Goal: Task Accomplishment & Management: Use online tool/utility

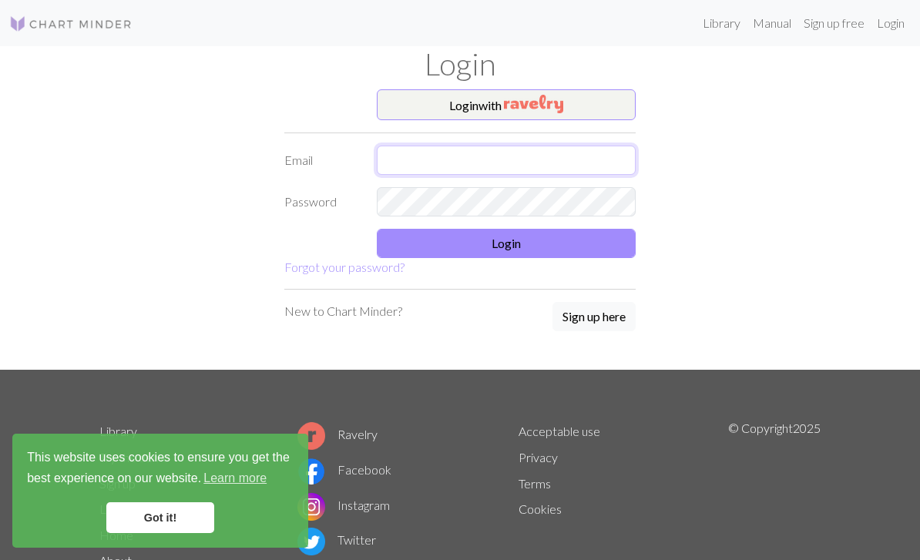
click at [486, 149] on input "text" at bounding box center [506, 160] width 259 height 29
click at [486, 148] on input "text" at bounding box center [506, 160] width 259 height 29
type input "jeemas@naver.com"
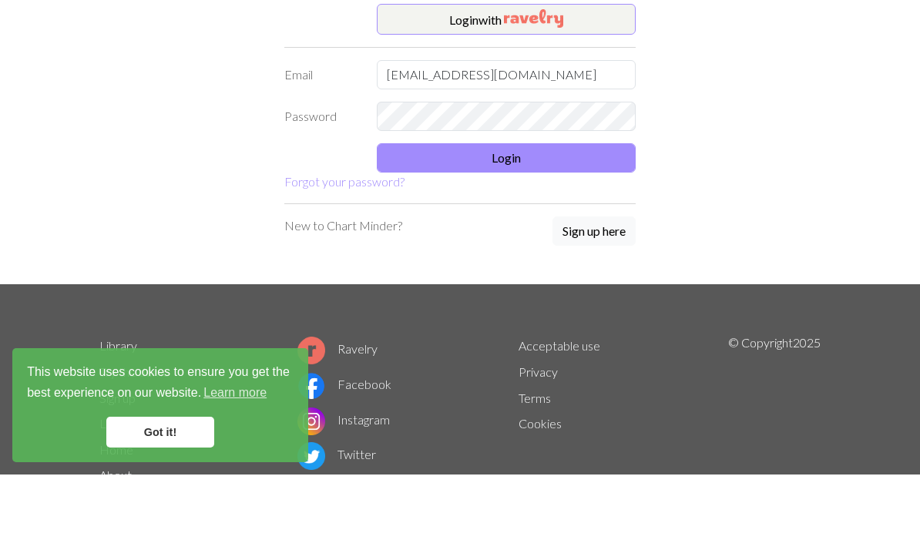
click at [603, 229] on button "Login" at bounding box center [506, 243] width 259 height 29
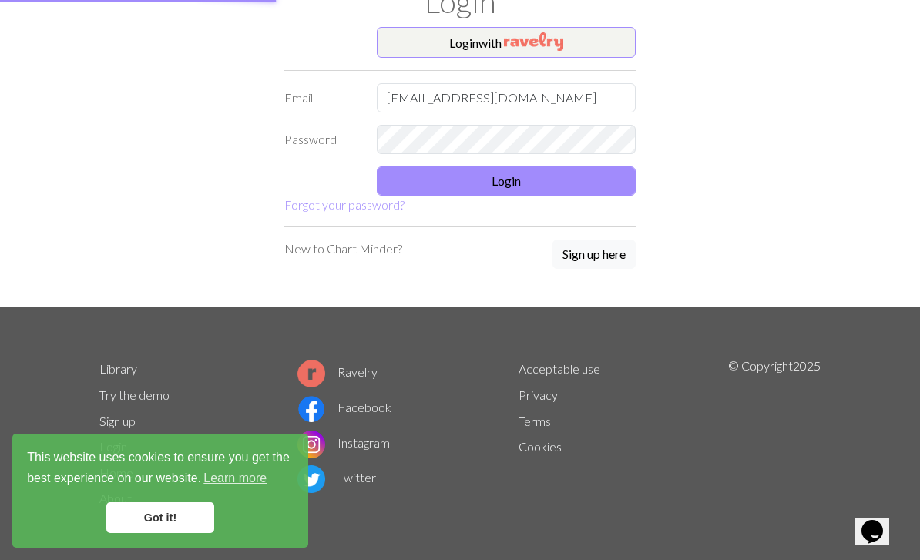
scroll to position [48, 0]
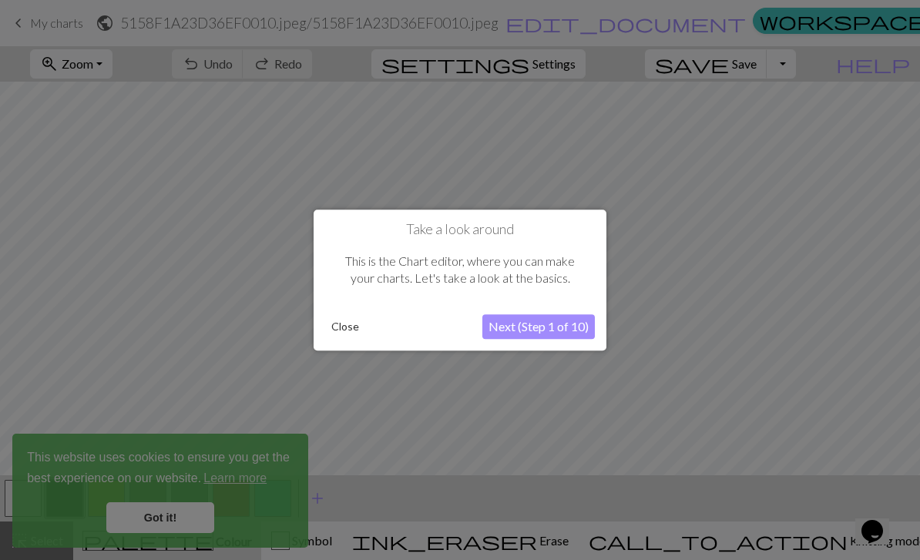
click at [360, 321] on button "Close" at bounding box center [345, 326] width 40 height 23
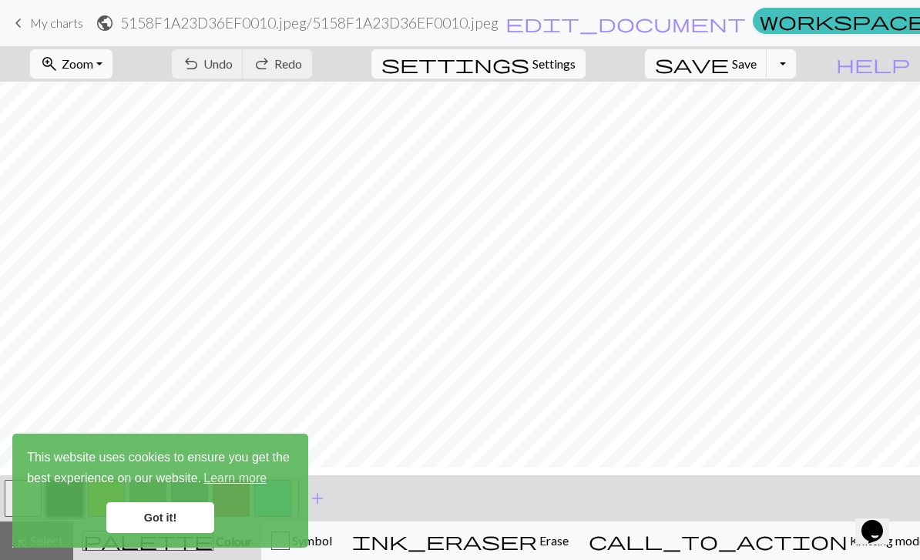
scroll to position [193, 0]
click at [189, 513] on link "Got it!" at bounding box center [160, 518] width 108 height 31
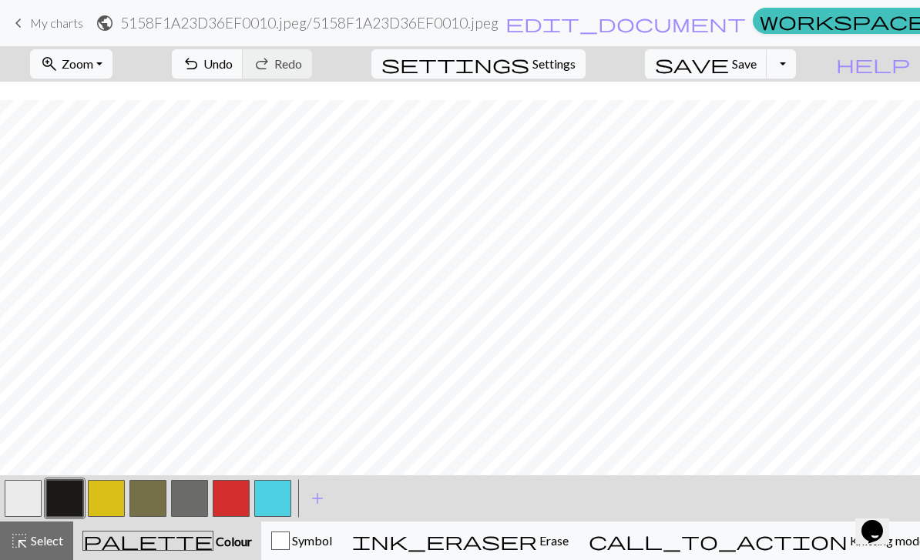
scroll to position [217, 0]
click at [233, 66] on span "Undo" at bounding box center [217, 63] width 29 height 15
click at [244, 73] on button "undo Undo Undo" at bounding box center [208, 63] width 72 height 29
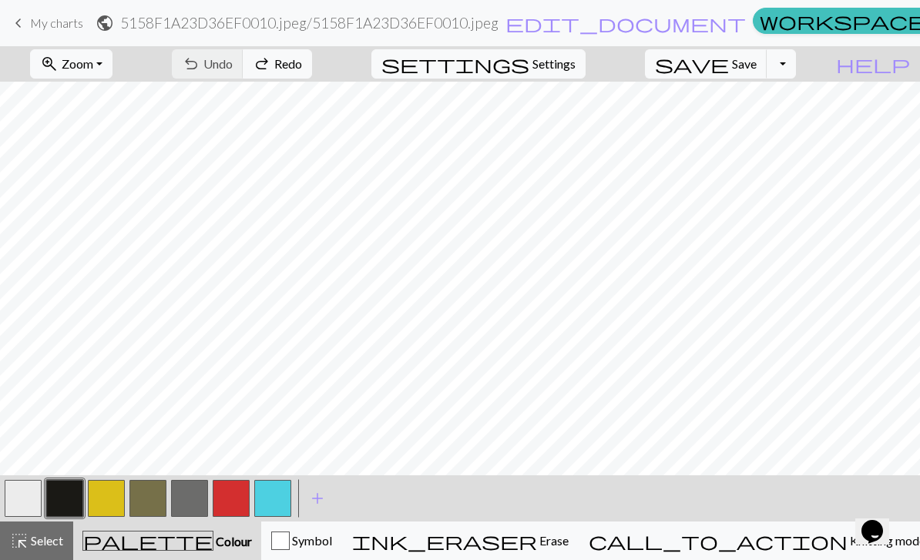
click at [332, 545] on span "Symbol" at bounding box center [311, 540] width 42 height 15
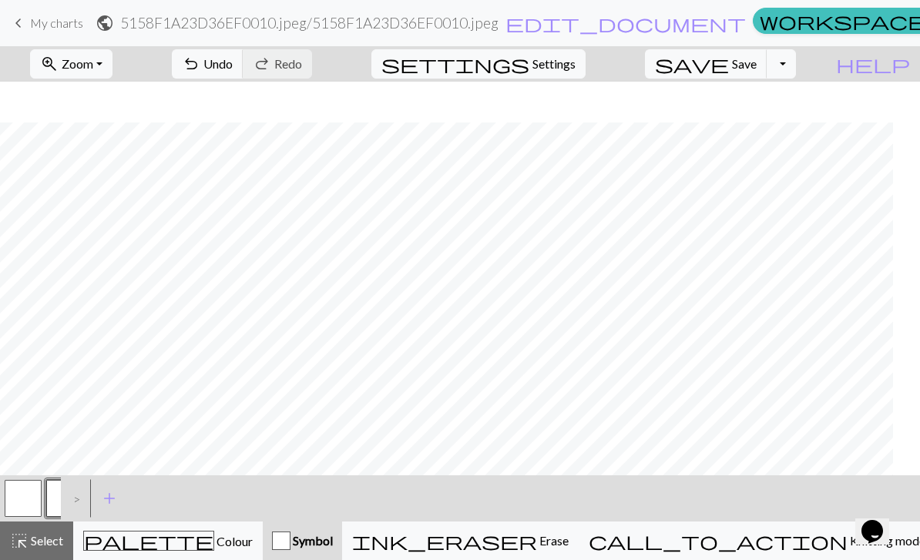
scroll to position [100, 0]
click at [891, 76] on button "help Show me around" at bounding box center [873, 63] width 94 height 29
click at [893, 79] on form "zoom_in Zoom Zoom Fit all Fit width Fit height 50% 100% 150% 200% undo Undo Und…" at bounding box center [460, 63] width 920 height 35
click at [905, 66] on span "help" at bounding box center [873, 64] width 74 height 22
click at [901, 68] on span "help" at bounding box center [873, 64] width 74 height 22
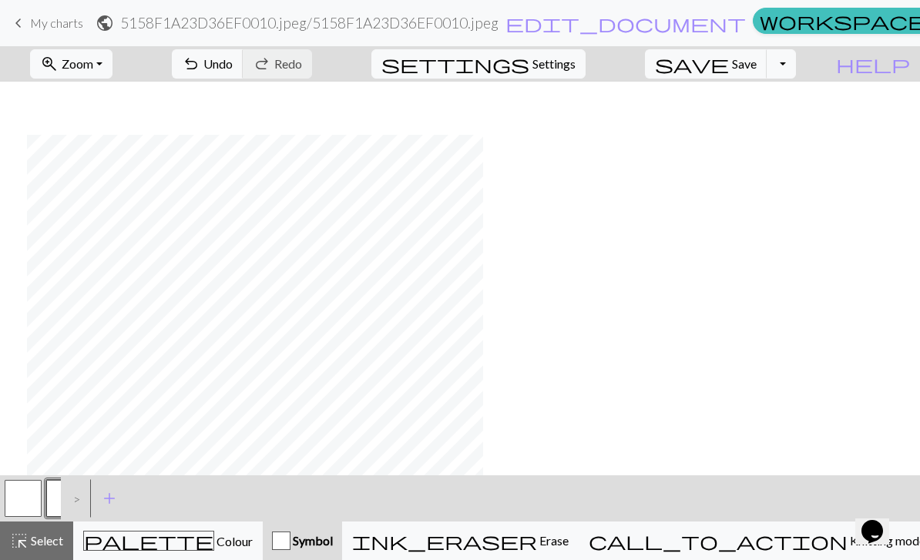
scroll to position [250, 27]
click at [23, 21] on span "keyboard_arrow_left" at bounding box center [18, 23] width 18 height 22
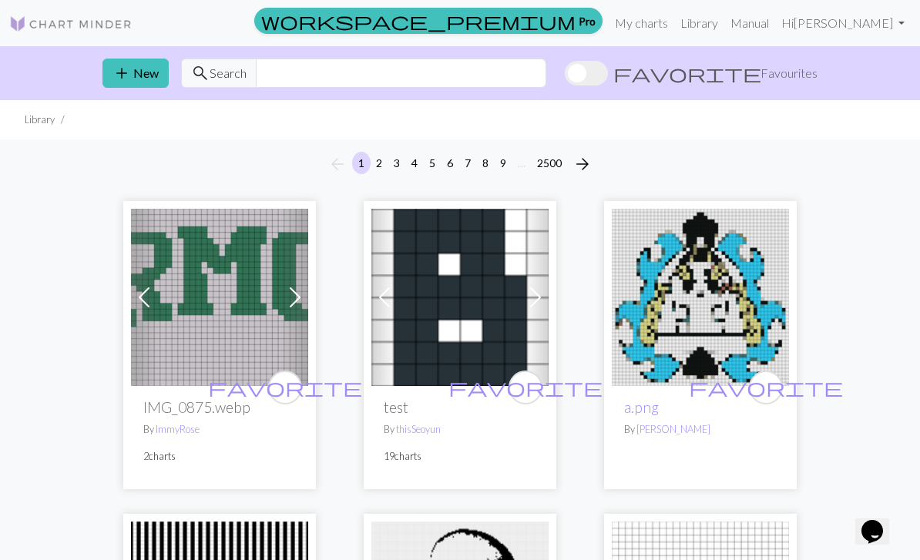
click at [674, 26] on link "My charts" at bounding box center [642, 23] width 66 height 31
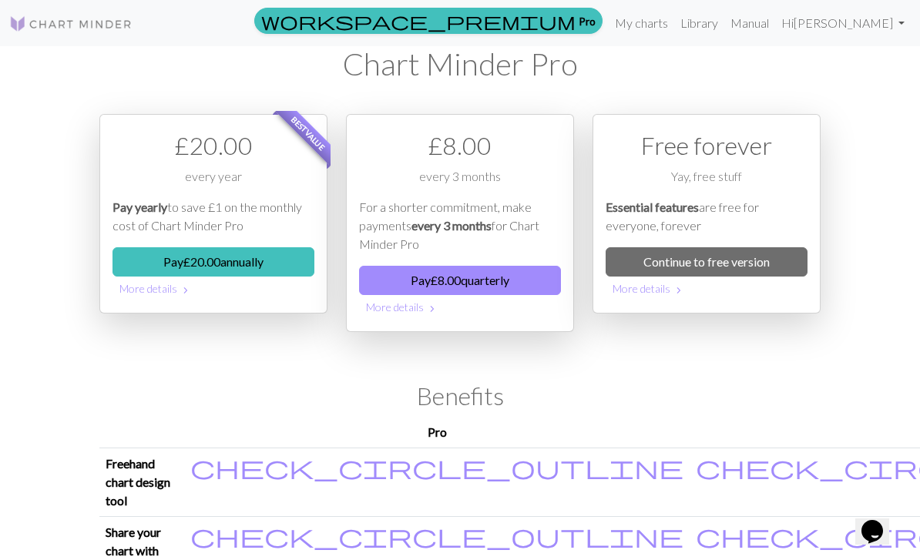
click at [674, 27] on link "My charts" at bounding box center [642, 23] width 66 height 31
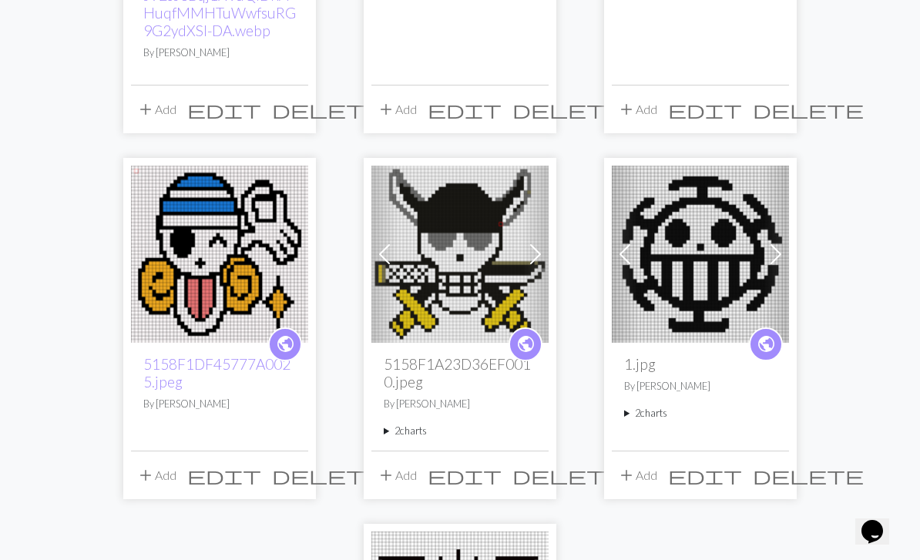
scroll to position [1660, 0]
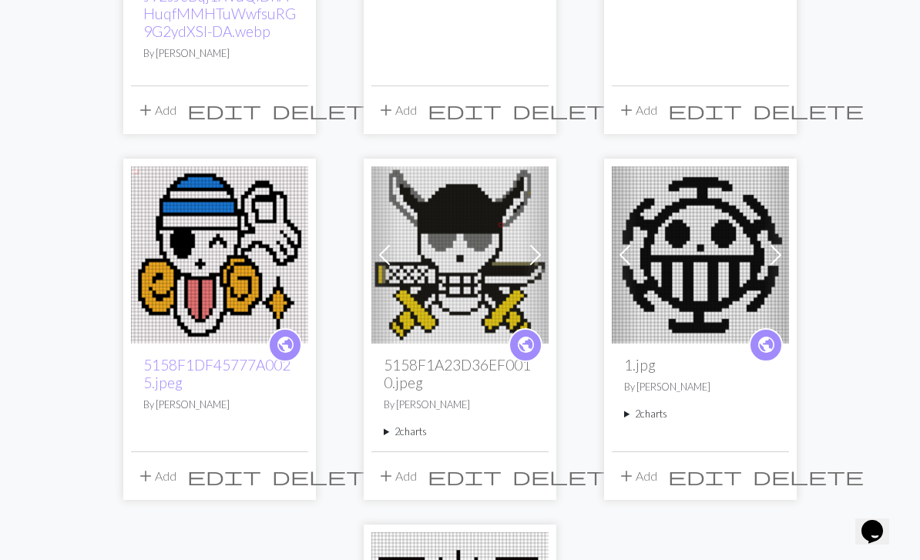
click at [476, 298] on img at bounding box center [460, 254] width 177 height 177
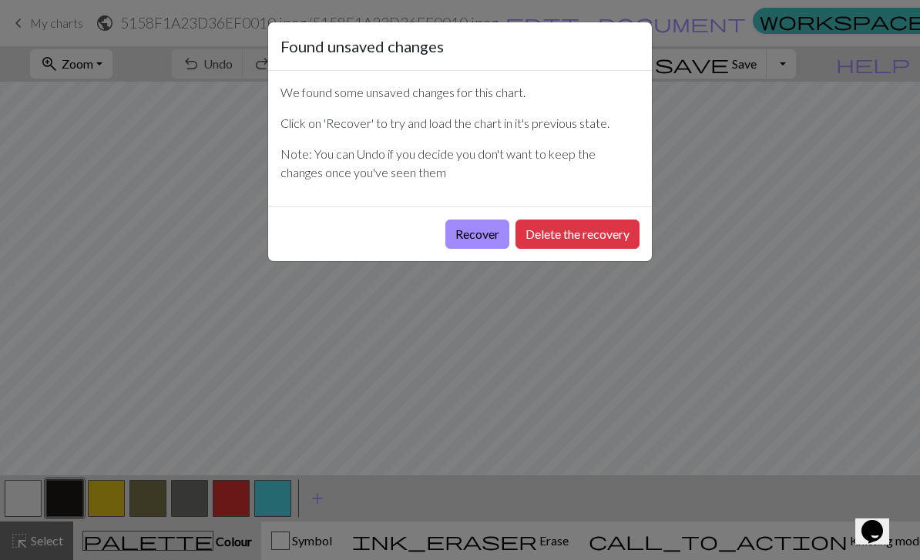
click at [478, 235] on button "Recover" at bounding box center [478, 234] width 64 height 29
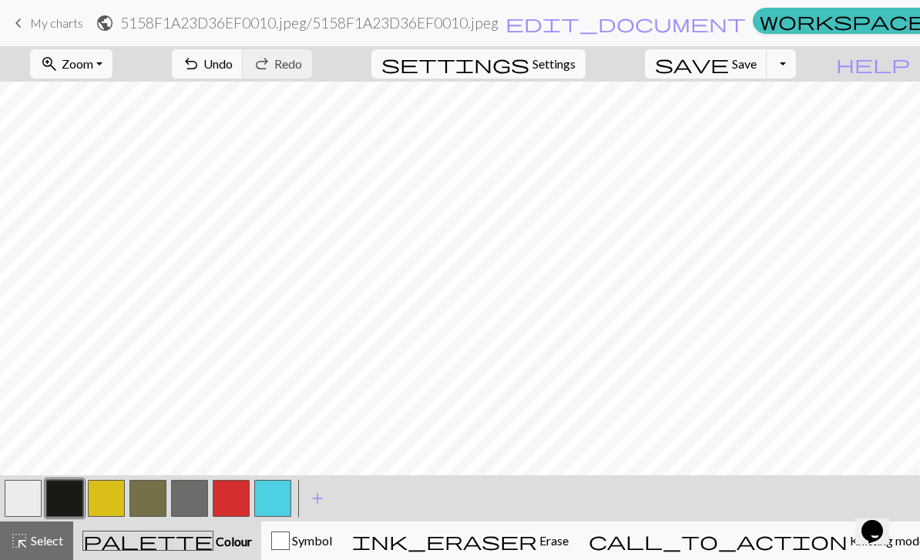
click at [244, 74] on button "undo Undo Undo" at bounding box center [208, 63] width 72 height 29
click at [188, 505] on button "button" at bounding box center [189, 498] width 37 height 37
click at [32, 503] on button "button" at bounding box center [23, 498] width 37 height 37
click at [195, 502] on button "button" at bounding box center [189, 498] width 37 height 37
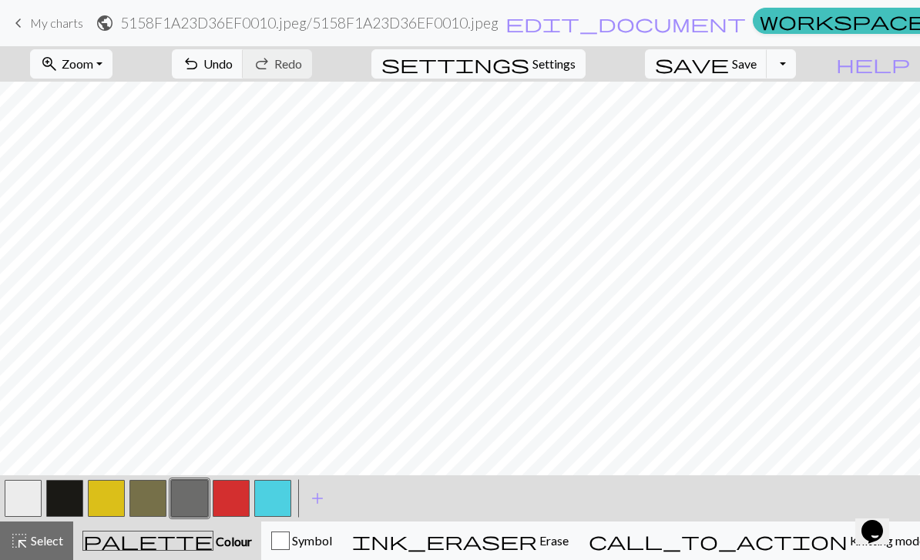
click at [32, 502] on button "button" at bounding box center [23, 498] width 37 height 37
click at [189, 499] on button "button" at bounding box center [189, 498] width 37 height 37
click at [30, 514] on button "button" at bounding box center [23, 498] width 37 height 37
click at [186, 509] on button "button" at bounding box center [189, 498] width 37 height 37
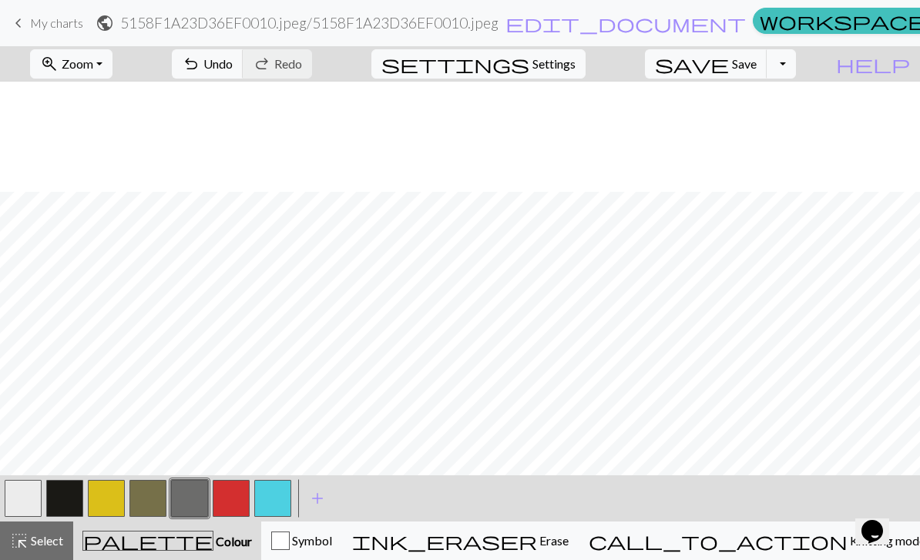
scroll to position [158, 0]
click at [536, 501] on div "< > add Add a colour" at bounding box center [460, 499] width 920 height 46
click at [233, 69] on span "Undo" at bounding box center [217, 63] width 29 height 15
click at [41, 504] on button "button" at bounding box center [23, 498] width 37 height 37
click at [75, 504] on button "button" at bounding box center [64, 498] width 37 height 37
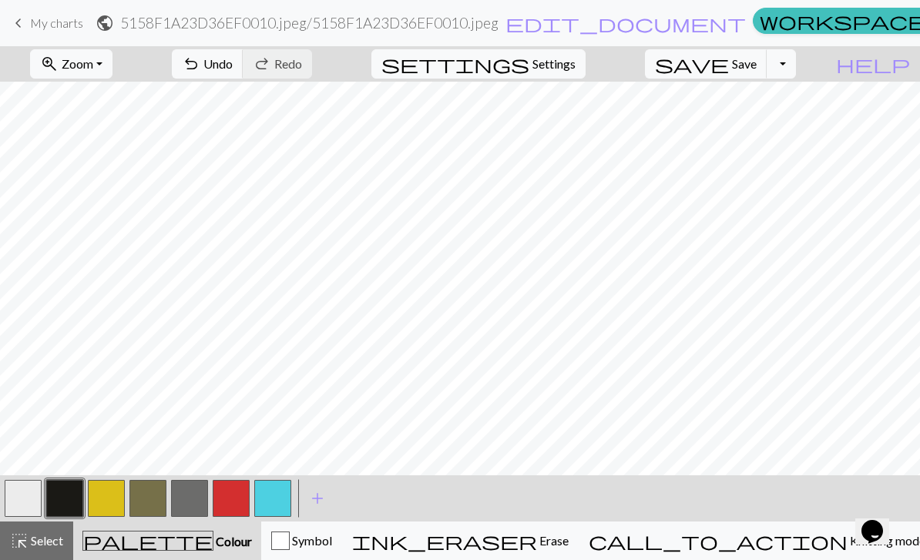
click at [200, 503] on button "button" at bounding box center [189, 498] width 37 height 37
click at [729, 71] on span "save" at bounding box center [692, 64] width 74 height 22
click at [742, 76] on button "save Save Save" at bounding box center [706, 63] width 123 height 29
click at [768, 54] on button "save Save Save" at bounding box center [706, 63] width 123 height 29
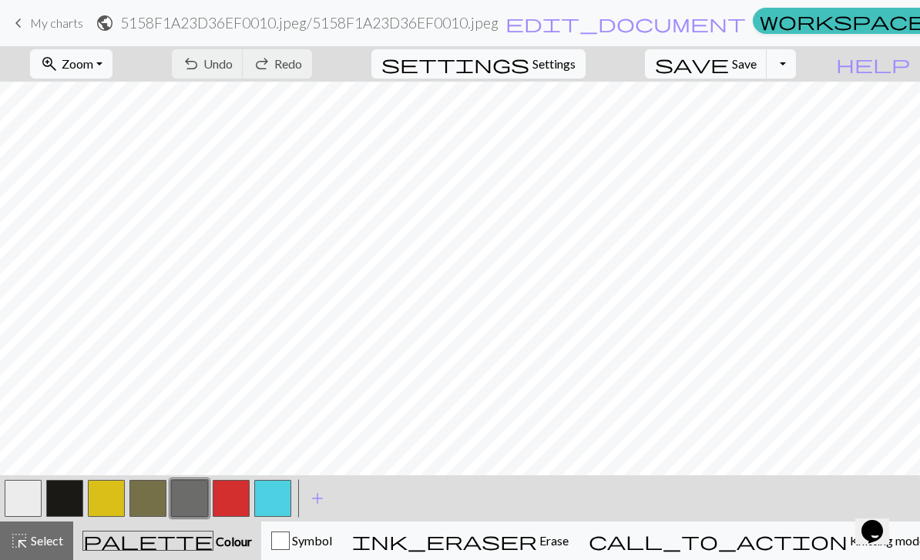
click at [768, 53] on button "save Save Save" at bounding box center [706, 63] width 123 height 29
click at [769, 54] on div "Chart saved Chart saved Chart saved" at bounding box center [460, 91] width 920 height 183
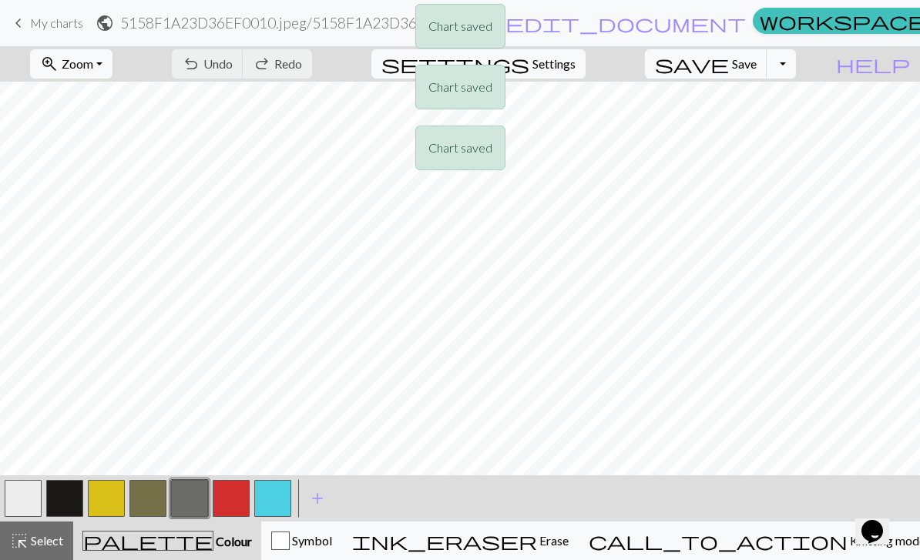
click at [758, 65] on div "Chart saved Chart saved Chart saved Chart saved" at bounding box center [460, 122] width 920 height 244
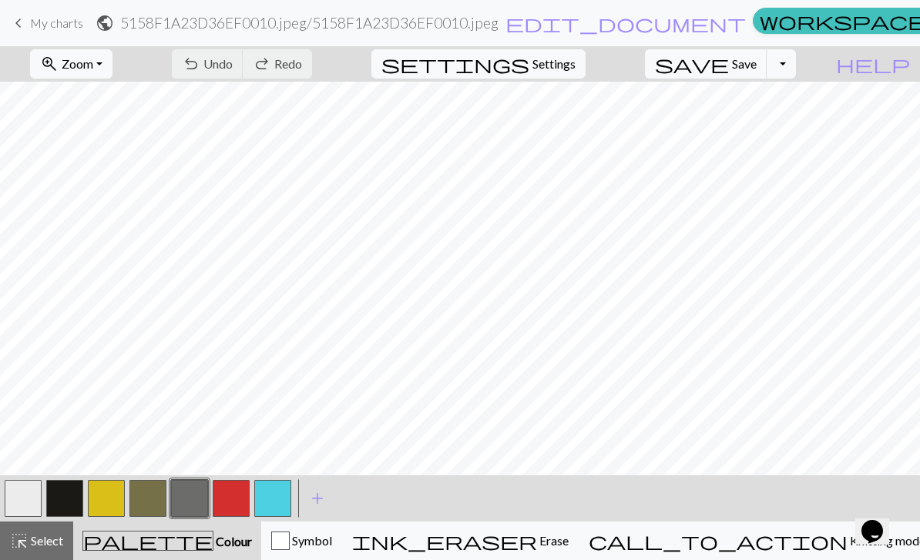
click at [48, 35] on link "keyboard_arrow_left My charts" at bounding box center [46, 23] width 74 height 26
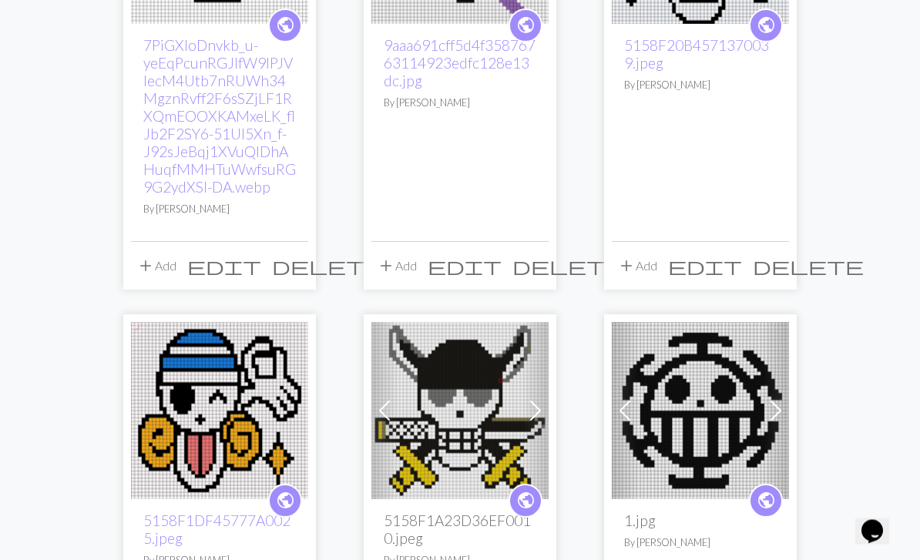
click at [483, 371] on img at bounding box center [460, 411] width 177 height 177
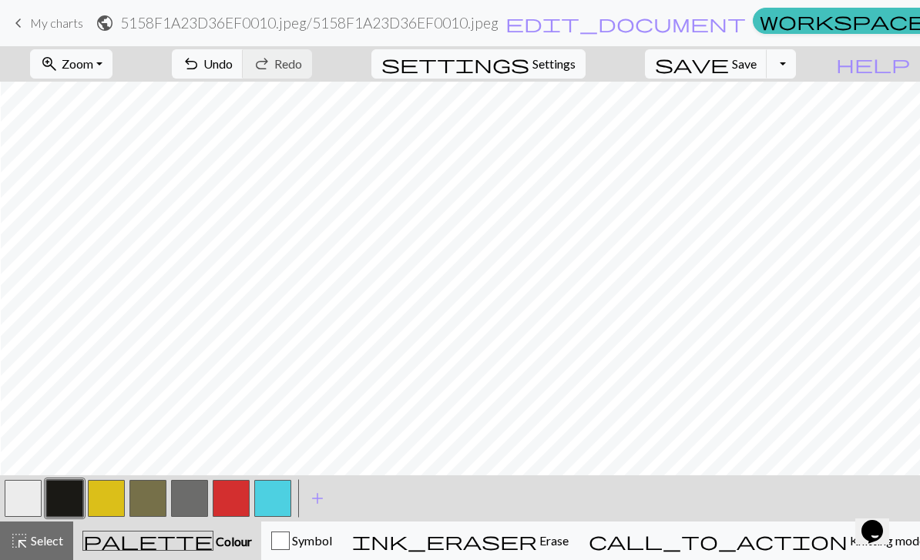
scroll to position [266, 55]
click at [290, 542] on div "button" at bounding box center [280, 541] width 18 height 18
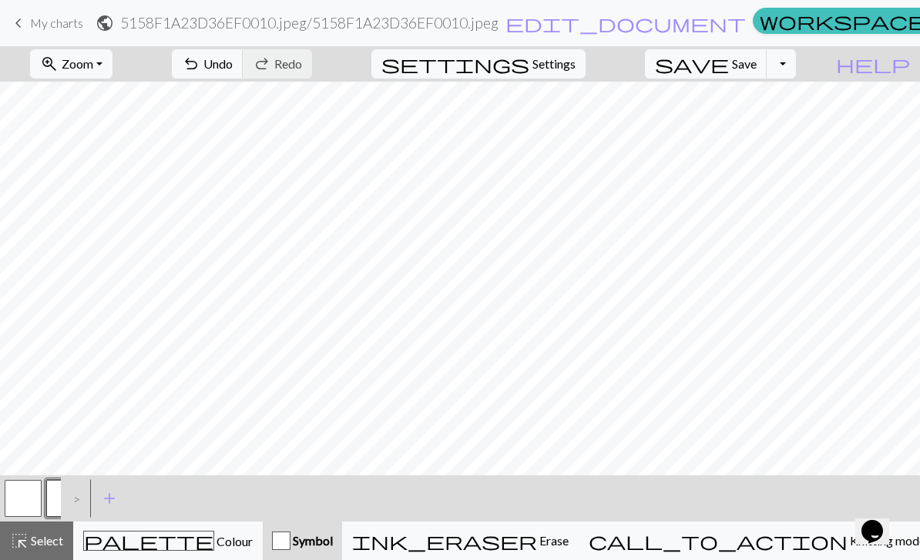
click at [214, 547] on span "Colour" at bounding box center [233, 541] width 39 height 15
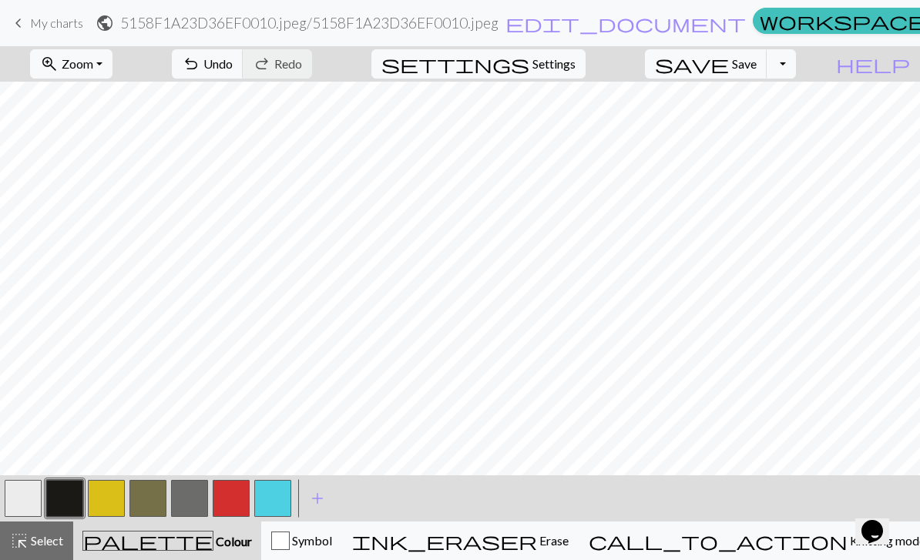
click at [71, 496] on button "button" at bounding box center [64, 498] width 37 height 37
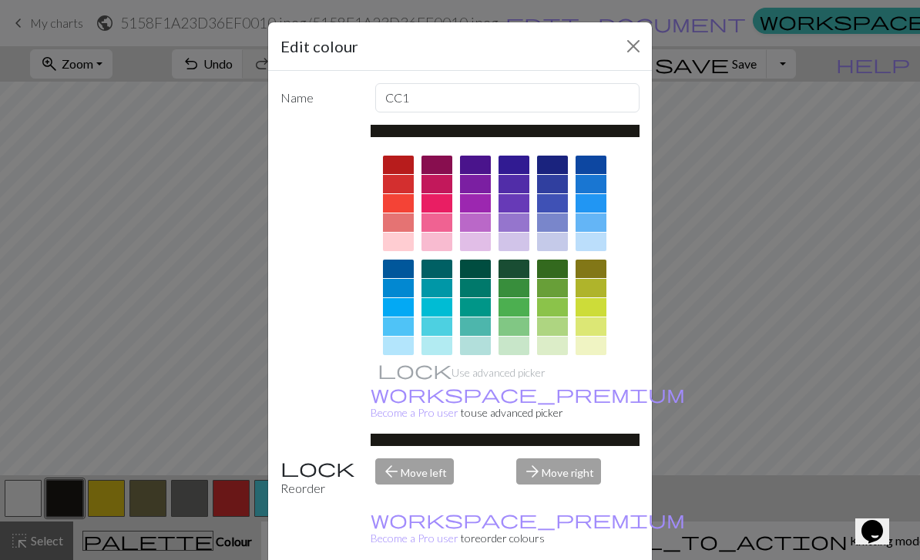
click at [631, 47] on button "Close" at bounding box center [633, 46] width 25 height 25
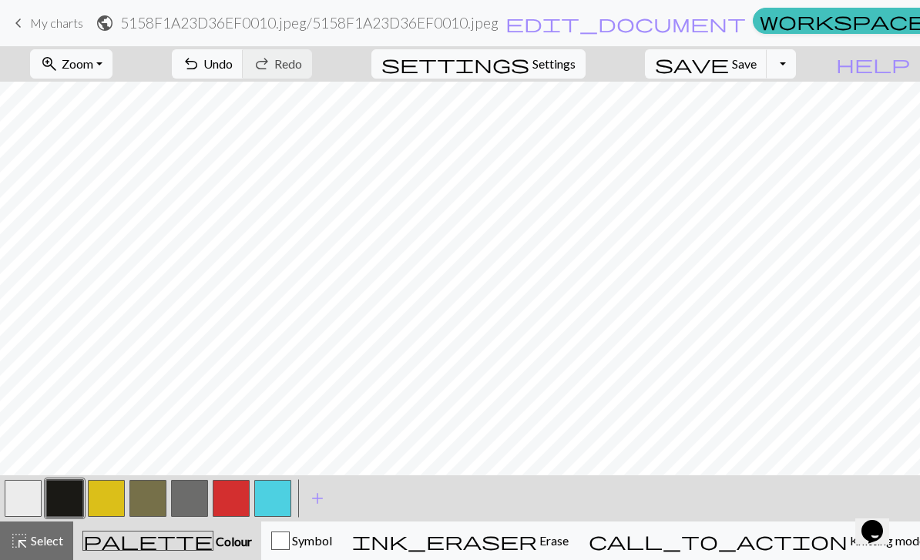
click at [195, 491] on button "button" at bounding box center [189, 498] width 37 height 37
click at [72, 493] on button "button" at bounding box center [64, 498] width 37 height 37
click at [144, 510] on button "button" at bounding box center [147, 498] width 37 height 37
click at [197, 496] on button "button" at bounding box center [189, 498] width 37 height 37
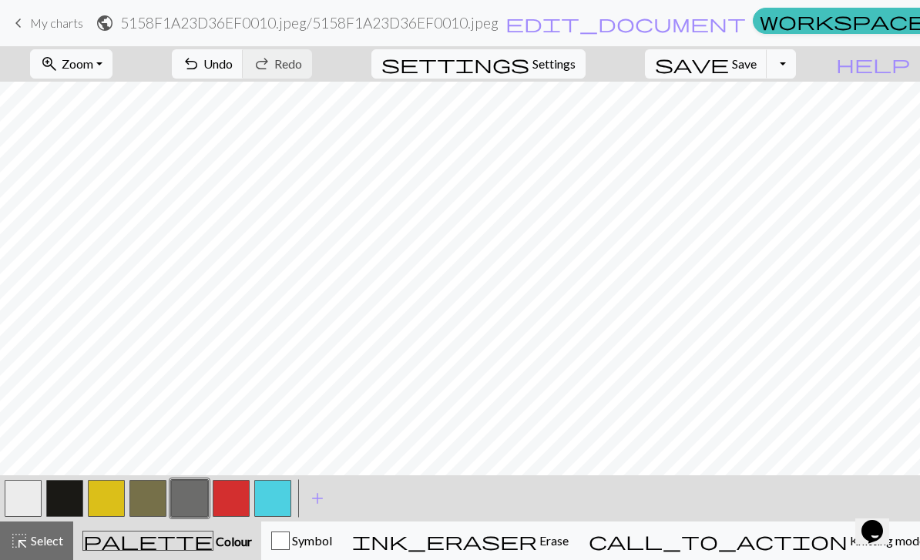
click at [62, 498] on button "button" at bounding box center [64, 498] width 37 height 37
click at [244, 75] on button "undo Undo Undo" at bounding box center [208, 63] width 72 height 29
click at [38, 493] on button "button" at bounding box center [23, 498] width 37 height 37
click at [62, 496] on button "button" at bounding box center [64, 498] width 37 height 37
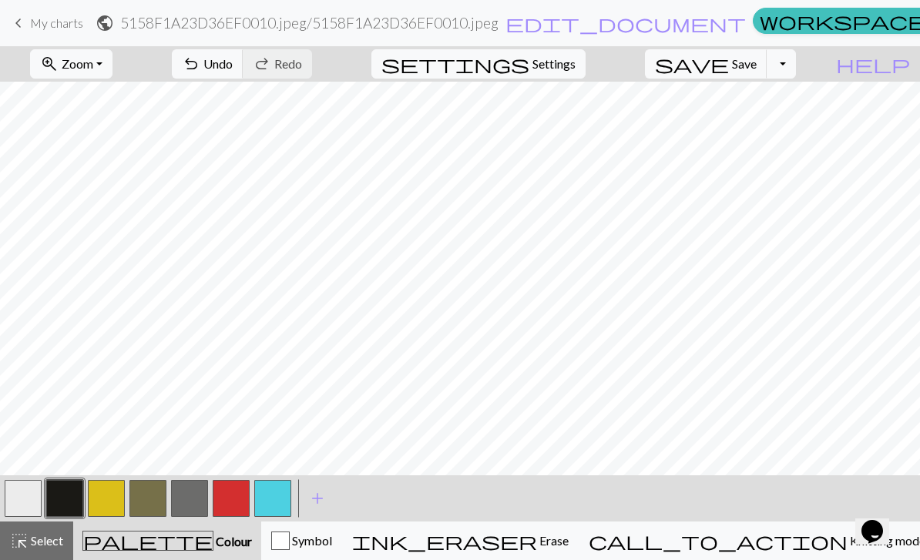
click at [59, 533] on span "Select" at bounding box center [46, 540] width 35 height 15
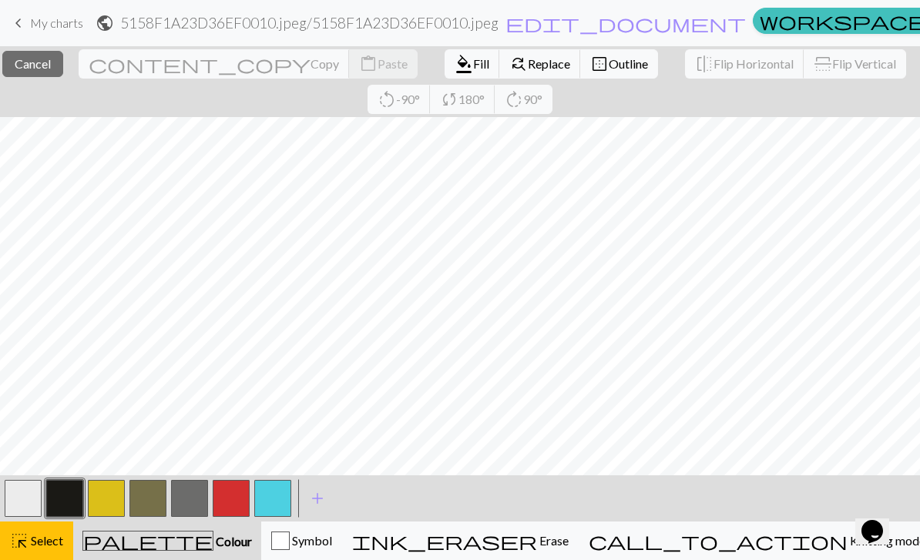
click at [445, 77] on button "format_color_fill Fill" at bounding box center [472, 63] width 55 height 29
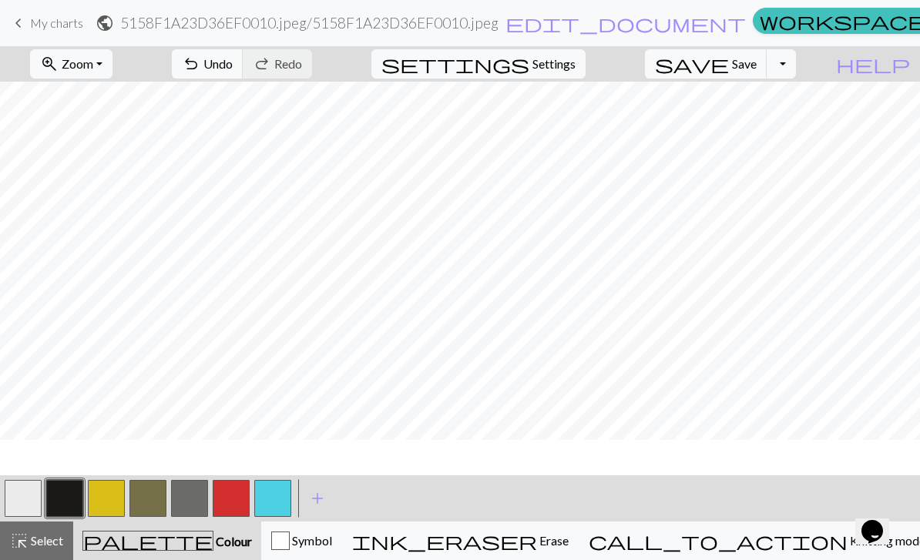
click at [324, 79] on div "undo Undo Undo redo Redo Redo" at bounding box center [241, 63] width 163 height 35
click at [195, 507] on button "button" at bounding box center [189, 498] width 37 height 37
click at [67, 494] on button "button" at bounding box center [64, 498] width 37 height 37
click at [186, 496] on button "button" at bounding box center [189, 498] width 37 height 37
click at [66, 499] on button "button" at bounding box center [64, 498] width 37 height 37
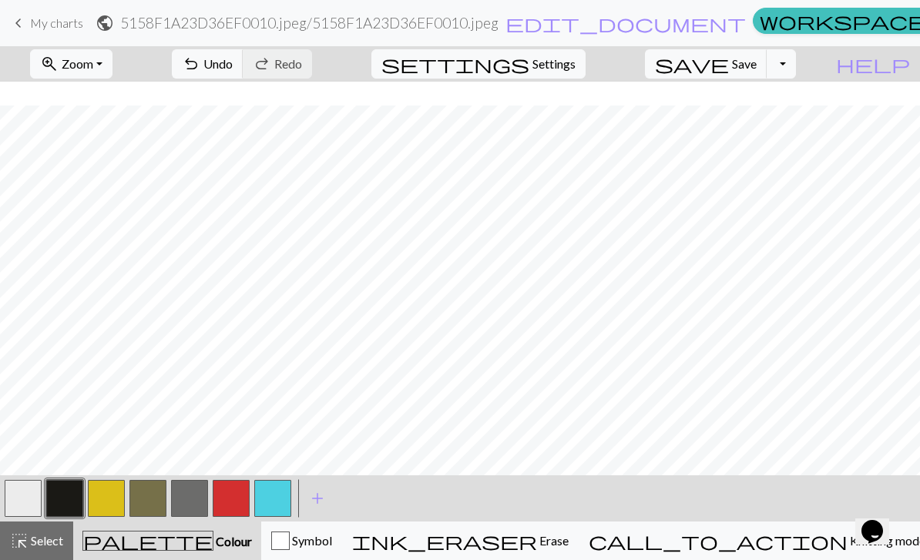
scroll to position [278, 0]
click at [35, 546] on span "Select" at bounding box center [46, 540] width 35 height 15
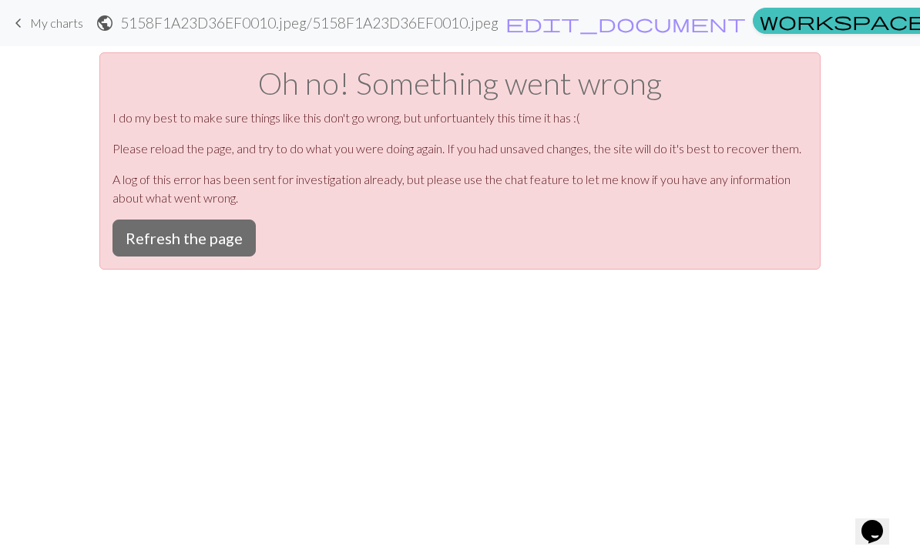
click at [214, 243] on button "Refresh the page" at bounding box center [184, 238] width 143 height 37
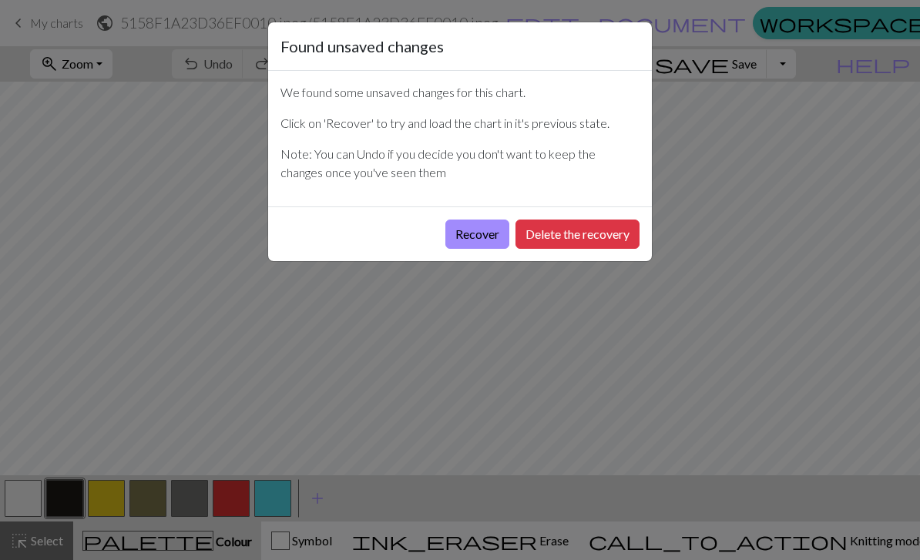
click at [472, 241] on button "Recover" at bounding box center [478, 234] width 64 height 29
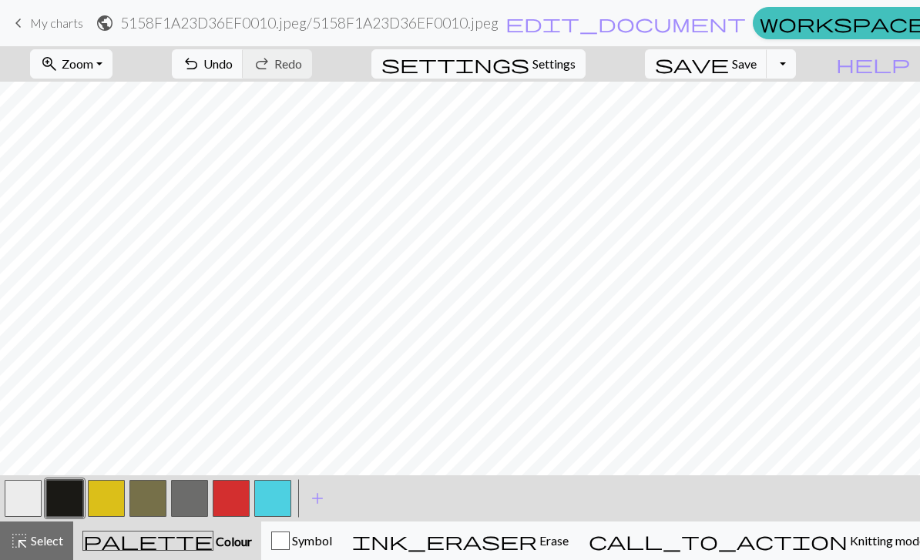
click at [233, 68] on span "Undo" at bounding box center [217, 63] width 29 height 15
click at [106, 499] on button "button" at bounding box center [106, 498] width 37 height 37
click at [244, 72] on button "undo Undo Undo" at bounding box center [208, 63] width 72 height 29
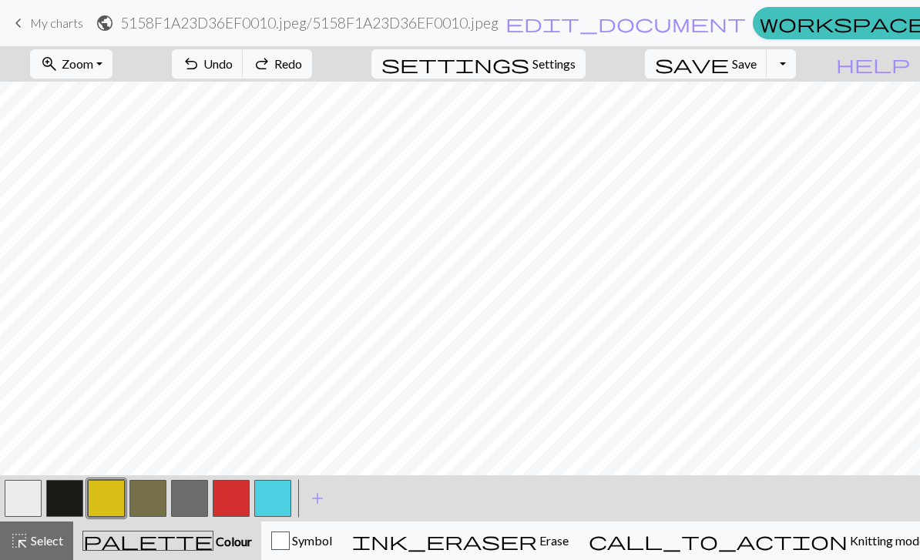
click at [233, 66] on span "Undo" at bounding box center [217, 63] width 29 height 15
click at [304, 66] on div "undo Undo Undo redo Redo Redo" at bounding box center [241, 63] width 163 height 35
click at [302, 71] on span "Redo" at bounding box center [288, 63] width 28 height 15
click at [233, 69] on span "Undo" at bounding box center [217, 63] width 29 height 15
click at [312, 72] on button "redo Redo Redo" at bounding box center [277, 63] width 69 height 29
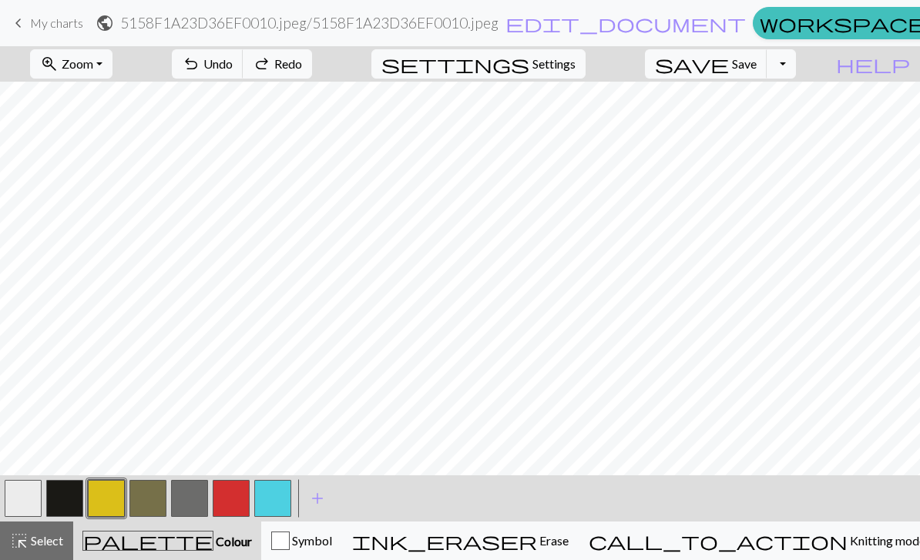
click at [188, 496] on button "button" at bounding box center [189, 498] width 37 height 37
click at [109, 504] on button "button" at bounding box center [106, 498] width 37 height 37
click at [72, 487] on button "button" at bounding box center [64, 498] width 37 height 37
click at [109, 492] on button "button" at bounding box center [106, 498] width 37 height 37
click at [71, 504] on button "button" at bounding box center [64, 498] width 37 height 37
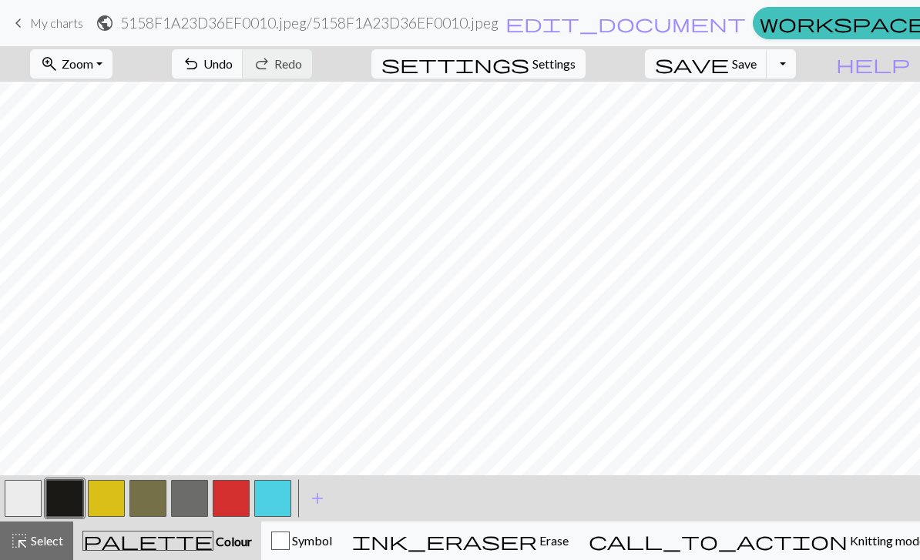
click at [113, 494] on button "button" at bounding box center [106, 498] width 37 height 37
click at [64, 498] on button "button" at bounding box center [64, 498] width 37 height 37
click at [114, 493] on button "button" at bounding box center [106, 498] width 37 height 37
click at [76, 494] on button "button" at bounding box center [64, 498] width 37 height 37
click at [113, 499] on button "button" at bounding box center [106, 498] width 37 height 37
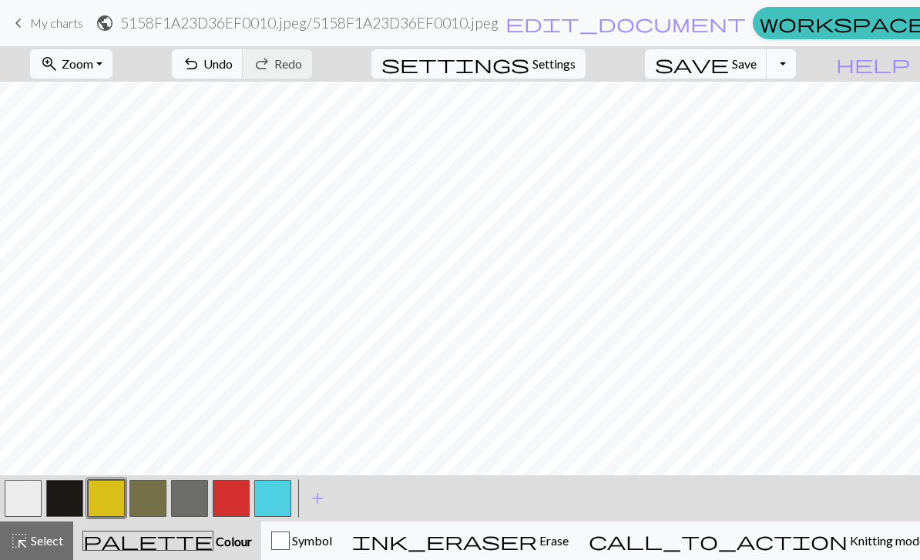
click at [66, 486] on button "button" at bounding box center [64, 498] width 37 height 37
click at [233, 71] on span "Undo" at bounding box center [217, 63] width 29 height 15
click at [116, 493] on button "button" at bounding box center [106, 498] width 37 height 37
click at [62, 489] on button "button" at bounding box center [64, 498] width 37 height 37
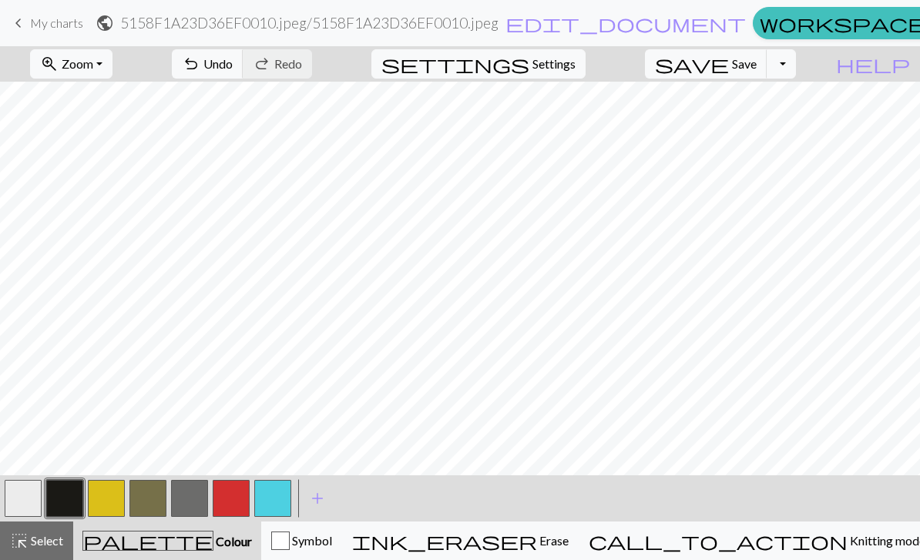
click at [114, 498] on button "button" at bounding box center [106, 498] width 37 height 37
click at [66, 496] on button "button" at bounding box center [64, 498] width 37 height 37
click at [33, 538] on span "Select" at bounding box center [46, 540] width 35 height 15
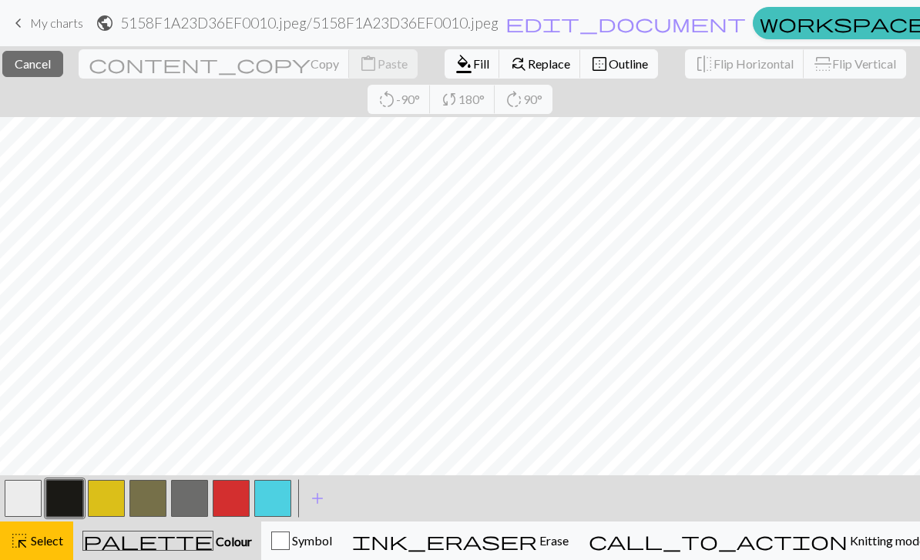
scroll to position [241, 0]
click at [473, 63] on span "Fill" at bounding box center [481, 63] width 16 height 15
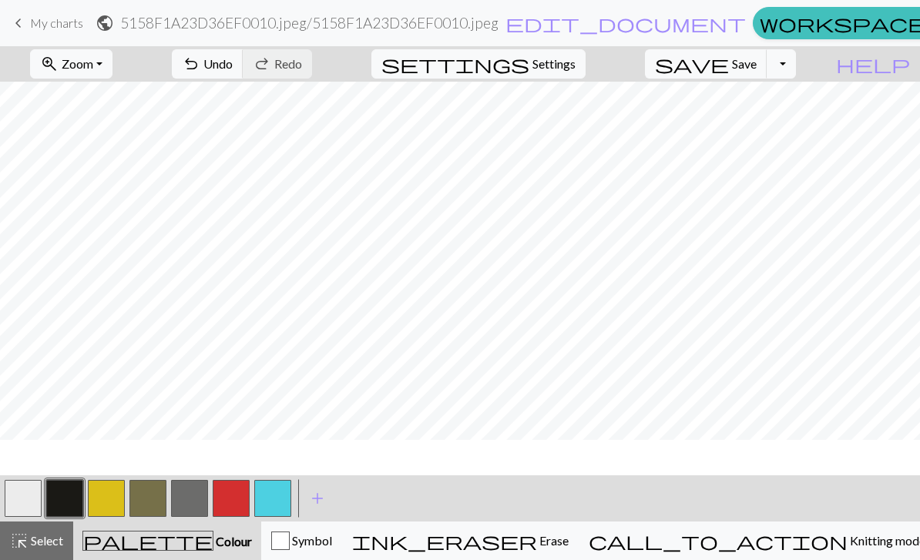
scroll to position [206, 0]
click at [53, 547] on span "Select" at bounding box center [46, 540] width 35 height 15
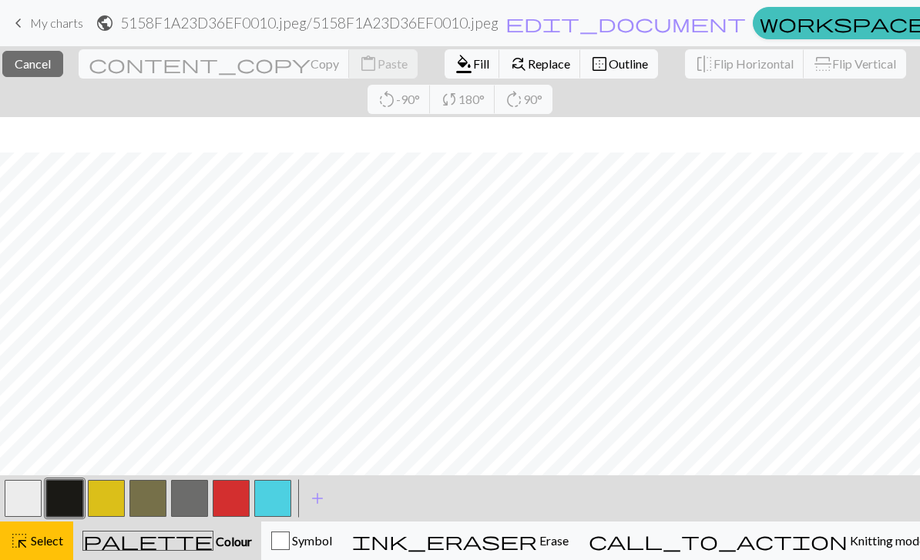
scroll to position [241, 0]
click at [843, 510] on div "< > add Add a colour" at bounding box center [460, 499] width 920 height 46
click at [445, 75] on button "format_color_fill Fill" at bounding box center [472, 63] width 55 height 29
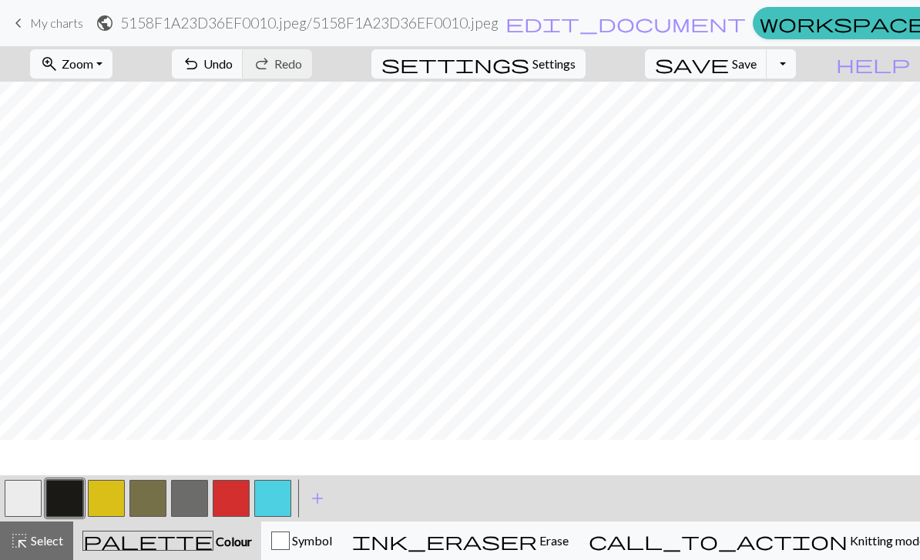
scroll to position [206, 0]
click at [119, 508] on button "button" at bounding box center [106, 498] width 37 height 37
click at [80, 483] on button "button" at bounding box center [64, 498] width 37 height 37
click at [109, 506] on button "button" at bounding box center [106, 498] width 37 height 37
click at [69, 502] on button "button" at bounding box center [64, 498] width 37 height 37
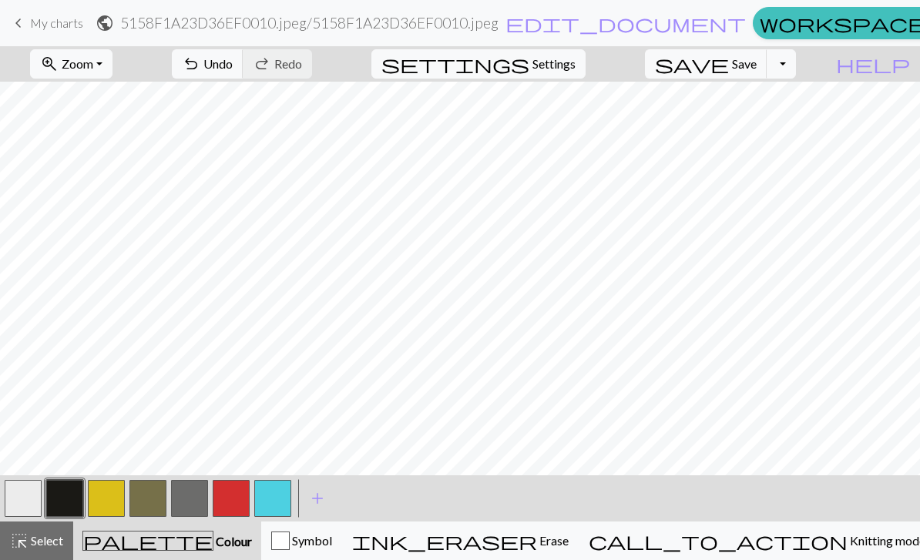
click at [100, 491] on button "button" at bounding box center [106, 498] width 37 height 37
click at [62, 497] on button "button" at bounding box center [64, 498] width 37 height 37
click at [113, 504] on button "button" at bounding box center [106, 498] width 37 height 37
click at [66, 502] on button "button" at bounding box center [64, 498] width 37 height 37
click at [116, 496] on button "button" at bounding box center [106, 498] width 37 height 37
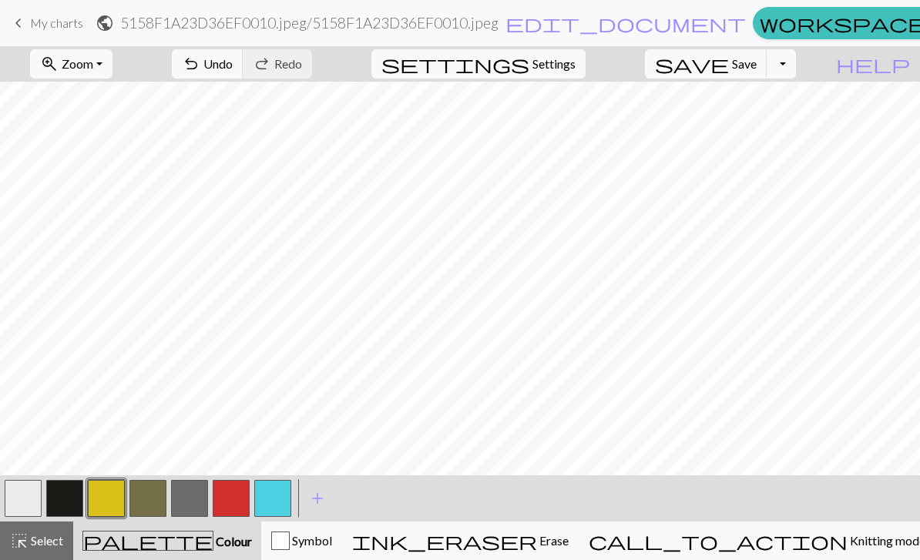
click at [183, 509] on button "button" at bounding box center [189, 498] width 37 height 37
click at [30, 499] on button "button" at bounding box center [23, 498] width 37 height 37
click at [80, 493] on button "button" at bounding box center [64, 498] width 37 height 37
click at [35, 491] on button "button" at bounding box center [23, 498] width 37 height 37
click at [180, 488] on button "button" at bounding box center [189, 498] width 37 height 37
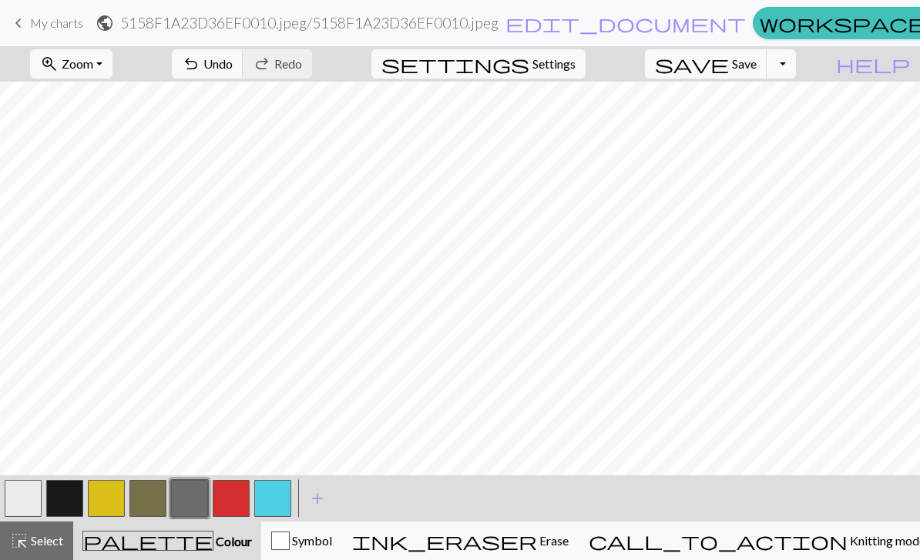
scroll to position [146, 0]
click at [59, 499] on button "button" at bounding box center [64, 498] width 37 height 37
click at [233, 65] on span "Undo" at bounding box center [217, 63] width 29 height 15
click at [757, 67] on span "Save" at bounding box center [744, 63] width 25 height 15
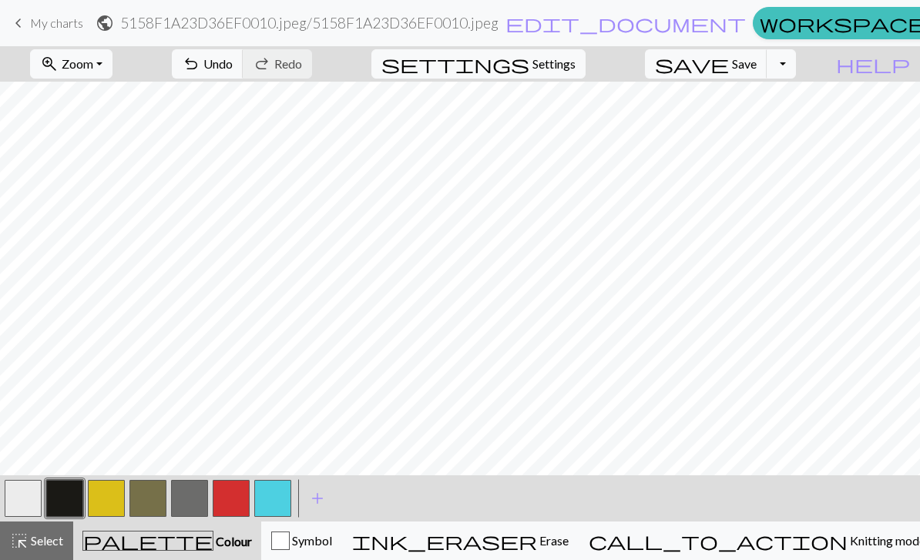
click at [63, 537] on span "Select" at bounding box center [46, 540] width 35 height 15
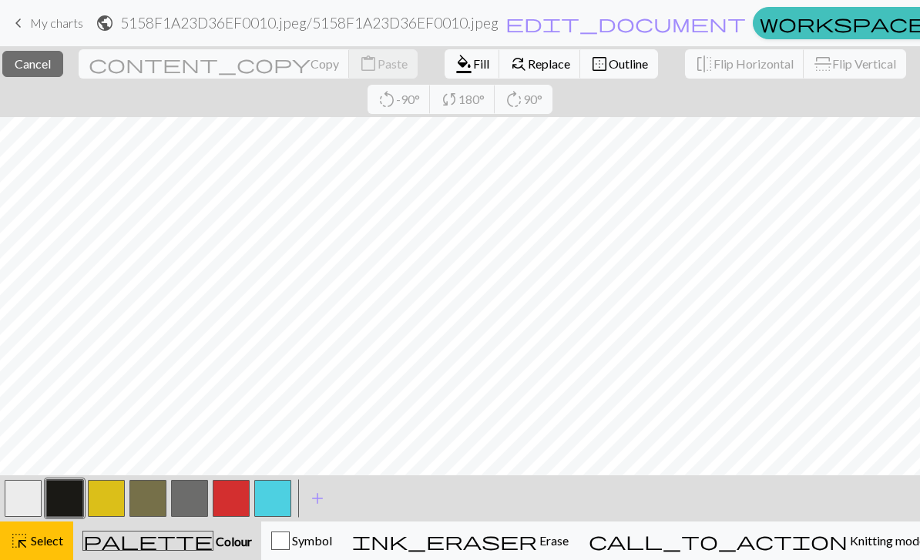
click at [455, 67] on span "format_color_fill" at bounding box center [464, 64] width 18 height 22
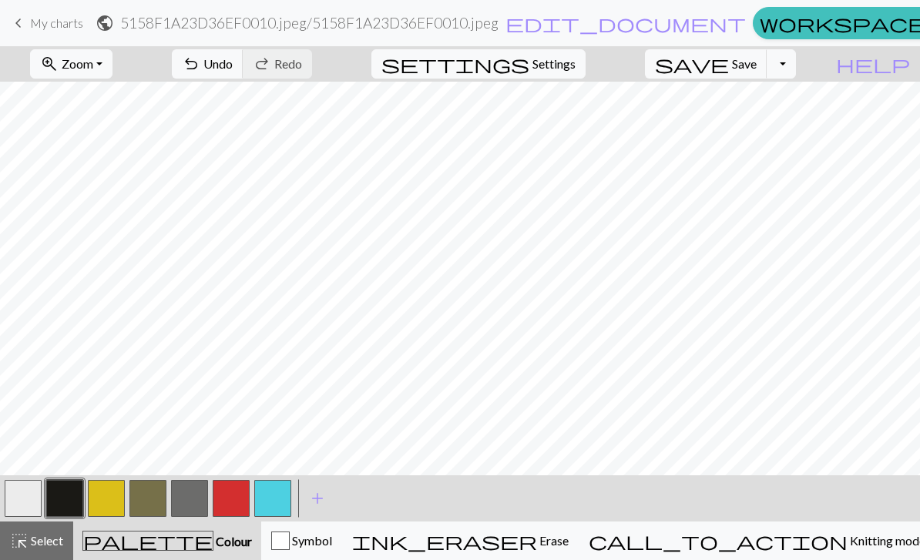
click at [49, 547] on span "Select" at bounding box center [46, 540] width 35 height 15
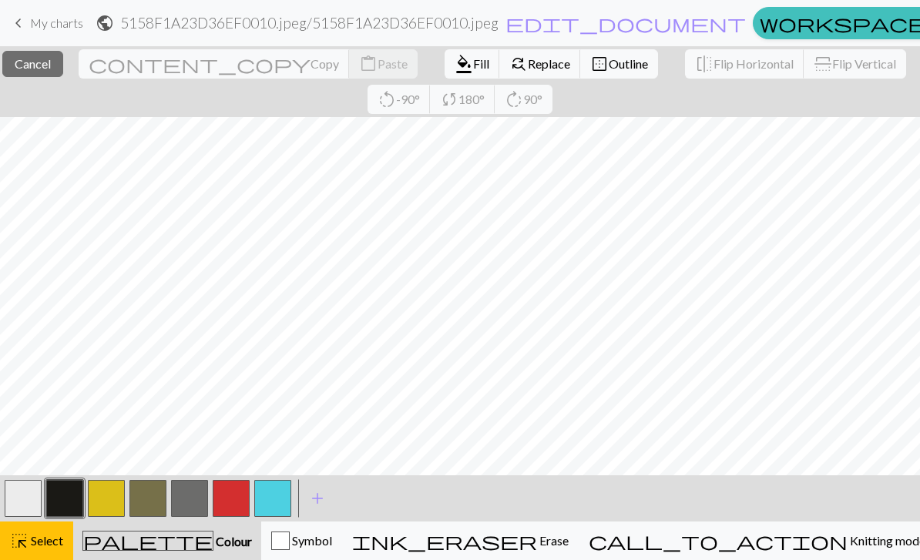
click at [473, 69] on span "Fill" at bounding box center [481, 63] width 16 height 15
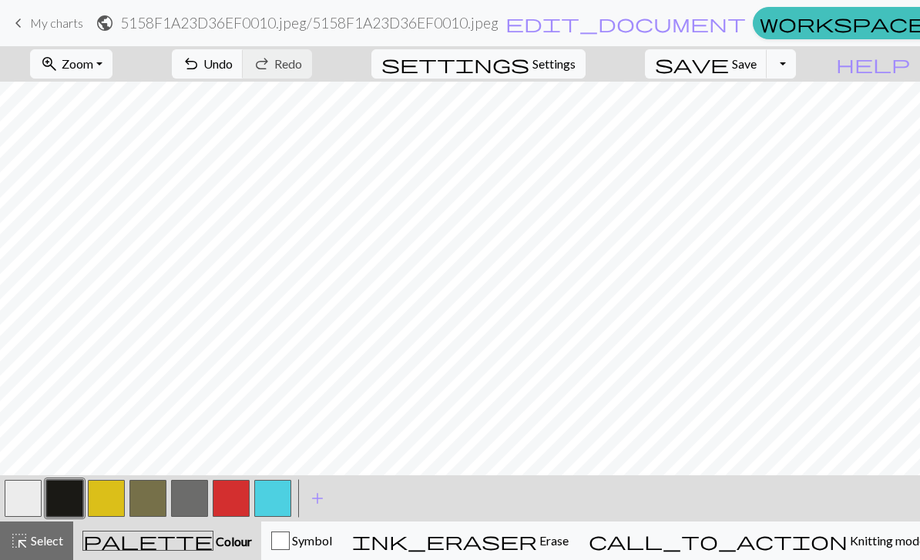
click at [35, 534] on span "Select" at bounding box center [46, 540] width 35 height 15
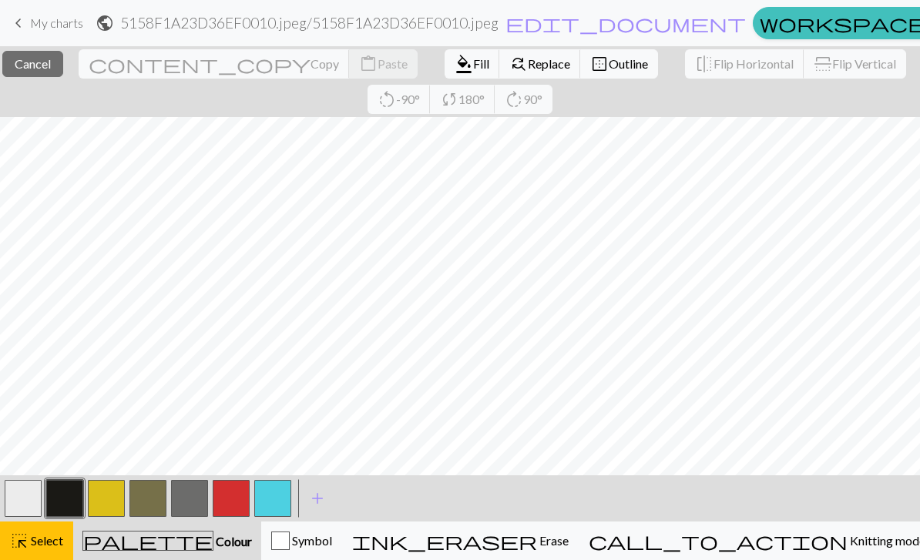
click at [473, 66] on span "Fill" at bounding box center [481, 63] width 16 height 15
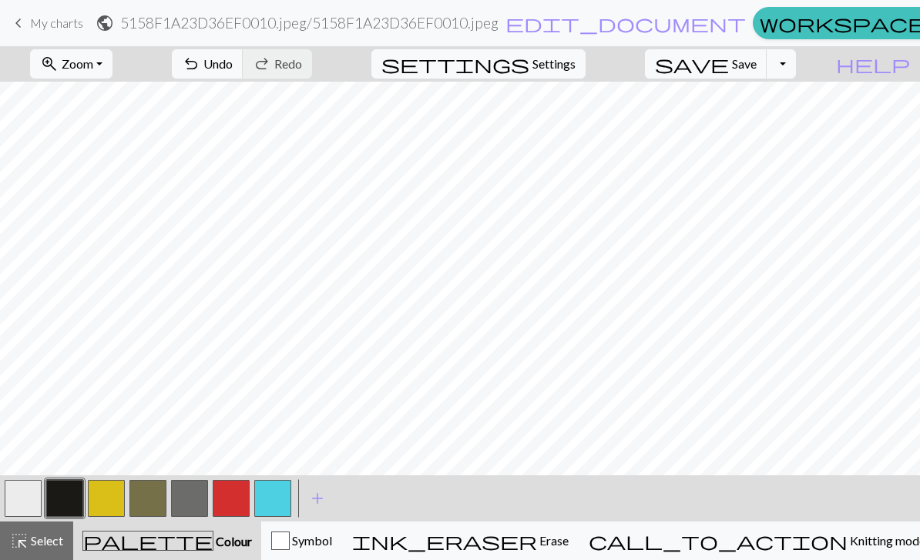
click at [42, 541] on span "Select" at bounding box center [46, 540] width 35 height 15
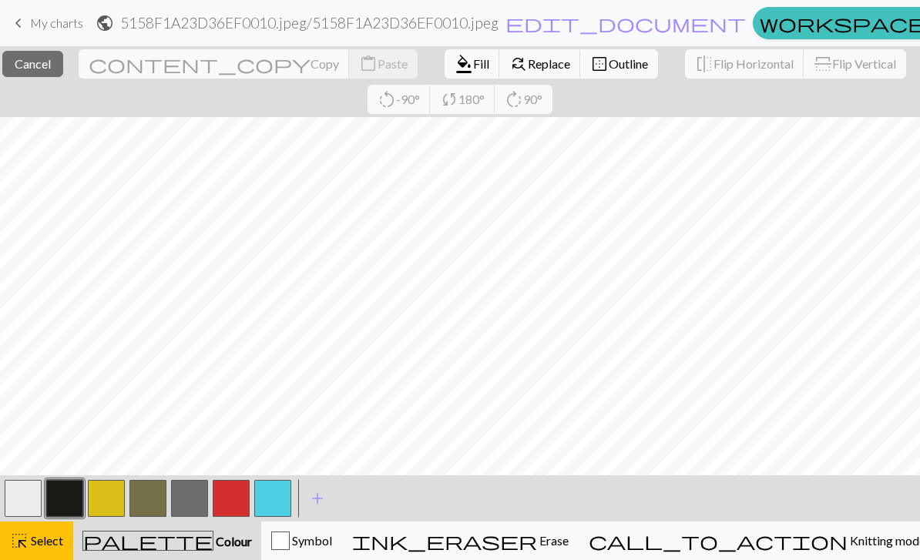
click at [473, 66] on span "Fill" at bounding box center [481, 63] width 16 height 15
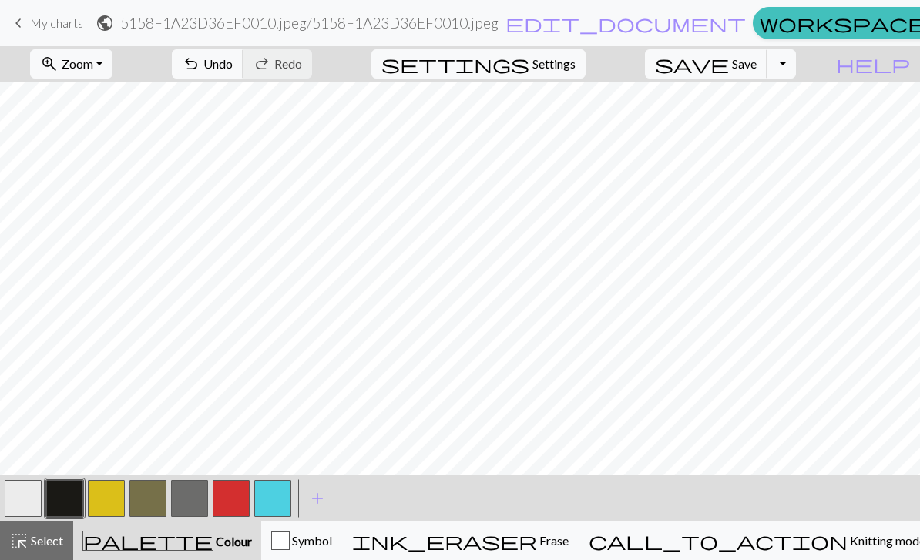
click at [34, 539] on span "Select" at bounding box center [46, 540] width 35 height 15
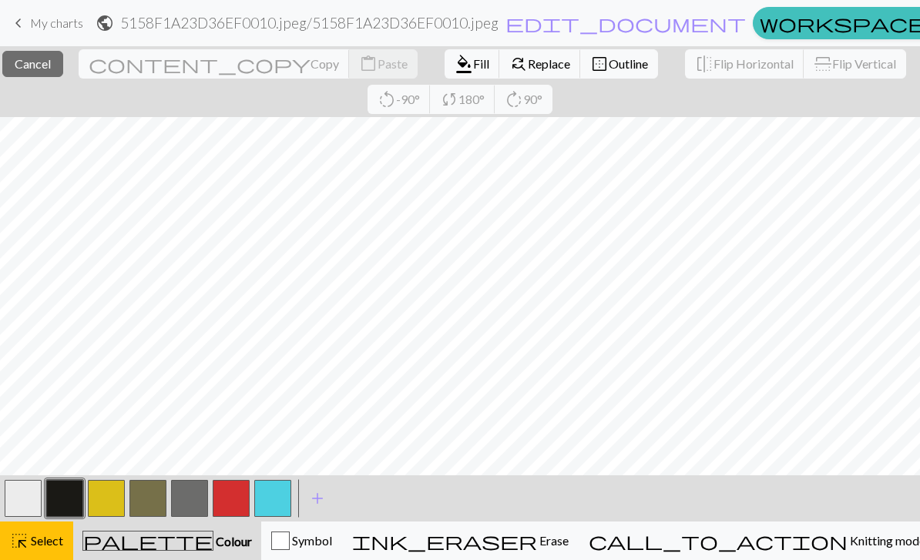
click at [473, 63] on span "Fill" at bounding box center [481, 63] width 16 height 15
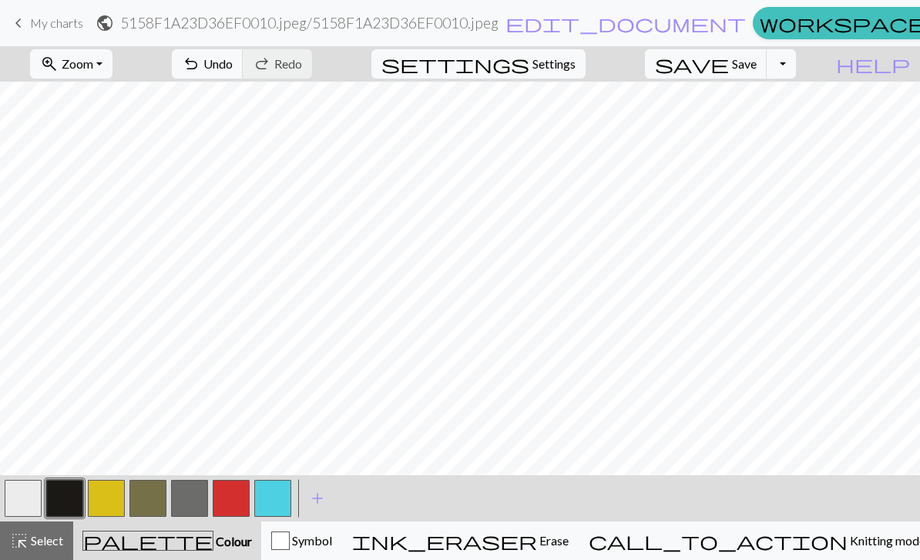
click at [233, 69] on span "Undo" at bounding box center [217, 63] width 29 height 15
click at [183, 503] on button "button" at bounding box center [189, 498] width 37 height 37
click at [233, 63] on span "Undo" at bounding box center [217, 63] width 29 height 15
click at [233, 66] on span "Undo" at bounding box center [217, 63] width 29 height 15
click at [233, 61] on span "Undo" at bounding box center [217, 63] width 29 height 15
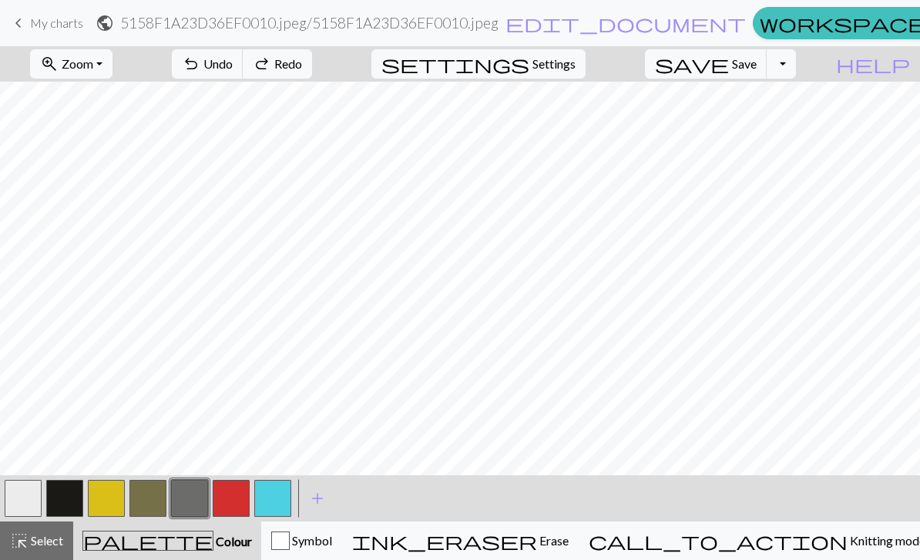
click at [233, 56] on span "Undo" at bounding box center [217, 63] width 29 height 15
click at [244, 55] on button "undo Undo Undo" at bounding box center [208, 63] width 72 height 29
click at [233, 69] on span "Undo" at bounding box center [217, 63] width 29 height 15
click at [233, 68] on span "Undo" at bounding box center [217, 63] width 29 height 15
click at [197, 499] on button "button" at bounding box center [189, 498] width 37 height 37
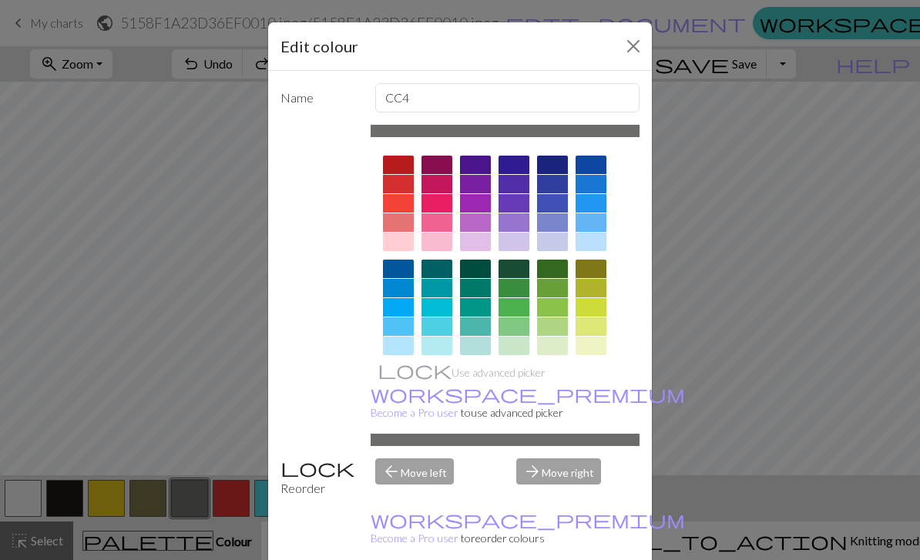
click at [637, 55] on button "Close" at bounding box center [633, 46] width 25 height 25
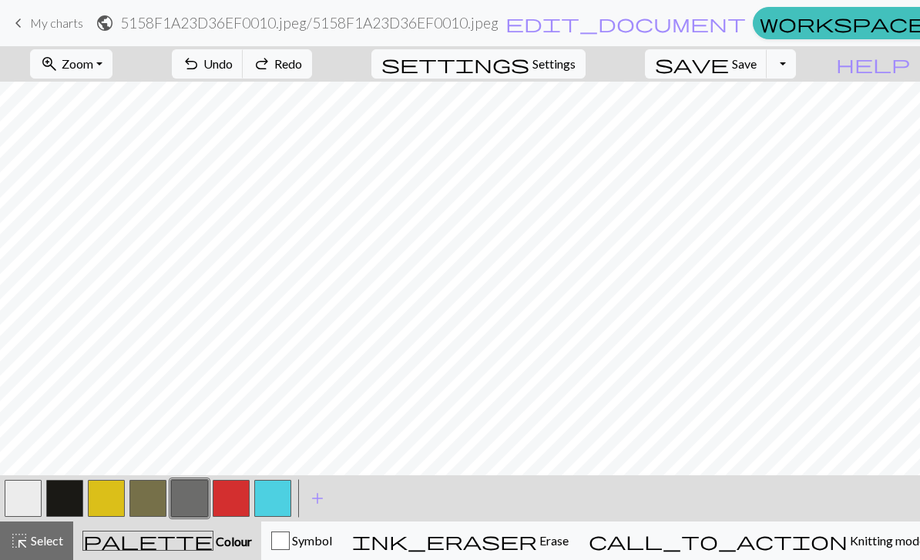
click at [76, 500] on button "button" at bounding box center [64, 498] width 37 height 37
click at [177, 504] on button "button" at bounding box center [189, 498] width 37 height 37
click at [342, 526] on button "Symbol" at bounding box center [301, 541] width 81 height 39
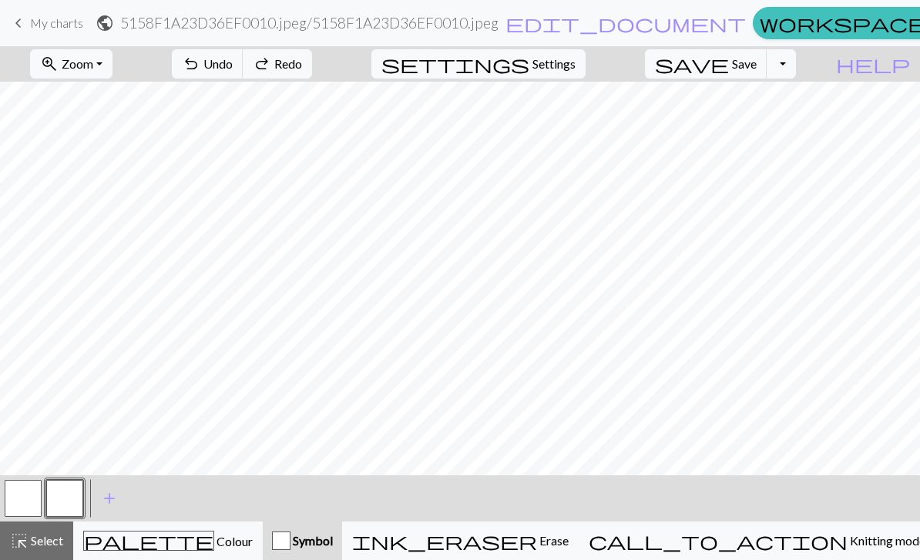
click at [220, 545] on div "palette Colour Colour" at bounding box center [168, 541] width 170 height 20
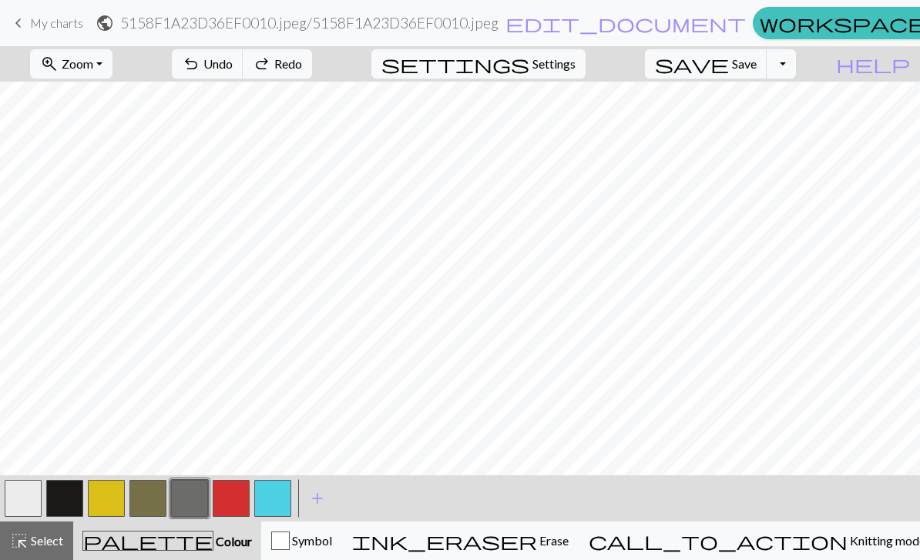
click at [71, 500] on button "button" at bounding box center [64, 498] width 37 height 37
click at [46, 530] on button "highlight_alt Select Select" at bounding box center [36, 541] width 73 height 39
click at [55, 535] on span "Select" at bounding box center [46, 540] width 35 height 15
click at [757, 66] on span "Save" at bounding box center [744, 63] width 25 height 15
click at [96, 534] on div "palette Colour Colour" at bounding box center [167, 541] width 170 height 20
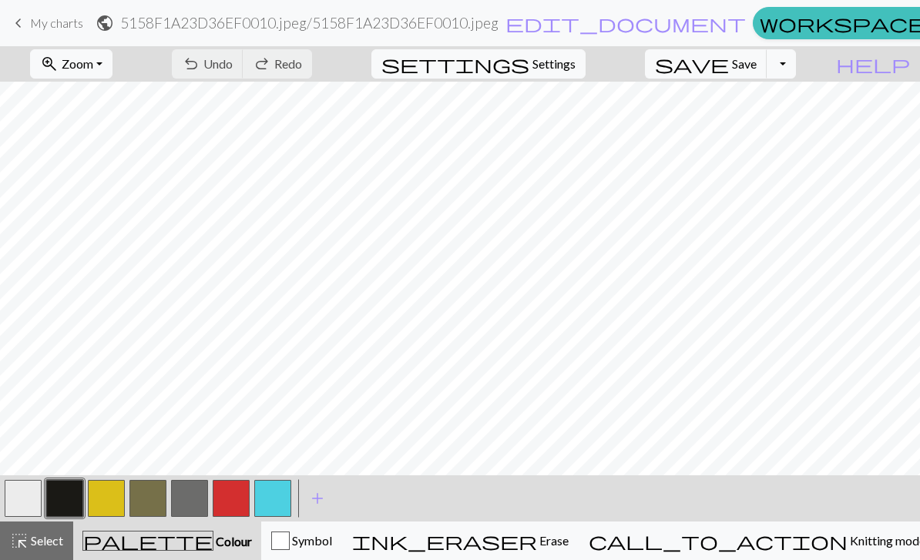
click at [158, 500] on button "button" at bounding box center [147, 498] width 37 height 37
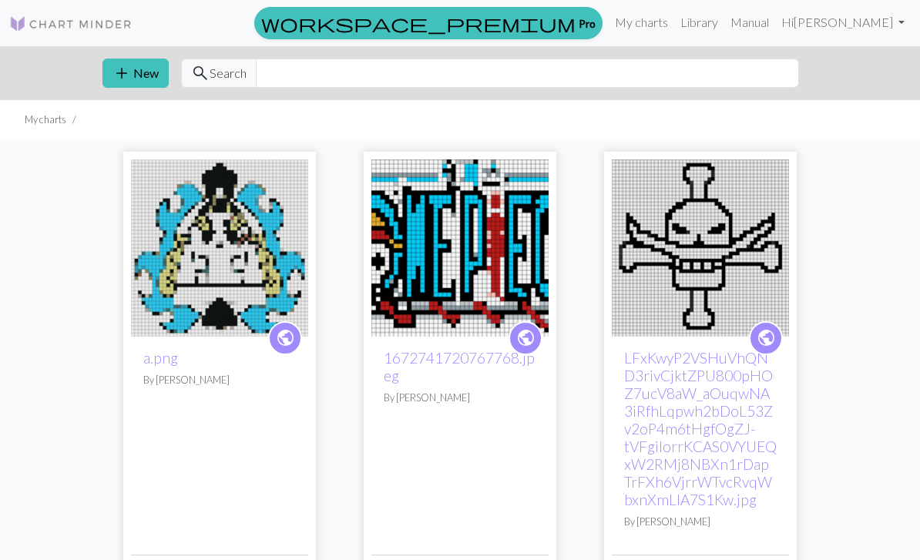
scroll to position [1554, 0]
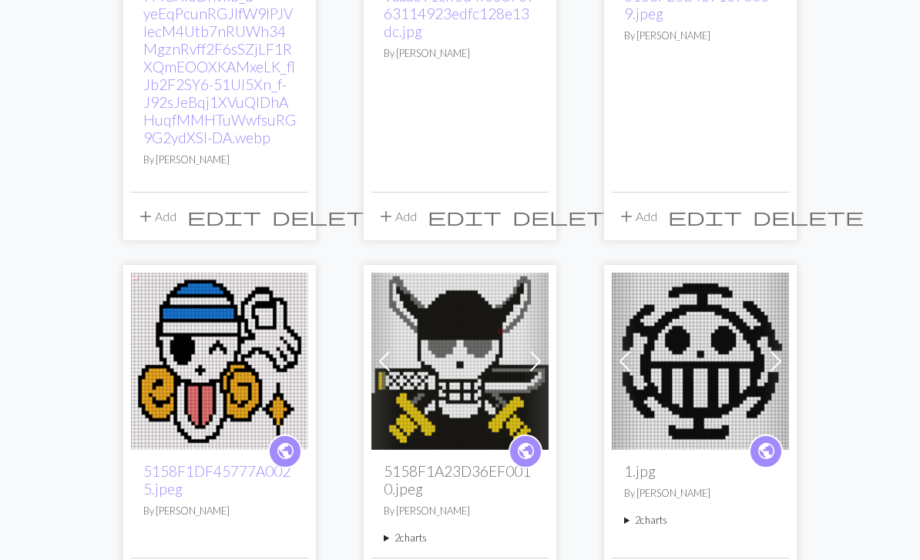
click at [485, 335] on img at bounding box center [460, 361] width 177 height 177
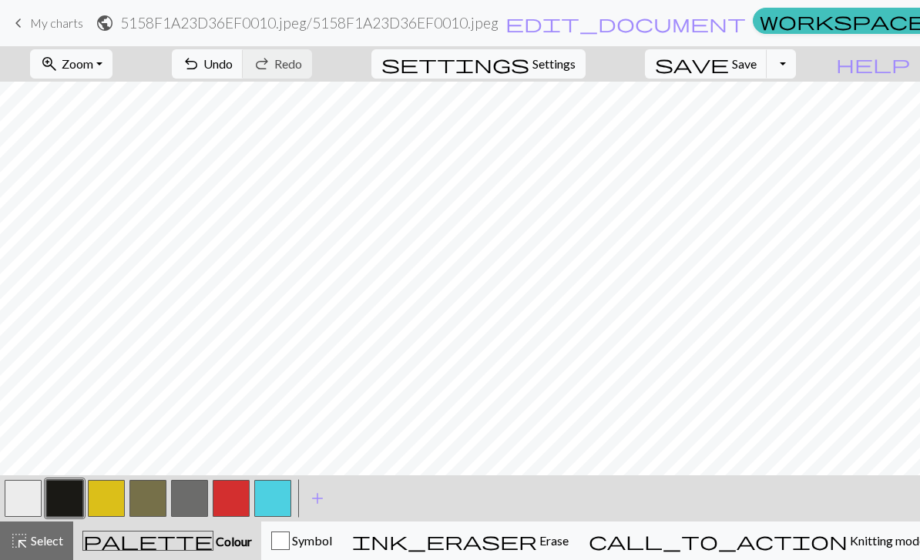
click at [198, 506] on button "button" at bounding box center [189, 498] width 37 height 37
click at [74, 500] on button "button" at bounding box center [64, 498] width 37 height 37
click at [93, 56] on span "Zoom" at bounding box center [78, 63] width 32 height 15
click at [37, 551] on button "highlight_alt Select Select" at bounding box center [36, 541] width 73 height 39
click at [757, 69] on span "Save" at bounding box center [744, 63] width 25 height 15
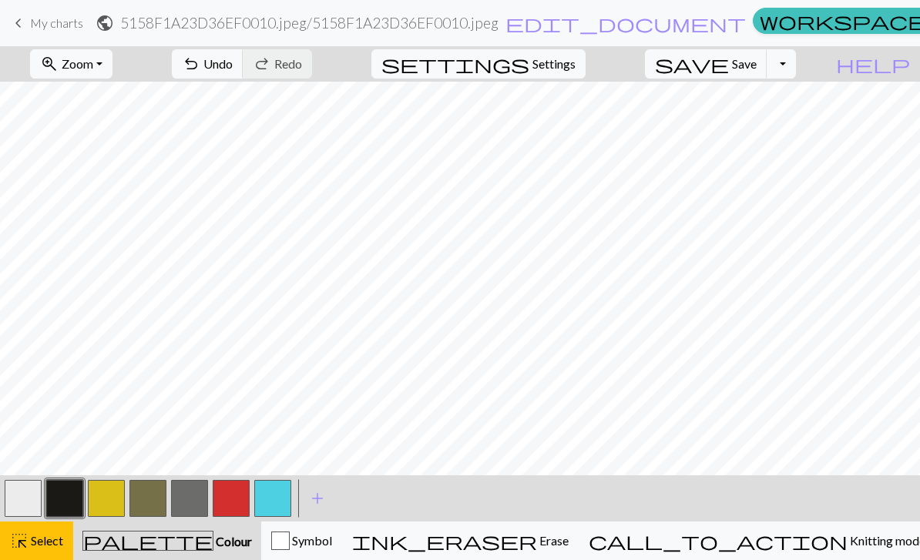
click at [757, 68] on span "Save" at bounding box center [744, 63] width 25 height 15
click at [757, 63] on span "Save" at bounding box center [744, 63] width 25 height 15
click at [769, 62] on div "Chart saved Chart saved" at bounding box center [460, 61] width 920 height 122
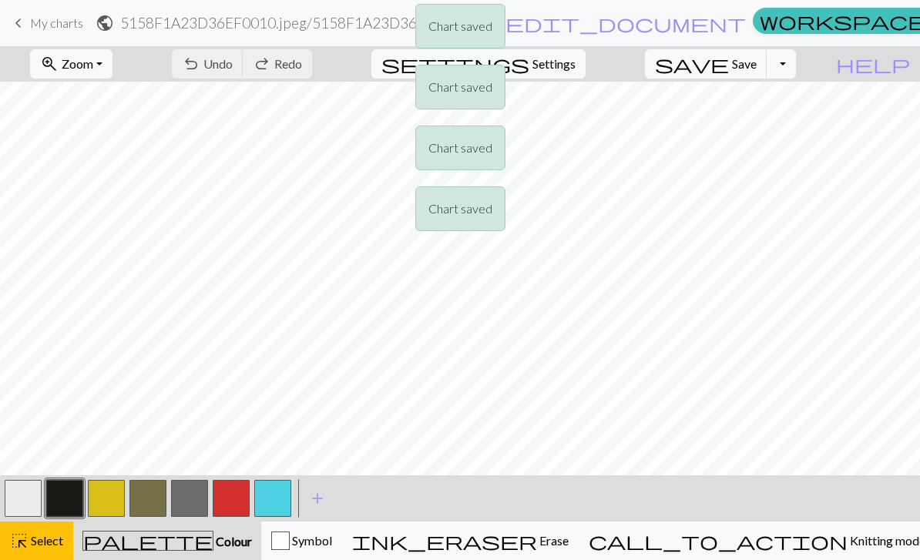
click at [774, 134] on div "Chart saved Chart saved Chart saved Chart saved" at bounding box center [460, 122] width 920 height 244
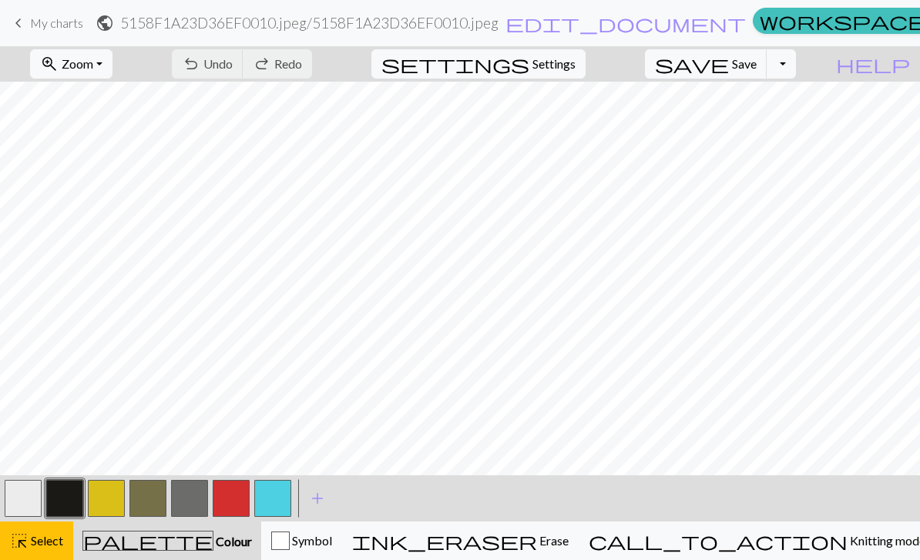
click at [660, 504] on div "< > add Add a colour" at bounding box center [460, 499] width 920 height 46
click at [26, 29] on span "keyboard_arrow_left" at bounding box center [18, 23] width 18 height 22
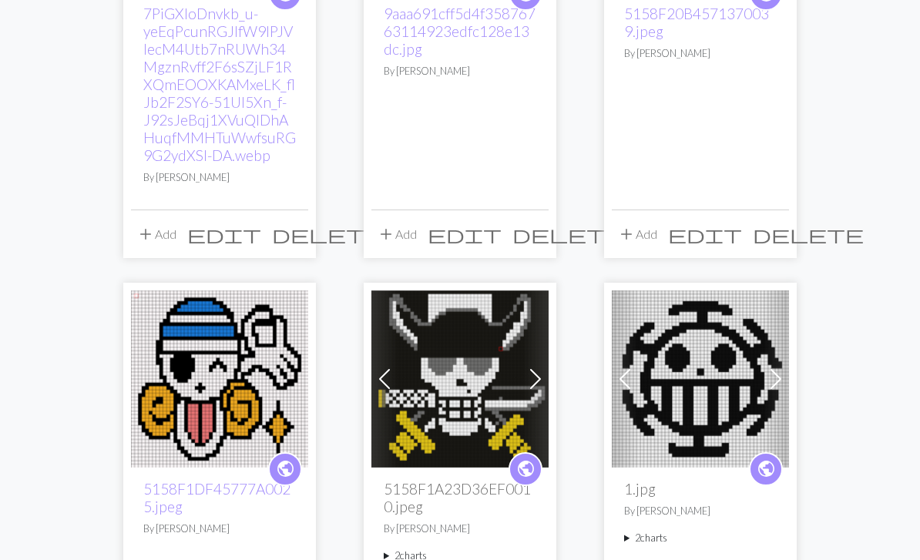
scroll to position [1551, 0]
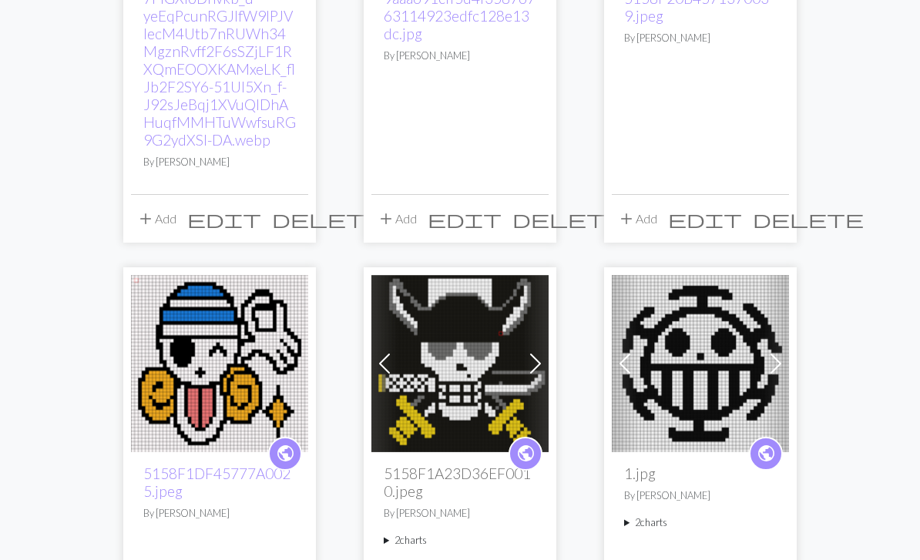
click at [486, 382] on img at bounding box center [460, 364] width 177 height 177
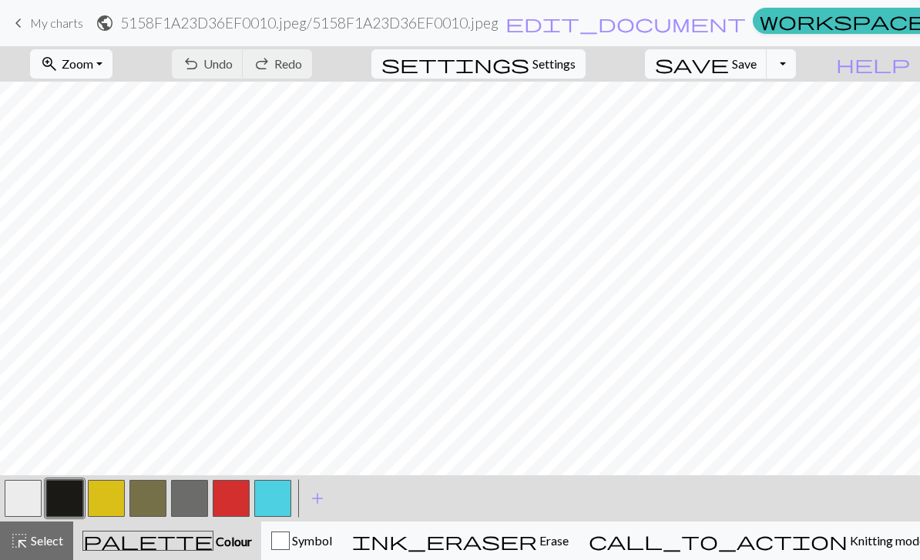
click at [47, 541] on span "Select" at bounding box center [46, 540] width 35 height 15
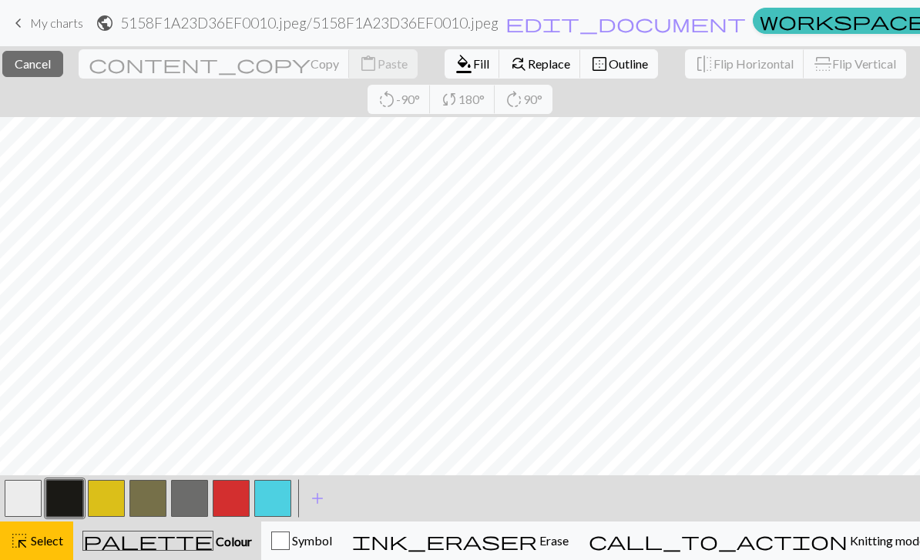
click at [473, 65] on span "Fill" at bounding box center [481, 63] width 16 height 15
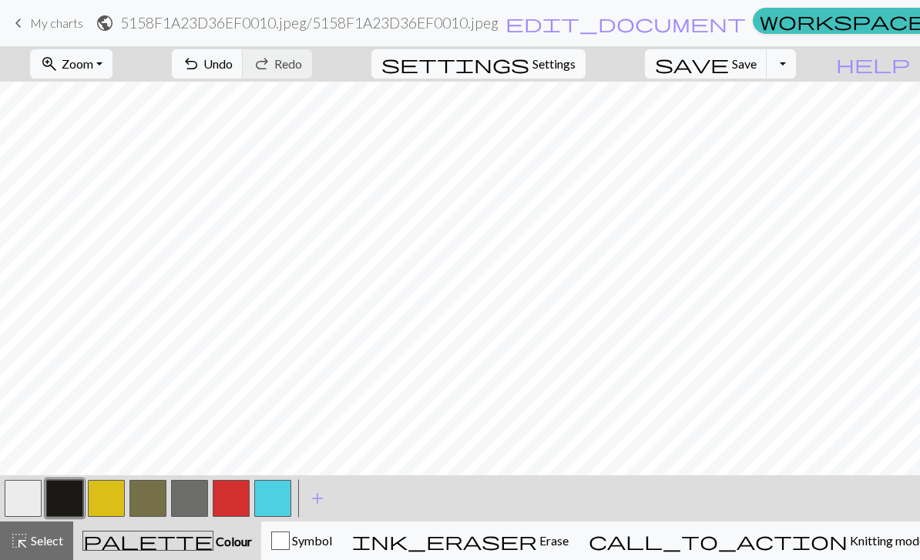
click at [47, 537] on span "Select" at bounding box center [46, 540] width 35 height 15
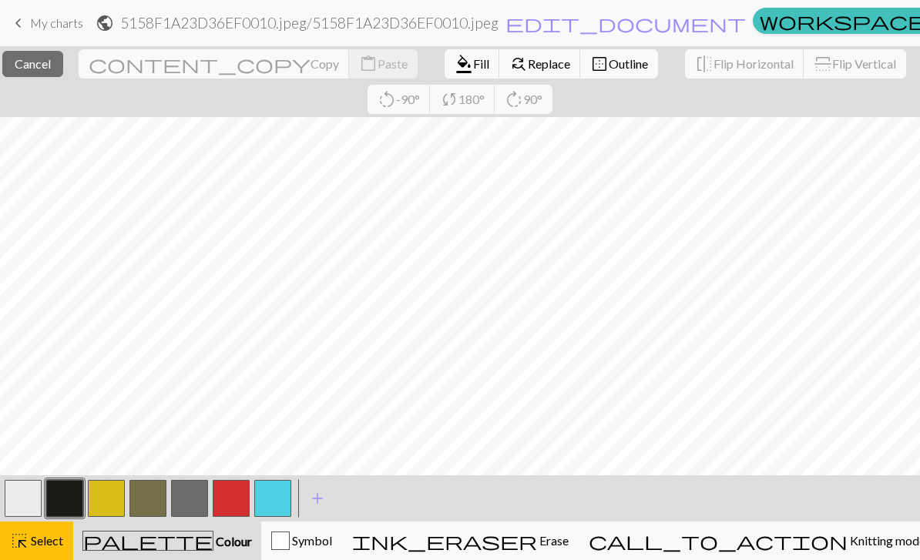
click at [455, 64] on span "format_color_fill" at bounding box center [464, 64] width 18 height 22
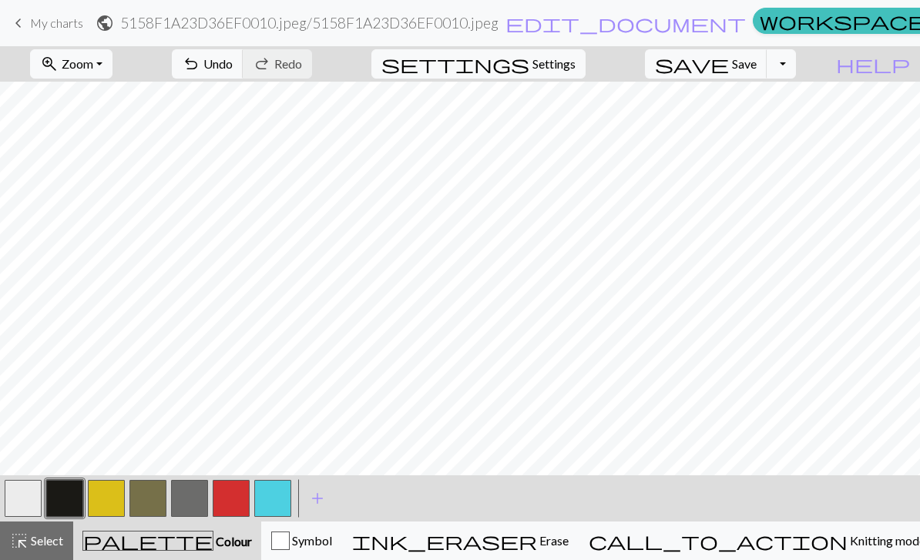
click at [757, 60] on span "Save" at bounding box center [744, 63] width 25 height 15
click at [244, 73] on button "undo Undo Undo" at bounding box center [208, 63] width 72 height 29
click at [19, 499] on button "button" at bounding box center [23, 498] width 37 height 37
click at [755, 66] on button "save Save Save" at bounding box center [706, 63] width 123 height 29
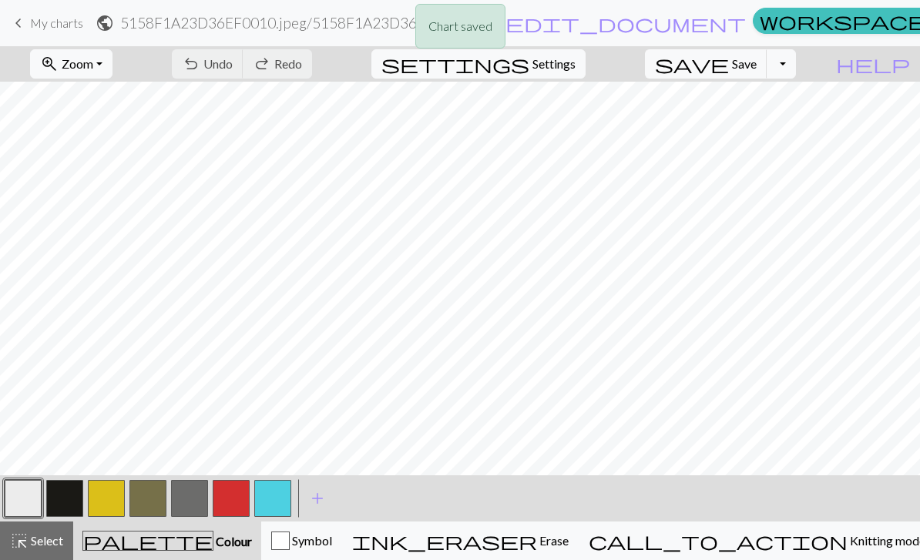
click at [755, 68] on button "save Save Save" at bounding box center [706, 63] width 123 height 29
click at [39, 17] on div "Chart saved" at bounding box center [460, 30] width 920 height 61
click at [5, 30] on div "keyboard_arrow_left My charts public 5158F1A23D36EF0010.jpeg / 5158F1A23D36EF00…" at bounding box center [460, 23] width 920 height 31
click at [24, 28] on span "keyboard_arrow_left" at bounding box center [18, 23] width 18 height 22
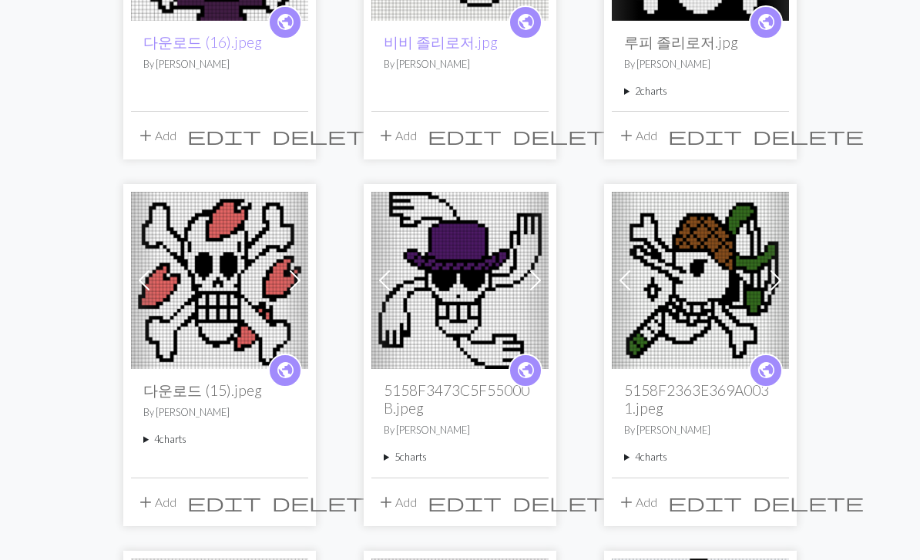
scroll to position [792, 0]
click at [442, 330] on img at bounding box center [460, 280] width 177 height 177
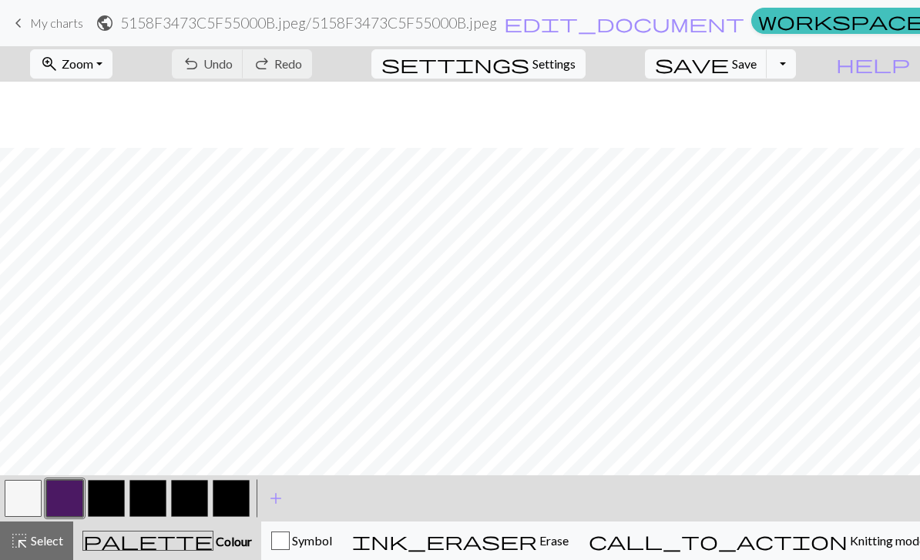
scroll to position [102, 0]
click at [45, 540] on span "Select" at bounding box center [46, 540] width 35 height 15
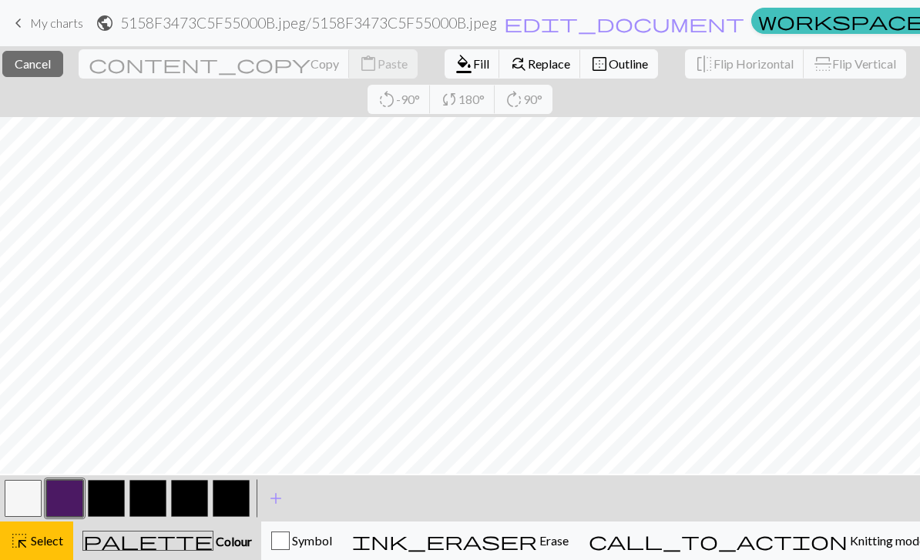
scroll to position [23, 0]
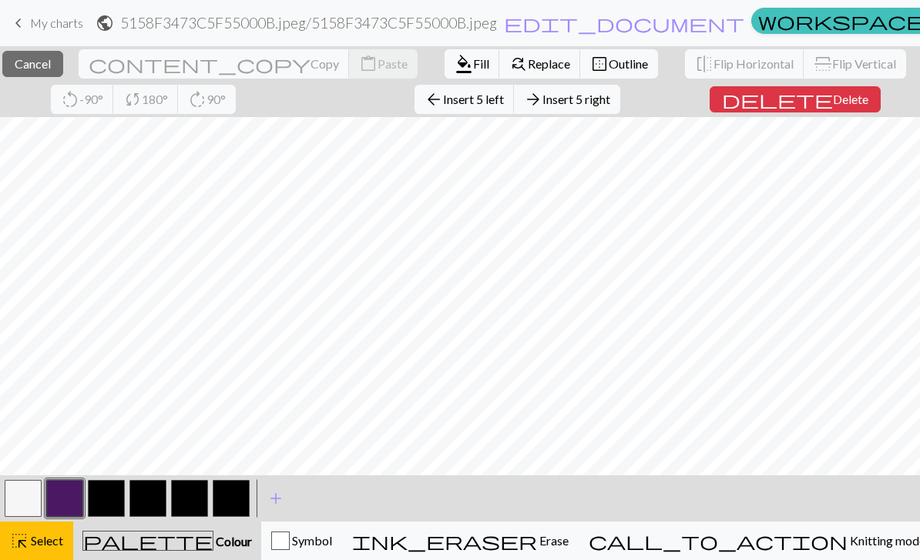
click at [445, 73] on button "format_color_fill Fill" at bounding box center [472, 63] width 55 height 29
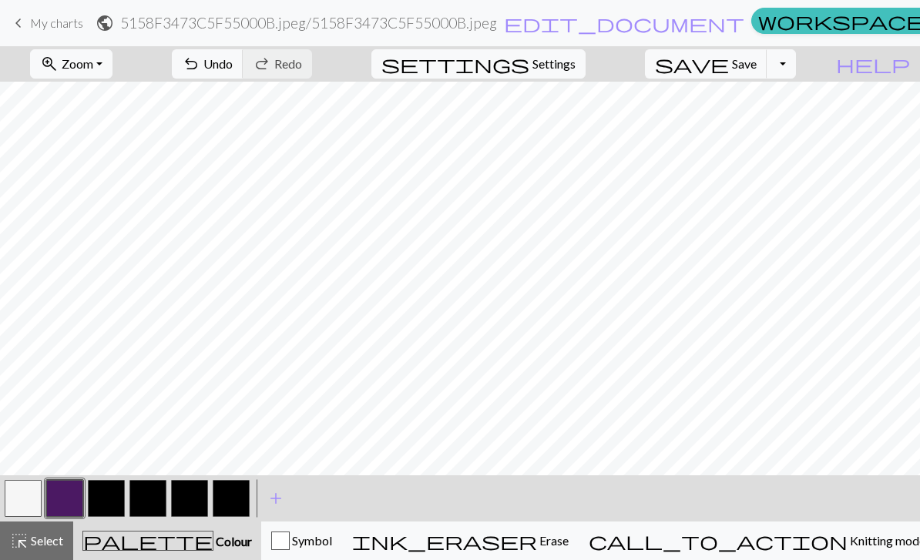
scroll to position [227, 0]
click at [233, 69] on span "Undo" at bounding box center [217, 63] width 29 height 15
click at [114, 509] on button "button" at bounding box center [106, 498] width 37 height 37
click at [93, 60] on span "Zoom" at bounding box center [78, 63] width 32 height 15
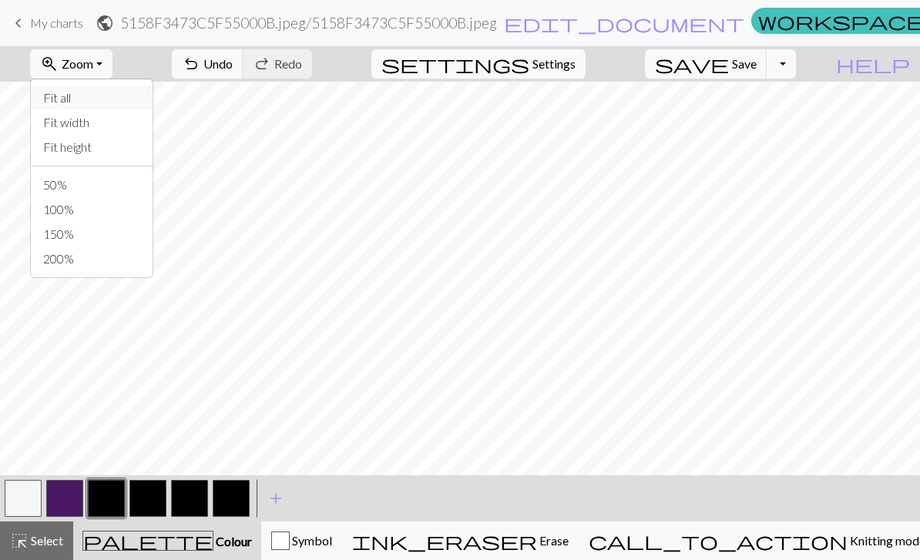
click at [107, 96] on button "Fit all" at bounding box center [92, 98] width 122 height 25
click at [130, 487] on button "button" at bounding box center [147, 498] width 37 height 37
click at [217, 547] on div "palette Colour Colour" at bounding box center [167, 541] width 170 height 20
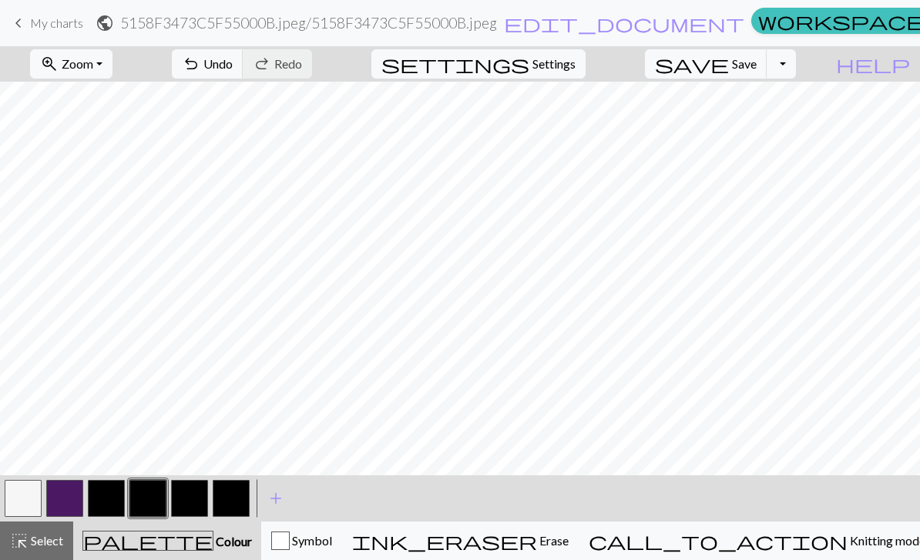
click at [332, 542] on div "Symbol" at bounding box center [301, 541] width 61 height 18
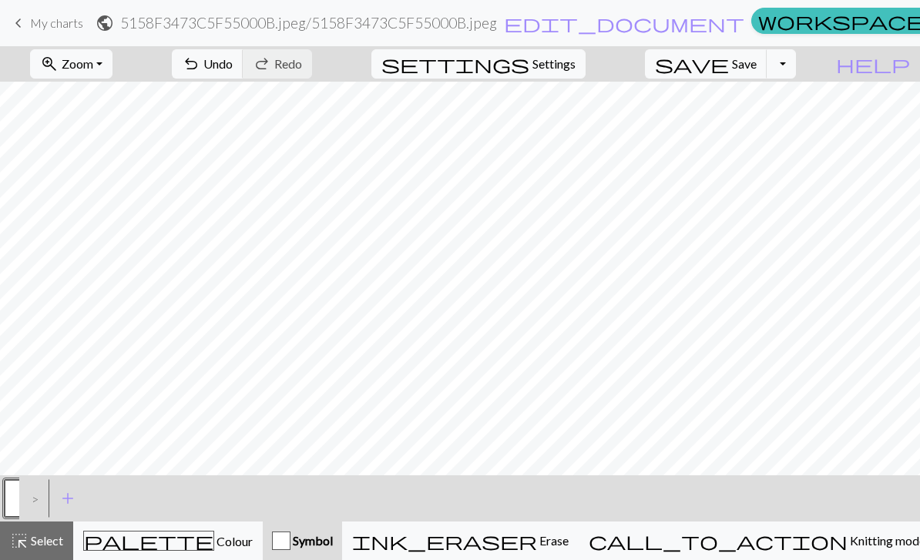
click at [569, 536] on span "Erase" at bounding box center [553, 540] width 32 height 15
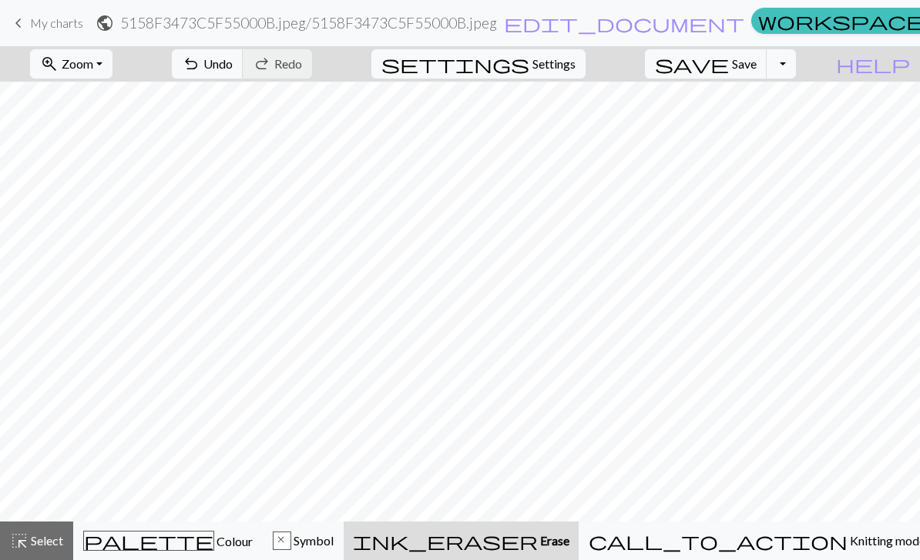
click at [848, 536] on span "Knitting mode" at bounding box center [887, 540] width 78 height 15
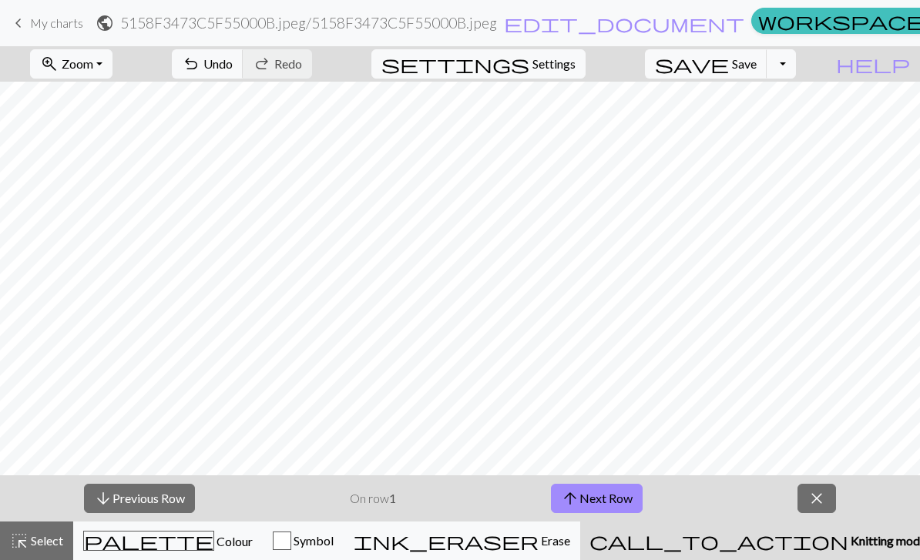
click at [149, 499] on button "arrow_downward Previous Row" at bounding box center [139, 498] width 111 height 29
click at [600, 502] on button "arrow_upward Next Row" at bounding box center [597, 498] width 92 height 29
click at [596, 499] on button "arrow_upward Next Row" at bounding box center [597, 498] width 92 height 29
click at [595, 499] on button "arrow_upward Next Row" at bounding box center [597, 498] width 92 height 29
click at [593, 499] on button "arrow_upward Next Row" at bounding box center [597, 498] width 92 height 29
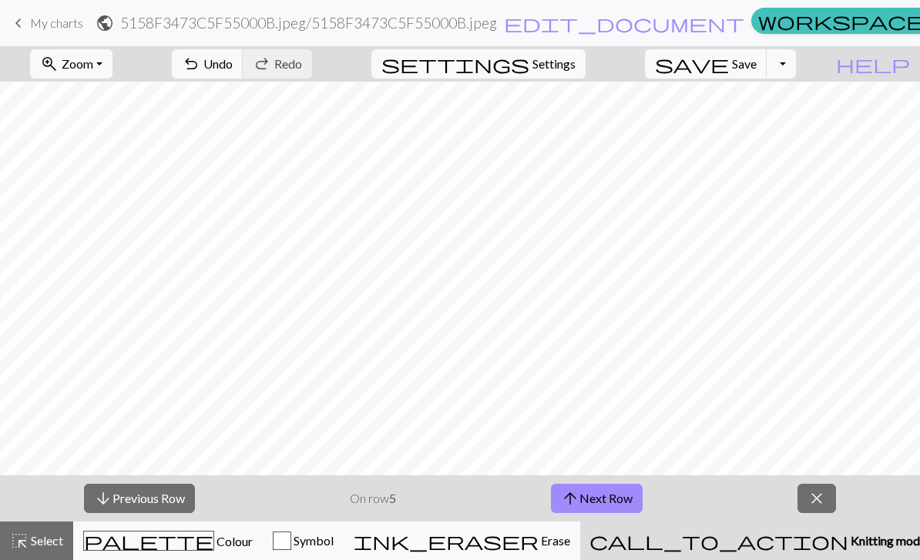
click at [796, 512] on div "arrow_downward Previous Row On row 5 arrow_upward Next Row close" at bounding box center [460, 499] width 920 height 46
click at [810, 503] on span "close" at bounding box center [817, 499] width 18 height 22
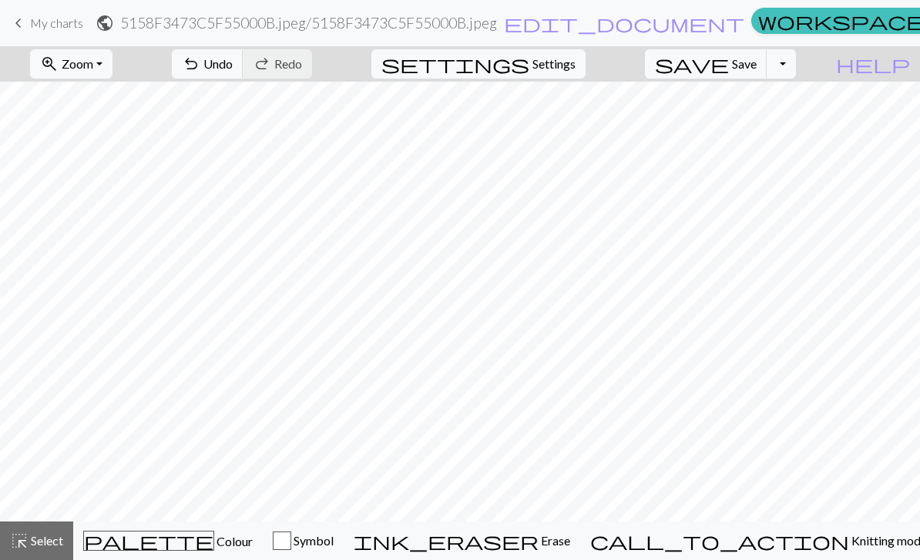
click at [22, 547] on span "highlight_alt" at bounding box center [19, 541] width 18 height 22
click at [21, 546] on span "highlight_alt" at bounding box center [19, 541] width 18 height 22
click at [214, 546] on span "Colour" at bounding box center [233, 541] width 39 height 15
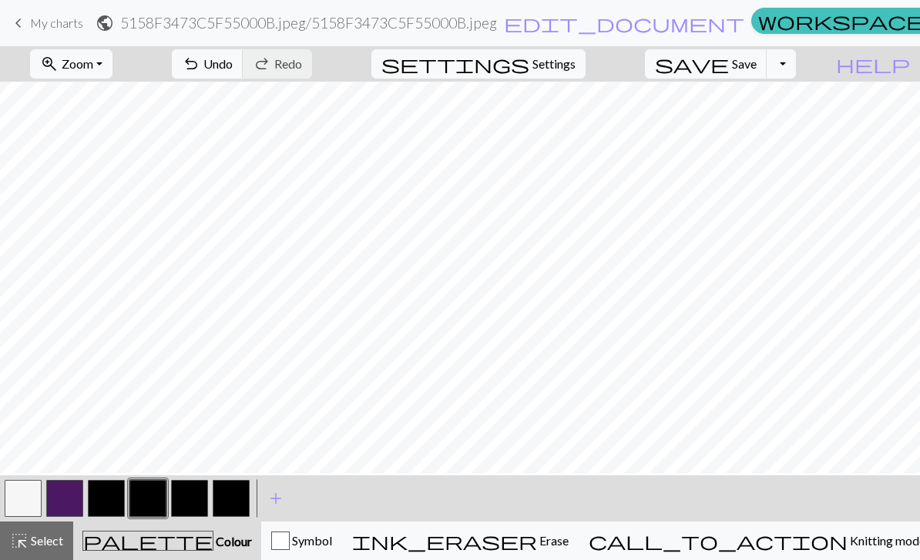
scroll to position [18, 0]
click at [894, 66] on span "help" at bounding box center [873, 64] width 74 height 22
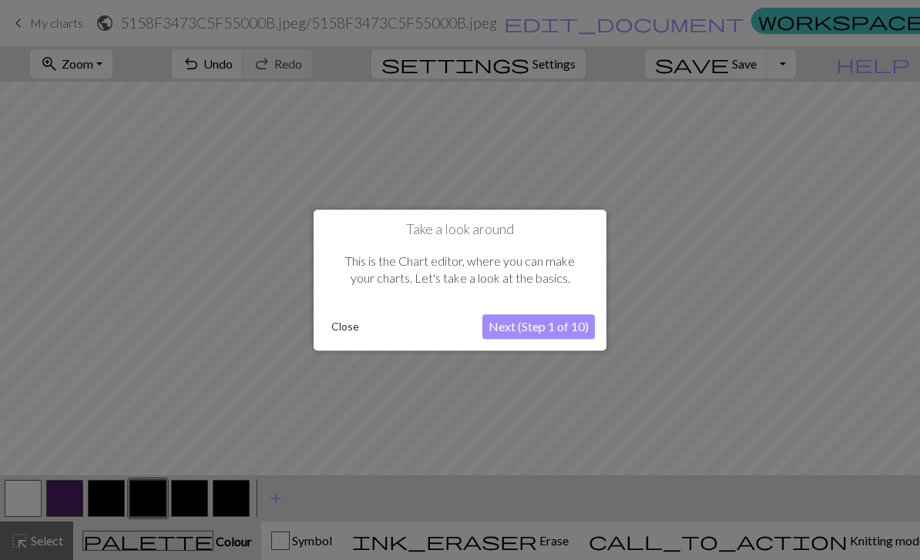
click at [344, 334] on button "Close" at bounding box center [345, 326] width 40 height 23
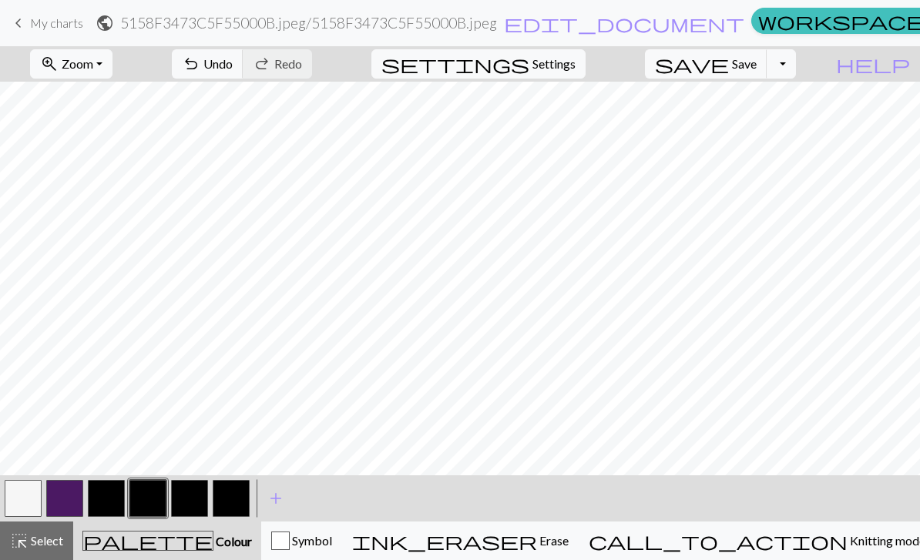
click at [757, 69] on span "Save" at bounding box center [744, 63] width 25 height 15
click at [796, 67] on button "Toggle Dropdown" at bounding box center [781, 63] width 29 height 29
click at [113, 76] on button "zoom_in Zoom Zoom" at bounding box center [71, 63] width 82 height 29
click at [110, 186] on button "50%" at bounding box center [92, 185] width 122 height 25
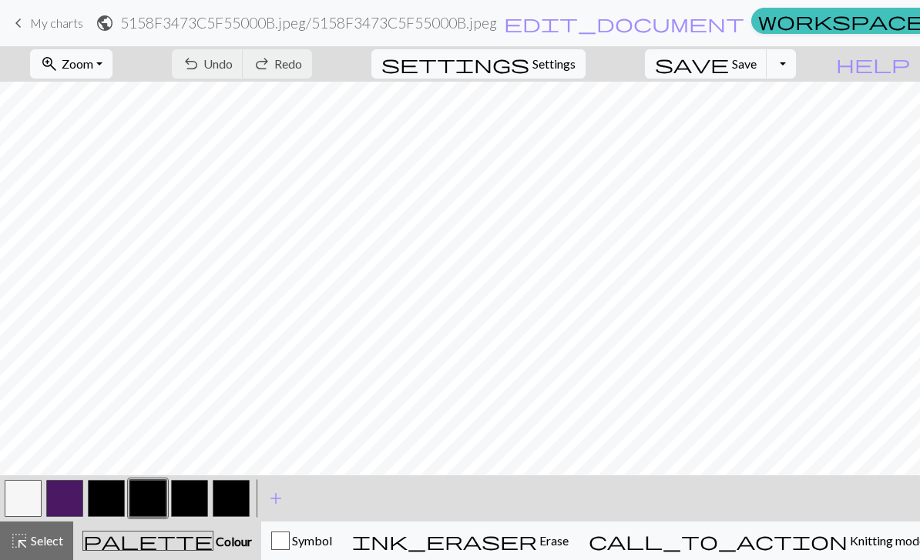
click at [93, 65] on span "Zoom" at bounding box center [78, 63] width 32 height 15
click at [126, 243] on button "150%" at bounding box center [92, 234] width 122 height 25
click at [277, 498] on span "add" at bounding box center [276, 499] width 18 height 22
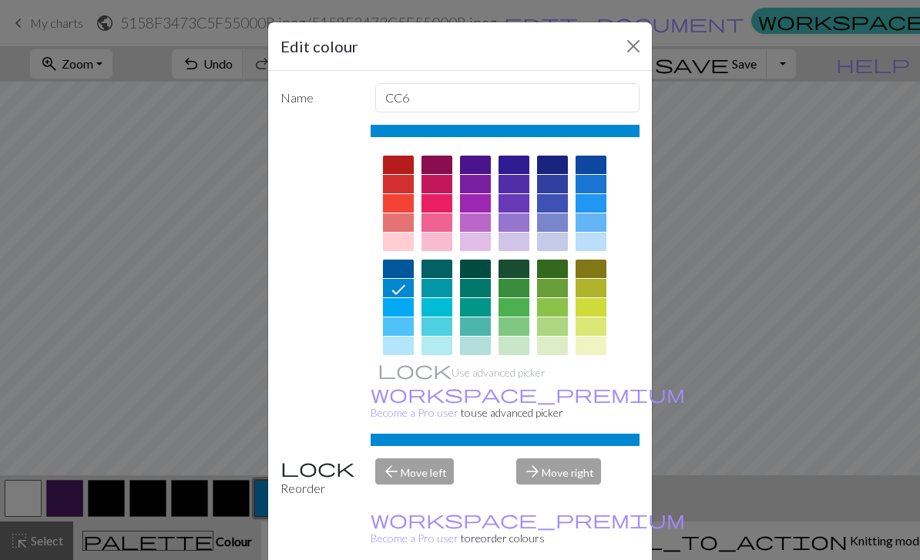
scroll to position [5, 0]
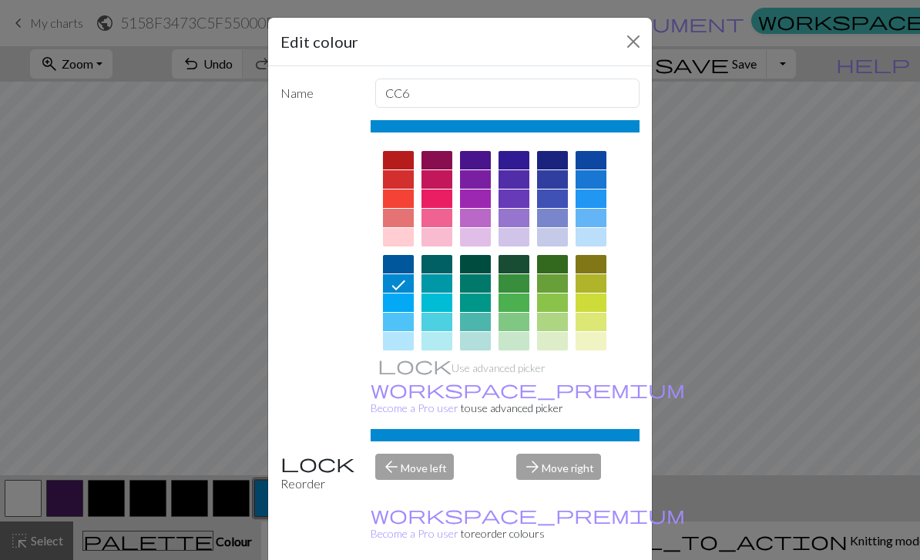
click at [625, 21] on div "Edit colour" at bounding box center [460, 42] width 384 height 49
click at [622, 30] on button "Close" at bounding box center [633, 41] width 25 height 25
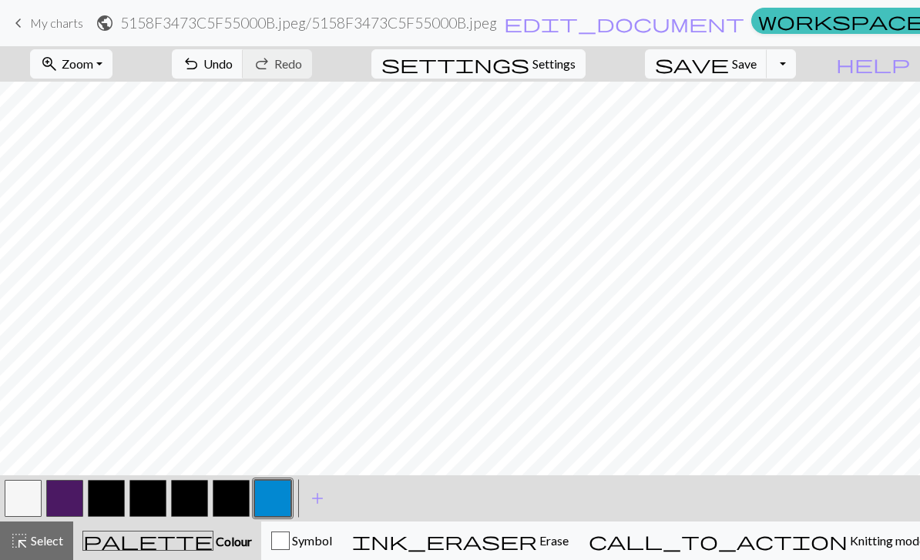
click at [497, 27] on h2 "5158F3473C5F55000B.jpeg / 5158F3473C5F55000B.jpeg" at bounding box center [308, 23] width 377 height 18
select select "66a45a92e4889aa3634158ed"
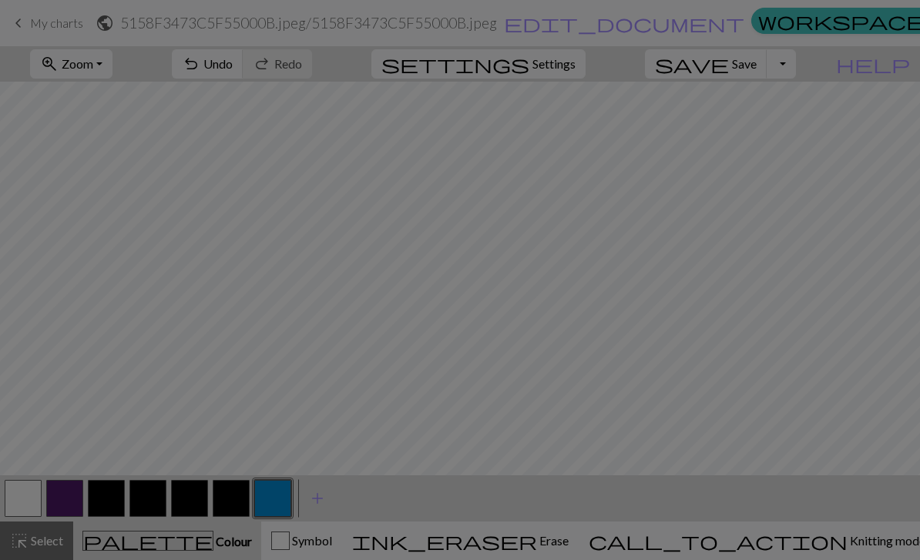
click at [552, 34] on div "Project a.png 1672741720767768.jpeg LFxKwyP2VSHuVhQND3rivCjktZPU800pHOZ7ucV8aW_…" at bounding box center [460, 86] width 384 height 108
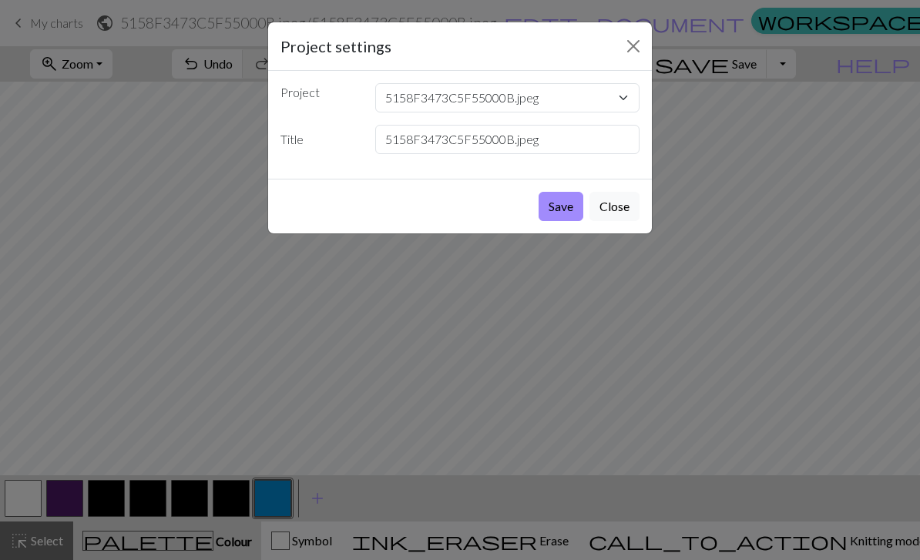
click at [614, 219] on button "Close" at bounding box center [615, 206] width 50 height 29
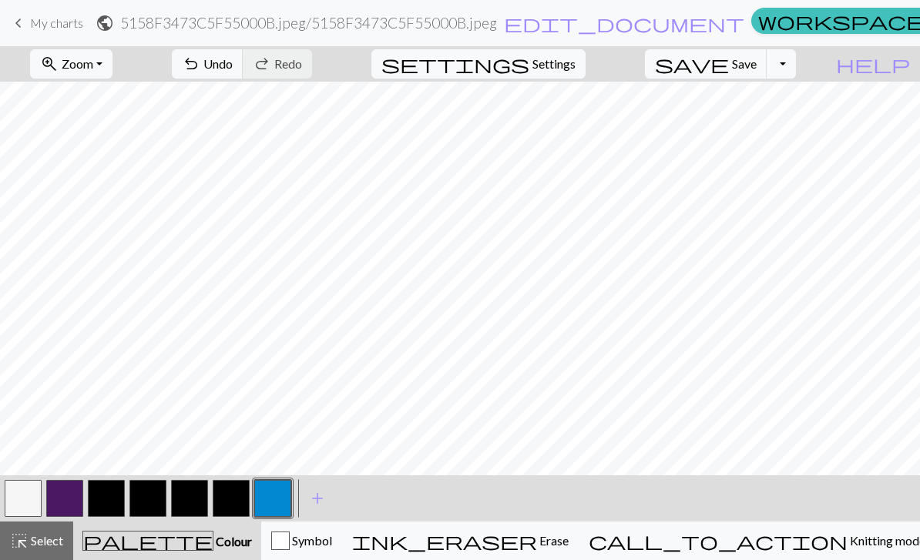
click at [25, 18] on span "keyboard_arrow_left" at bounding box center [18, 23] width 18 height 22
click at [729, 66] on span "save" at bounding box center [692, 64] width 74 height 22
click at [25, 23] on div "Chart saved" at bounding box center [460, 30] width 920 height 61
click at [22, 17] on div "Chart saved" at bounding box center [460, 30] width 920 height 61
click at [26, 22] on span "keyboard_arrow_left" at bounding box center [18, 23] width 18 height 22
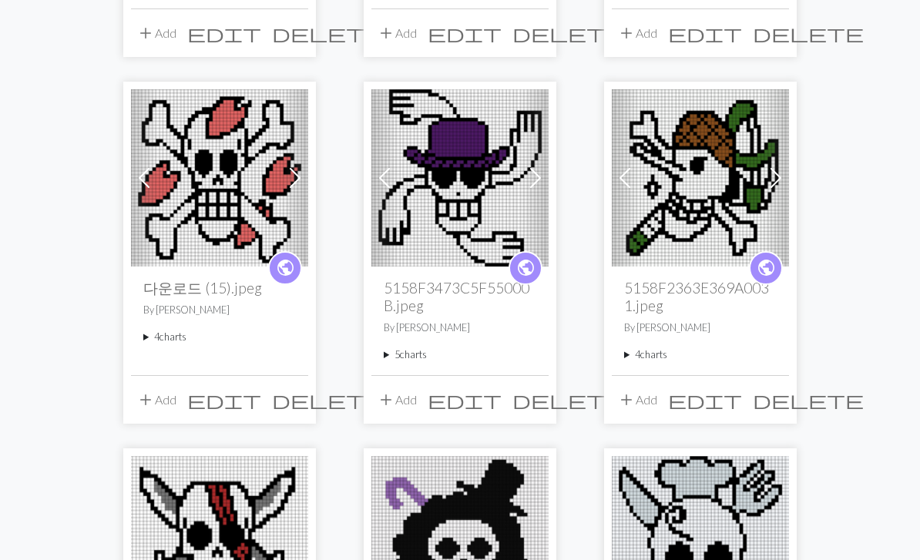
scroll to position [895, 0]
click at [447, 189] on img at bounding box center [460, 177] width 177 height 177
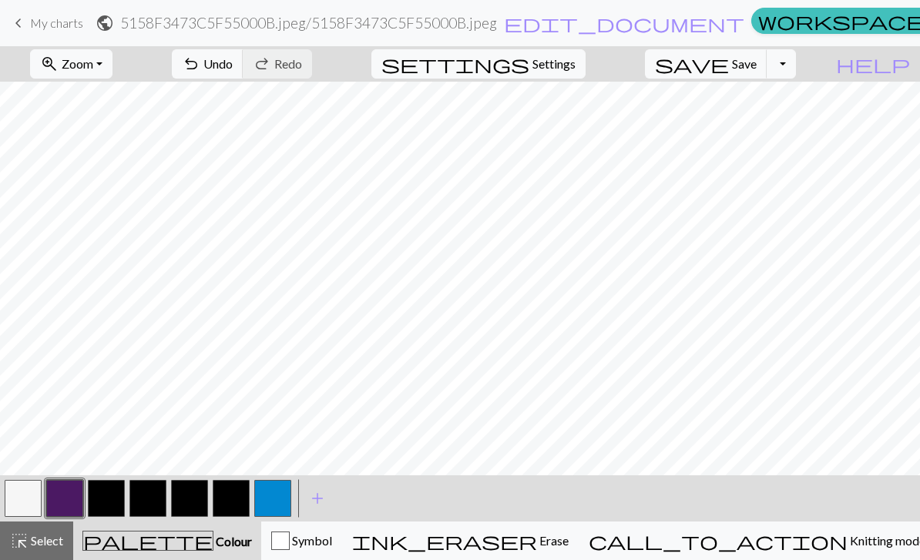
click at [192, 497] on button "button" at bounding box center [189, 498] width 37 height 37
click at [227, 500] on button "button" at bounding box center [231, 498] width 37 height 37
click at [227, 499] on button "button" at bounding box center [231, 498] width 37 height 37
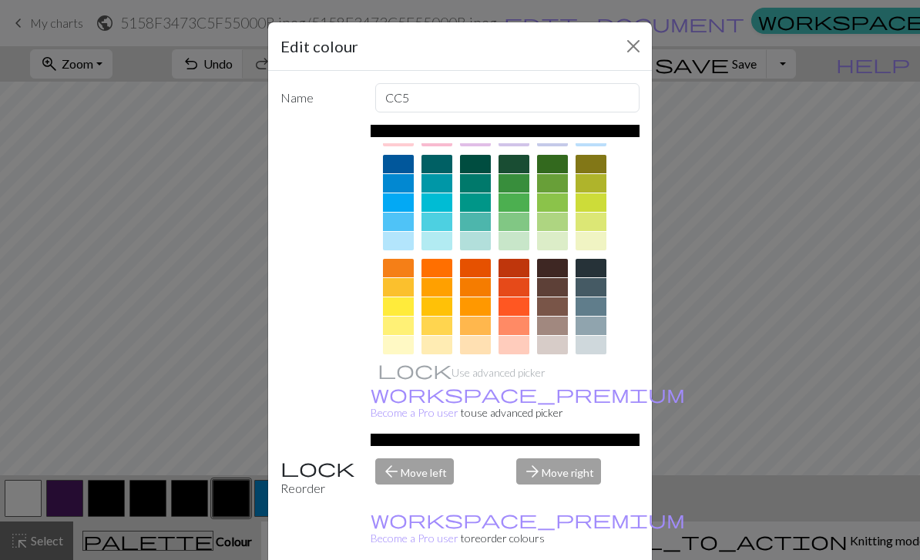
scroll to position [107, 0]
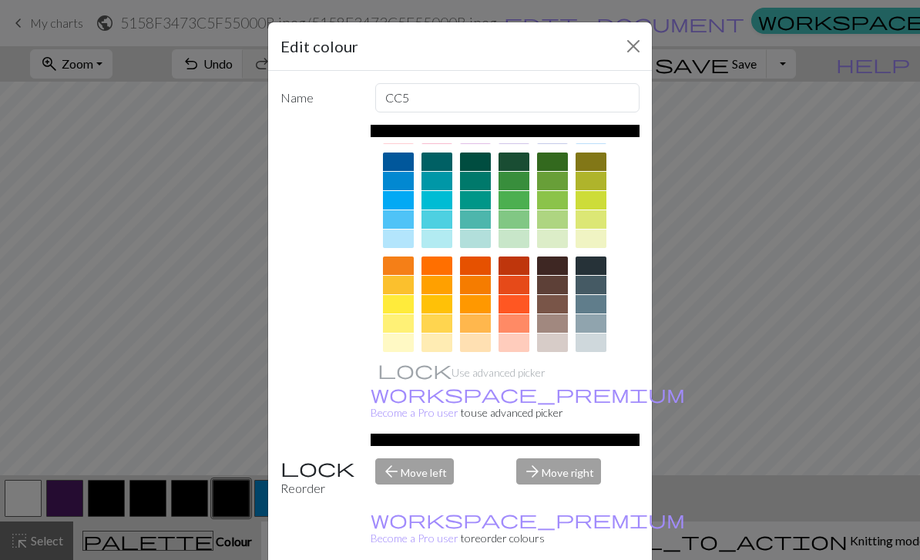
click at [590, 328] on div at bounding box center [591, 323] width 31 height 18
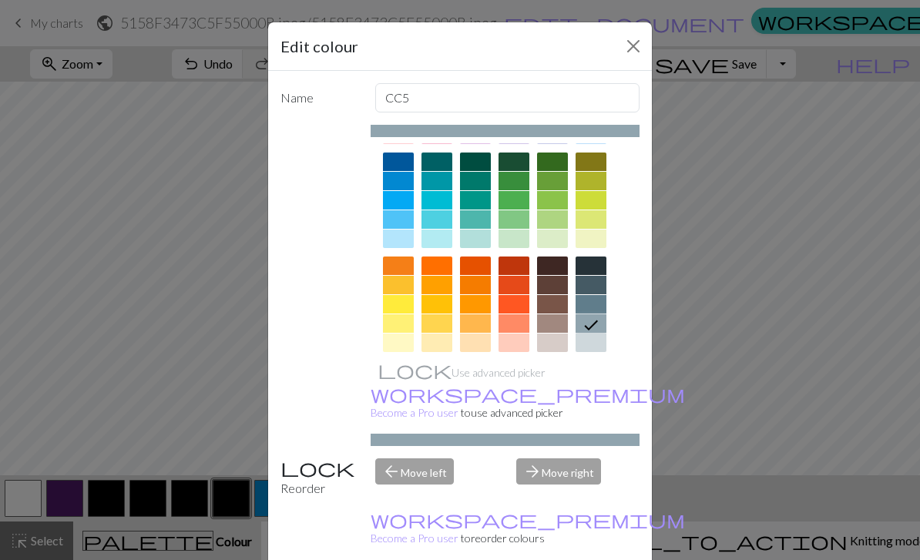
click at [590, 348] on div at bounding box center [591, 343] width 31 height 18
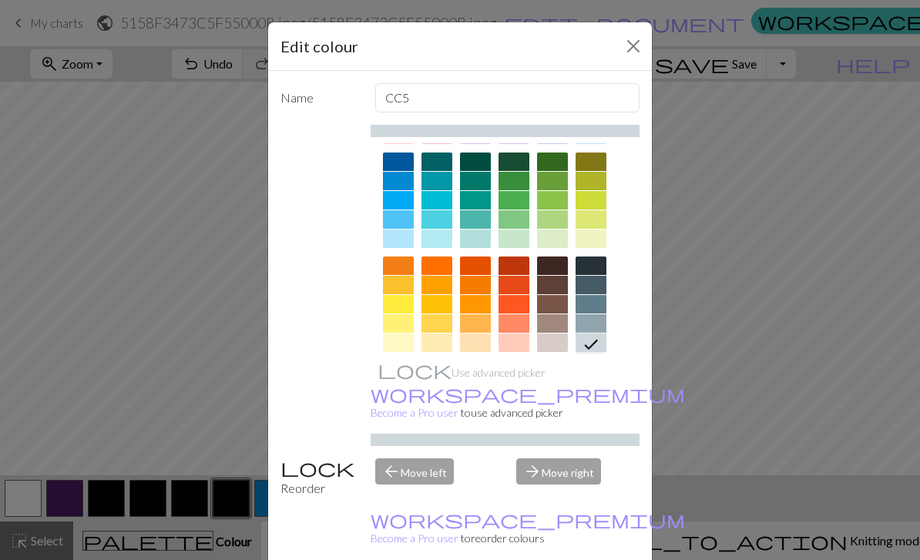
click at [672, 405] on div "Edit colour Name CC5 Use advanced picker workspace_premium Become a Pro user to…" at bounding box center [460, 280] width 920 height 560
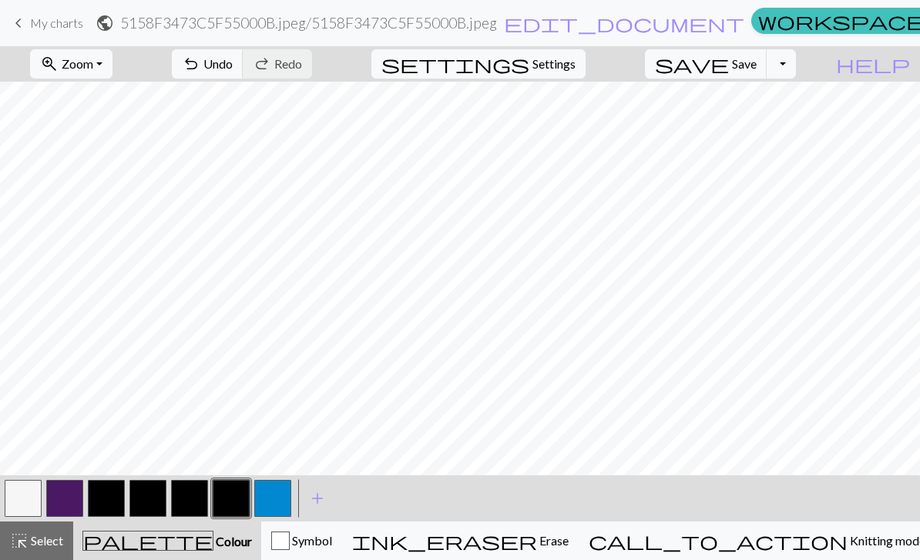
click at [72, 491] on button "button" at bounding box center [64, 498] width 37 height 37
click at [116, 501] on button "button" at bounding box center [106, 498] width 37 height 37
click at [64, 497] on button "button" at bounding box center [64, 498] width 37 height 37
click at [115, 501] on button "button" at bounding box center [106, 498] width 37 height 37
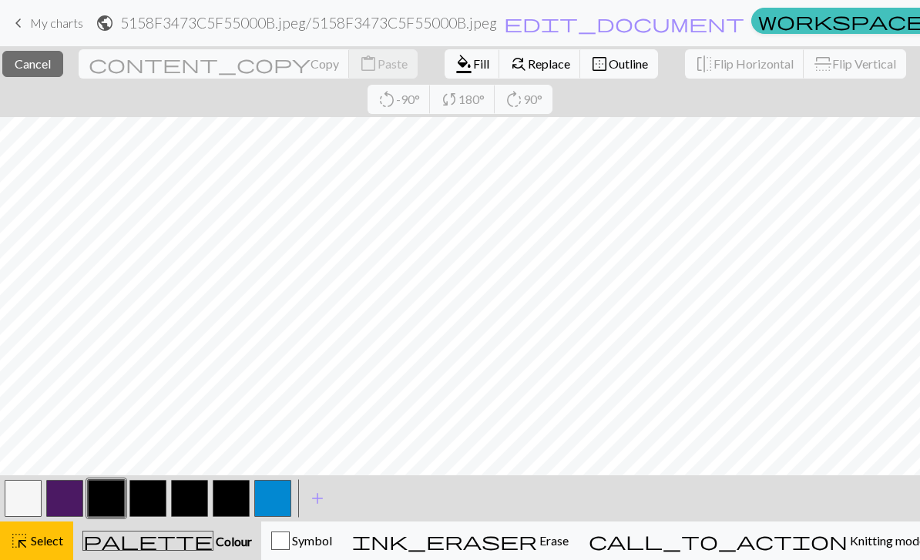
click at [445, 75] on button "format_color_fill Fill" at bounding box center [472, 63] width 55 height 29
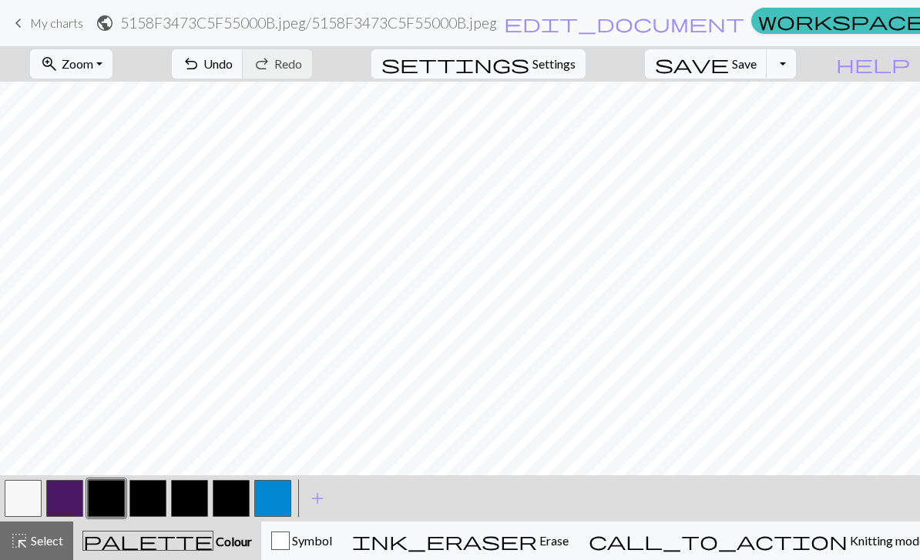
click at [64, 497] on button "button" at bounding box center [64, 498] width 37 height 37
click at [121, 495] on button "button" at bounding box center [106, 498] width 37 height 37
click at [49, 536] on span "Select" at bounding box center [46, 540] width 35 height 15
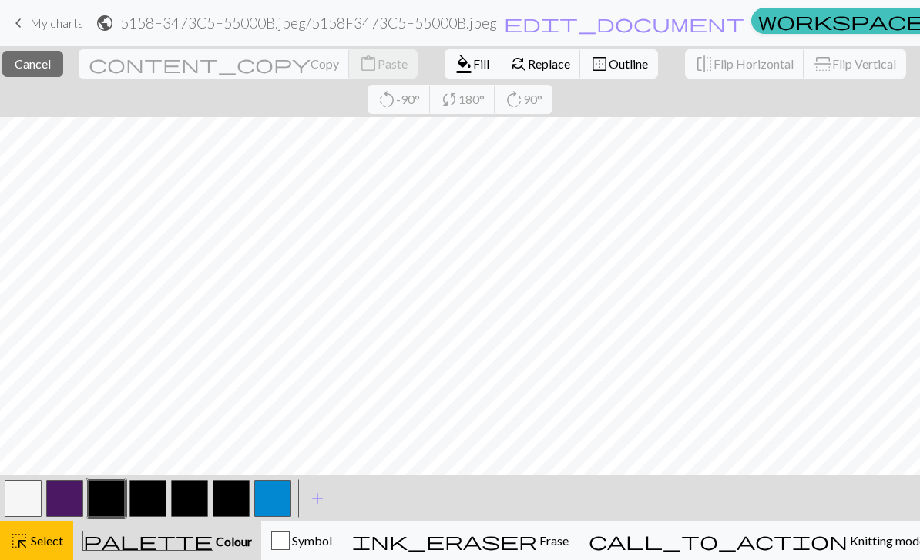
click at [473, 65] on span "Fill" at bounding box center [481, 63] width 16 height 15
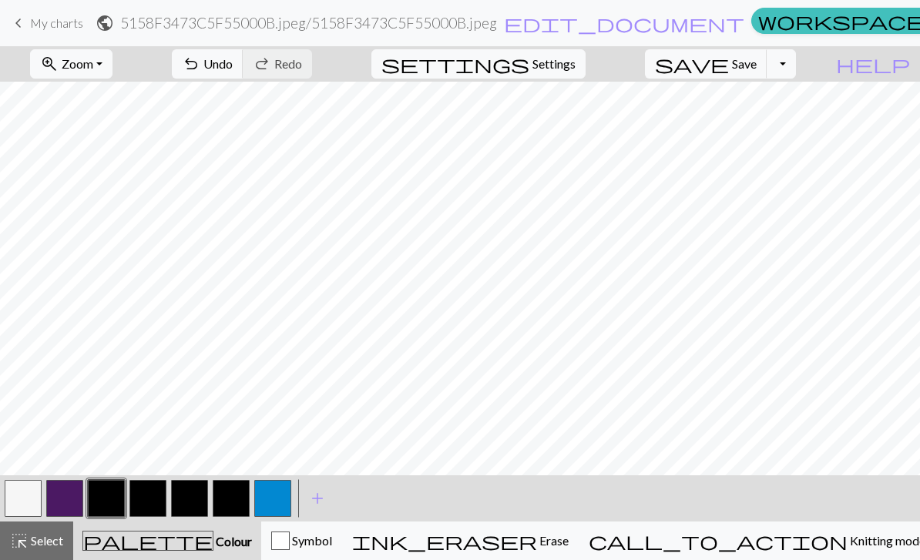
click at [244, 75] on button "undo Undo Undo" at bounding box center [208, 63] width 72 height 29
click at [45, 553] on button "highlight_alt Select Select" at bounding box center [36, 541] width 73 height 39
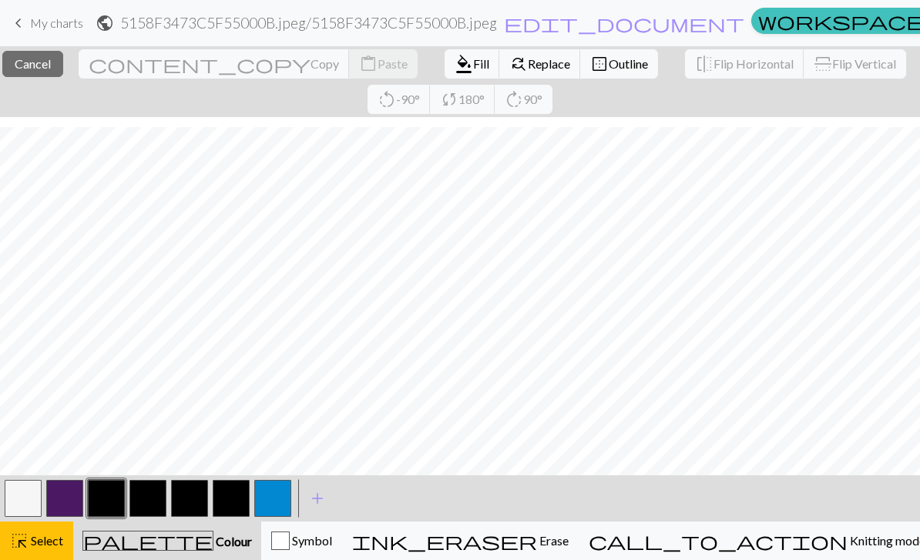
scroll to position [213, 0]
click at [455, 72] on span "format_color_fill" at bounding box center [464, 64] width 18 height 22
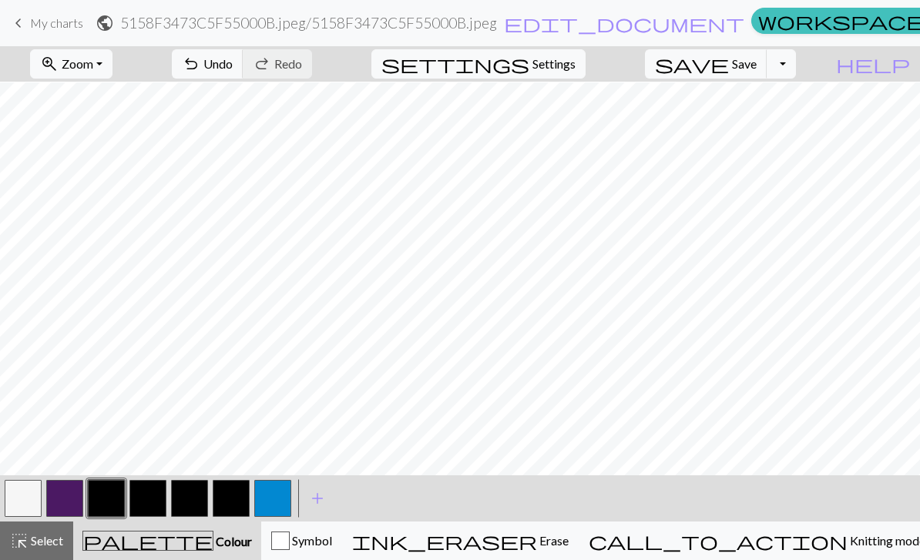
scroll to position [114, 0]
click at [733, 60] on button "save Save Save" at bounding box center [706, 63] width 123 height 29
click at [729, 66] on span "save" at bounding box center [692, 64] width 74 height 22
click at [757, 66] on span "Save" at bounding box center [744, 63] width 25 height 15
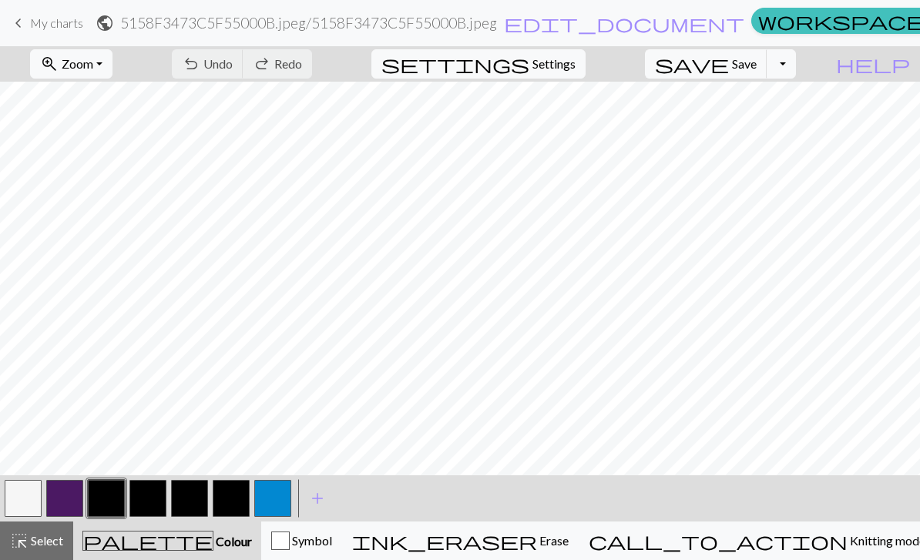
scroll to position [61, 0]
click at [324, 64] on div "undo Undo Undo redo Redo Redo" at bounding box center [241, 63] width 163 height 35
click at [324, 57] on div "undo Undo Undo redo Redo Redo" at bounding box center [241, 63] width 163 height 35
click at [324, 56] on div "undo Undo Undo redo Redo Redo" at bounding box center [241, 63] width 163 height 35
click at [324, 70] on div "undo Undo Undo redo Redo Redo" at bounding box center [241, 63] width 163 height 35
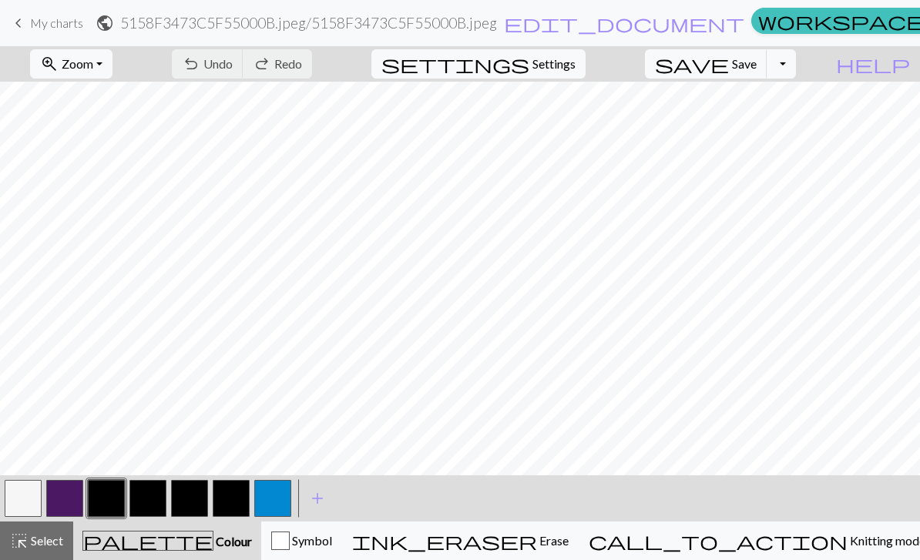
click at [324, 70] on div "undo Undo Undo redo Redo Redo" at bounding box center [241, 63] width 163 height 35
click at [14, 14] on span "keyboard_arrow_left" at bounding box center [18, 23] width 18 height 22
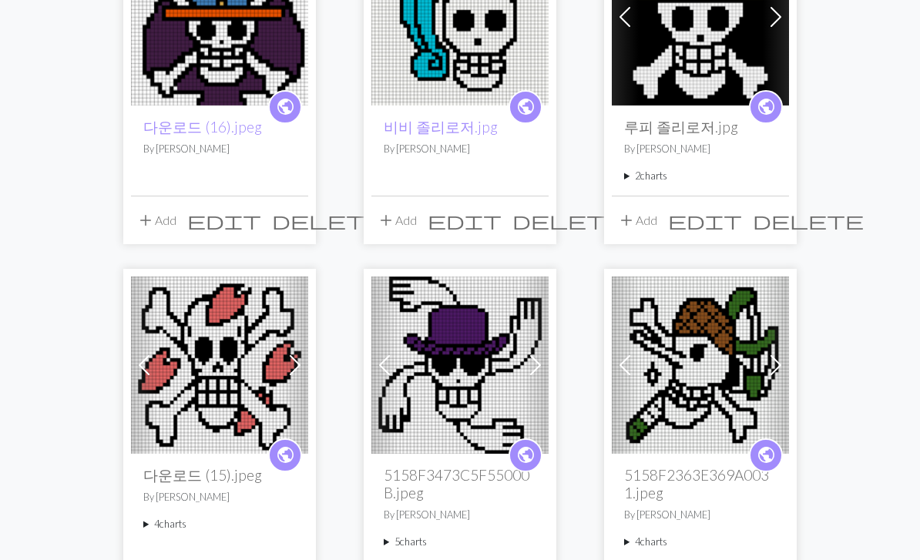
scroll to position [701, 0]
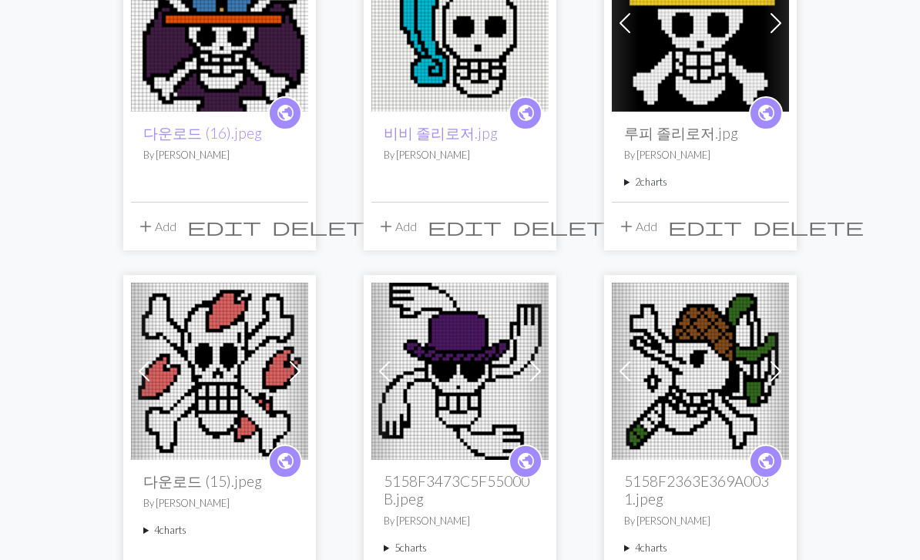
click at [486, 398] on img at bounding box center [460, 372] width 177 height 177
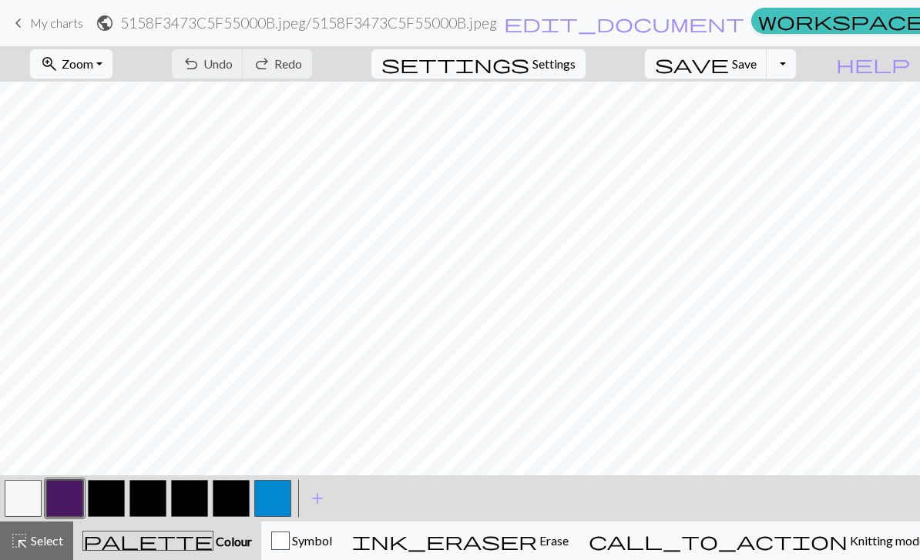
click at [36, 533] on span "Select" at bounding box center [46, 540] width 35 height 15
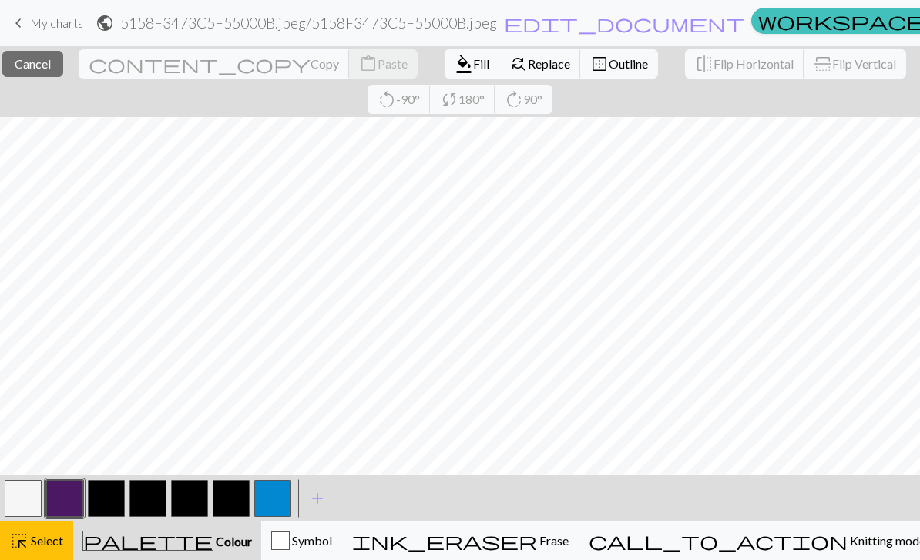
click at [455, 69] on span "format_color_fill" at bounding box center [464, 64] width 18 height 22
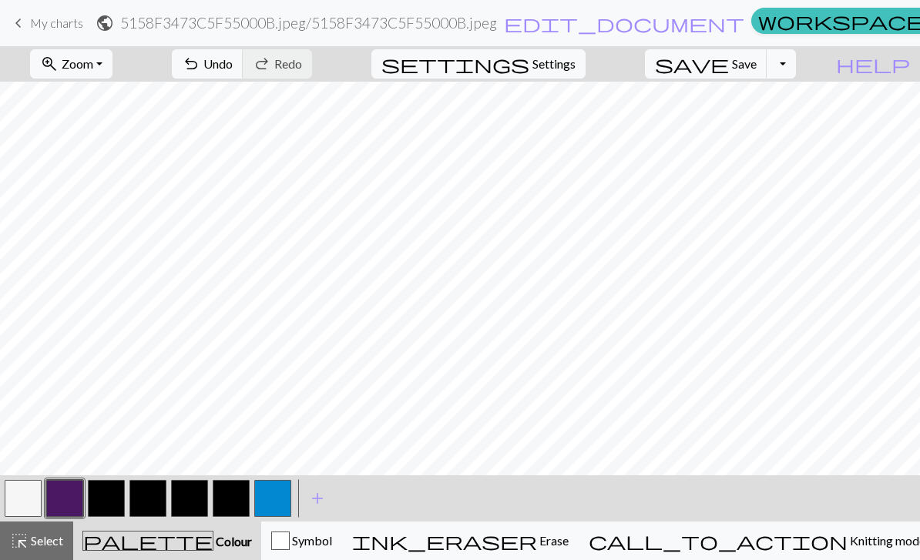
click at [115, 489] on button "button" at bounding box center [106, 498] width 37 height 37
click at [38, 536] on span "Select" at bounding box center [46, 540] width 35 height 15
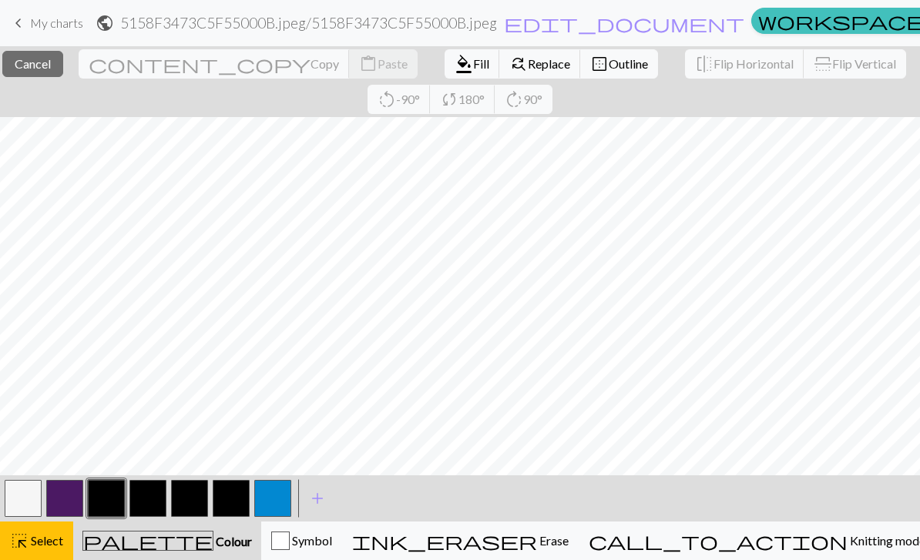
click at [473, 66] on span "Fill" at bounding box center [481, 63] width 16 height 15
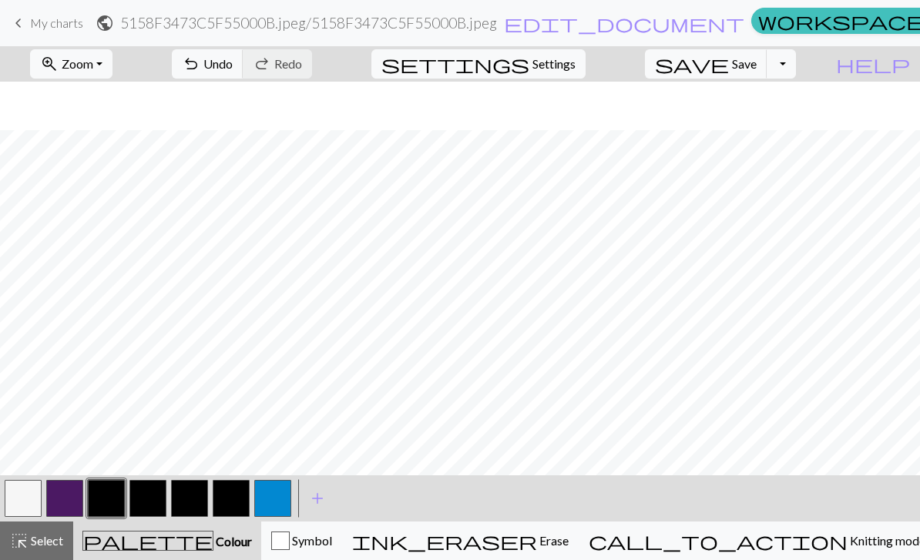
scroll to position [227, 0]
click at [35, 495] on button "button" at bounding box center [23, 498] width 37 height 37
click at [107, 497] on button "button" at bounding box center [106, 498] width 37 height 37
click at [34, 499] on button "button" at bounding box center [23, 498] width 37 height 37
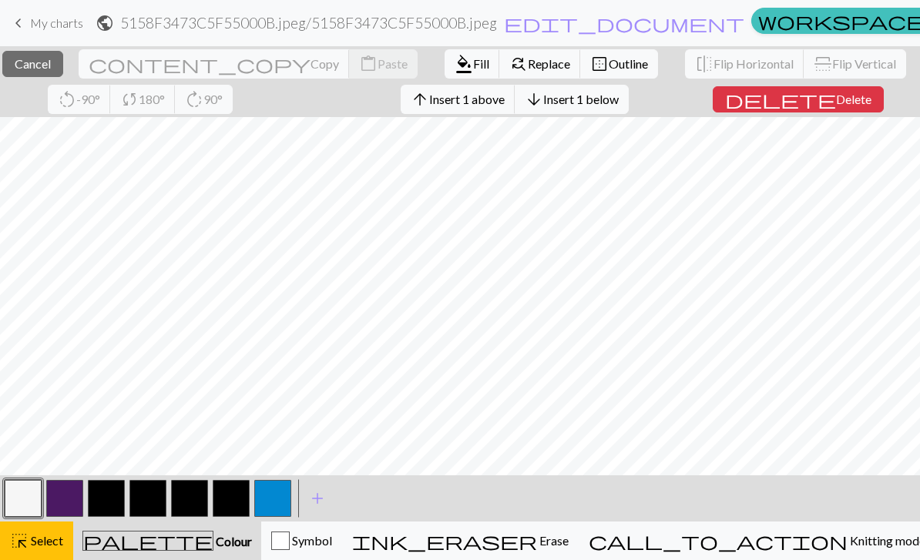
click at [826, 109] on button "delete Delete" at bounding box center [798, 99] width 171 height 26
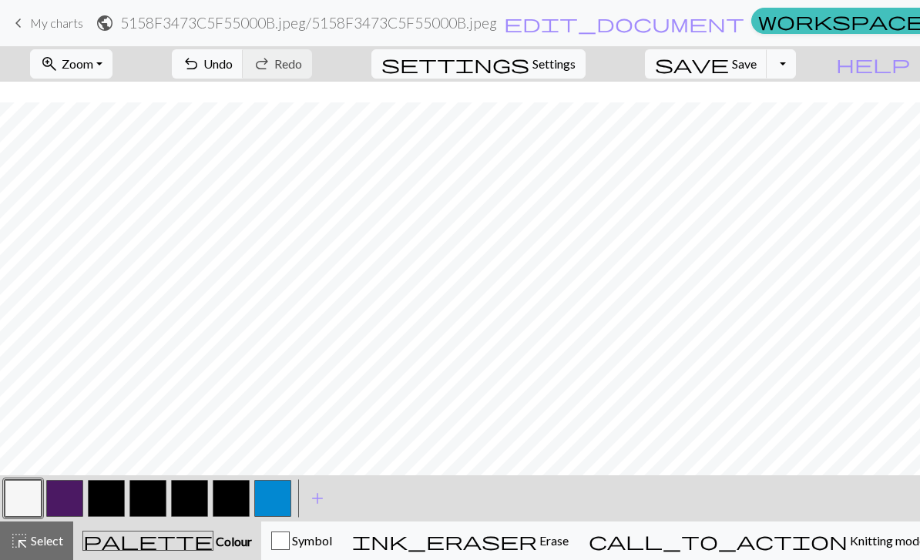
scroll to position [217, 0]
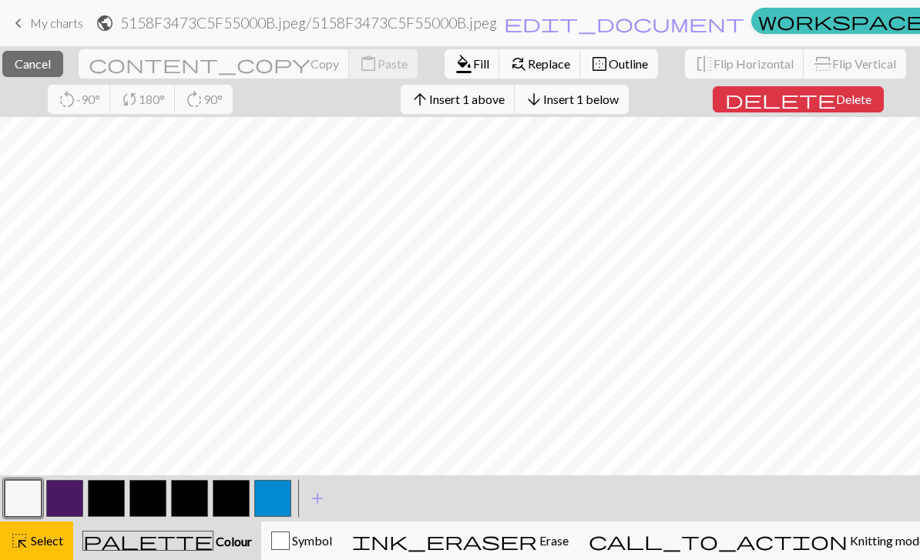
click at [846, 107] on button "delete Delete" at bounding box center [798, 99] width 171 height 26
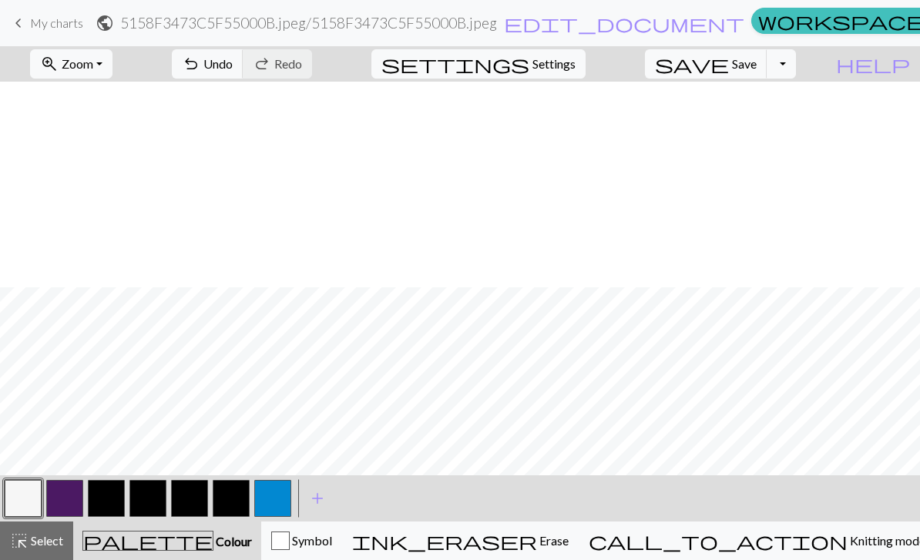
scroll to position [206, 0]
click at [106, 493] on button "button" at bounding box center [106, 498] width 37 height 37
click at [22, 499] on button "button" at bounding box center [23, 498] width 37 height 37
click at [25, 22] on span "keyboard_arrow_left" at bounding box center [18, 23] width 18 height 22
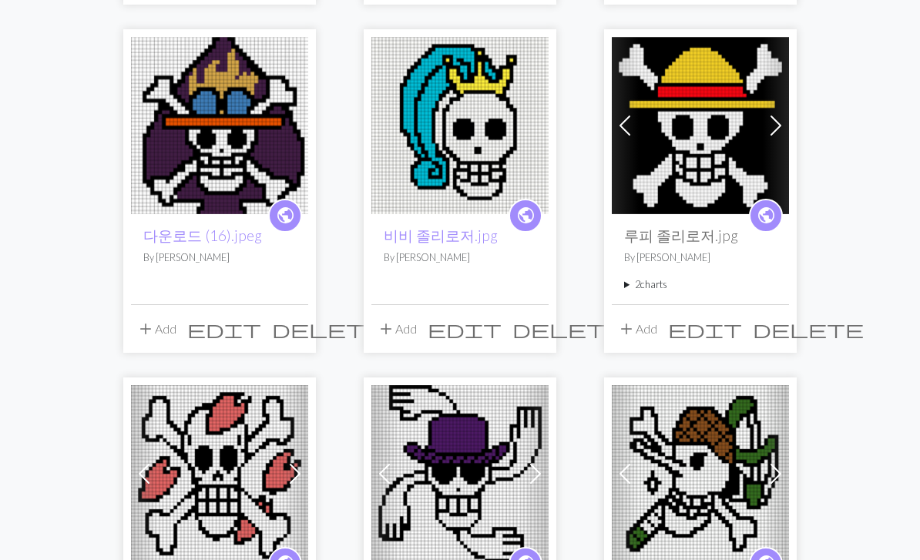
click at [481, 481] on img at bounding box center [460, 474] width 177 height 177
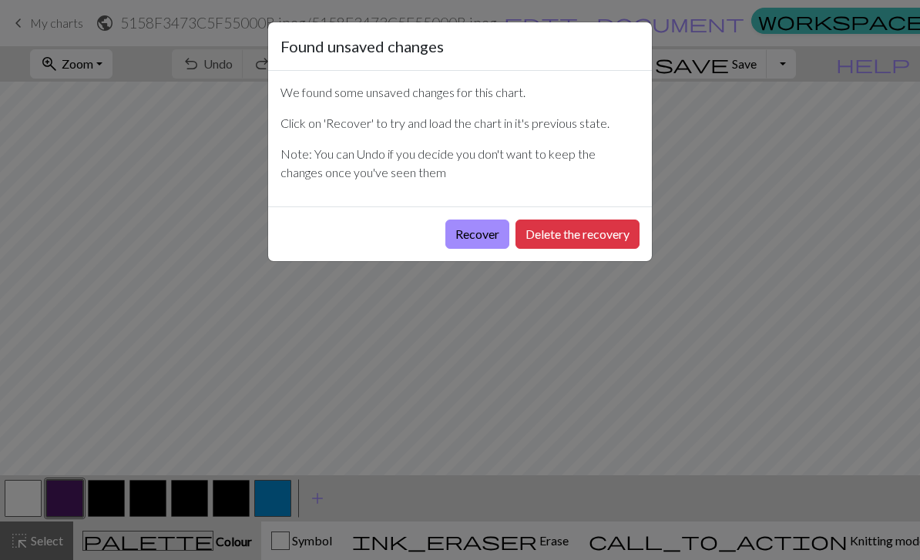
click at [476, 245] on button "Recover" at bounding box center [478, 234] width 64 height 29
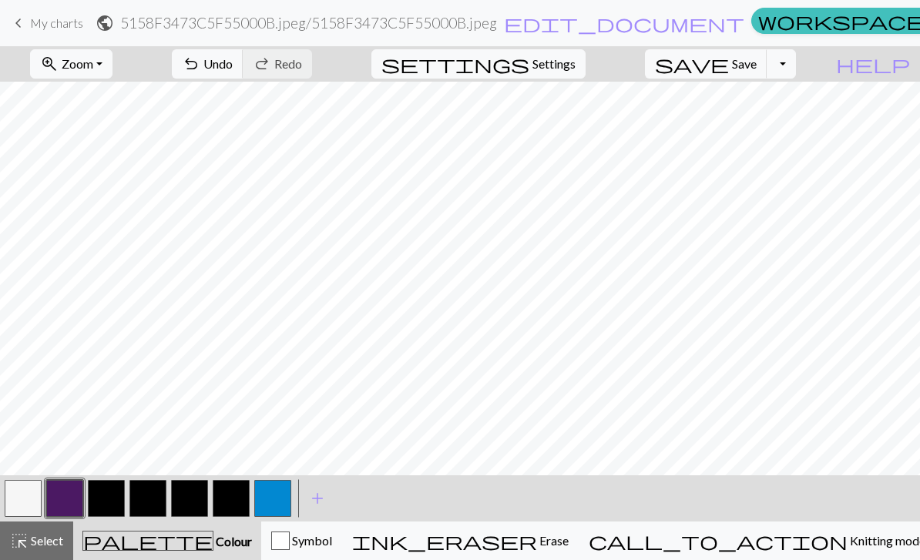
scroll to position [251, 0]
click at [17, 29] on span "keyboard_arrow_left" at bounding box center [18, 23] width 18 height 22
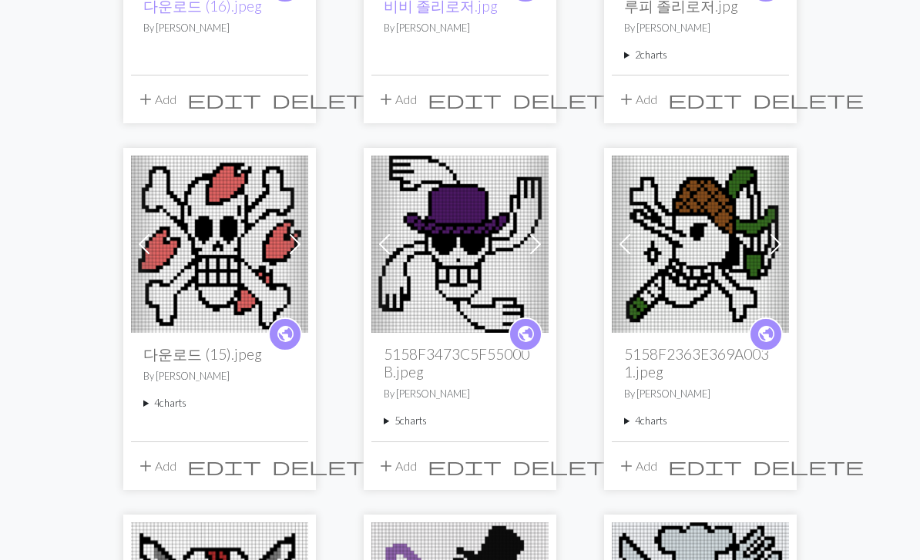
scroll to position [825, 0]
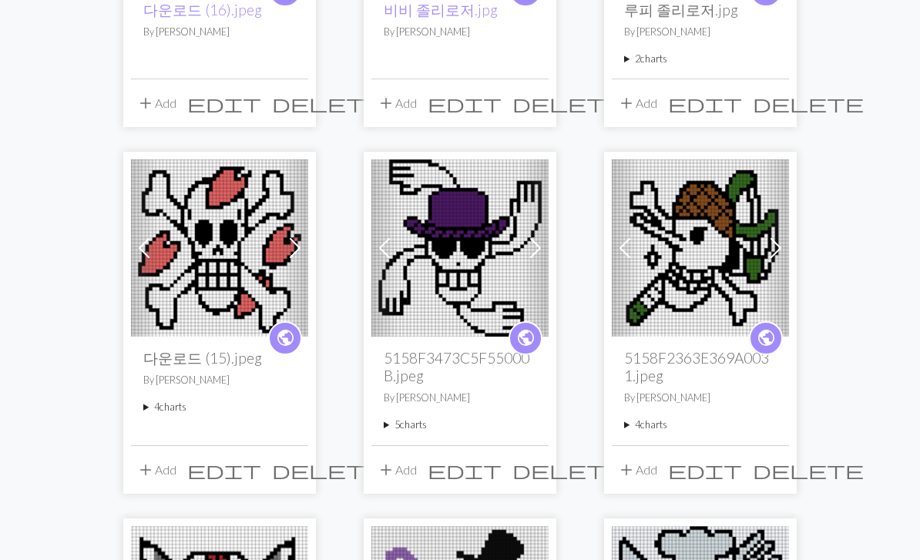
click at [475, 274] on img at bounding box center [460, 248] width 177 height 177
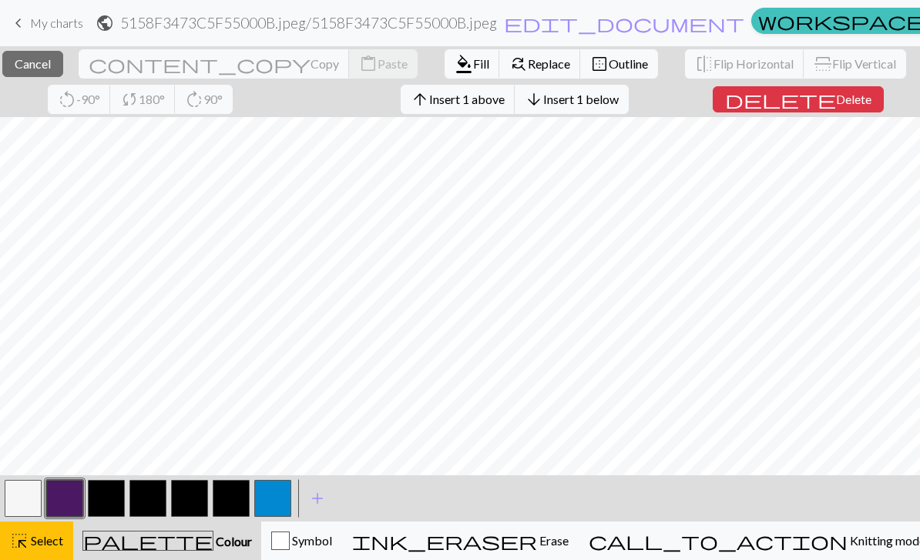
click at [824, 110] on button "delete Delete" at bounding box center [798, 99] width 171 height 26
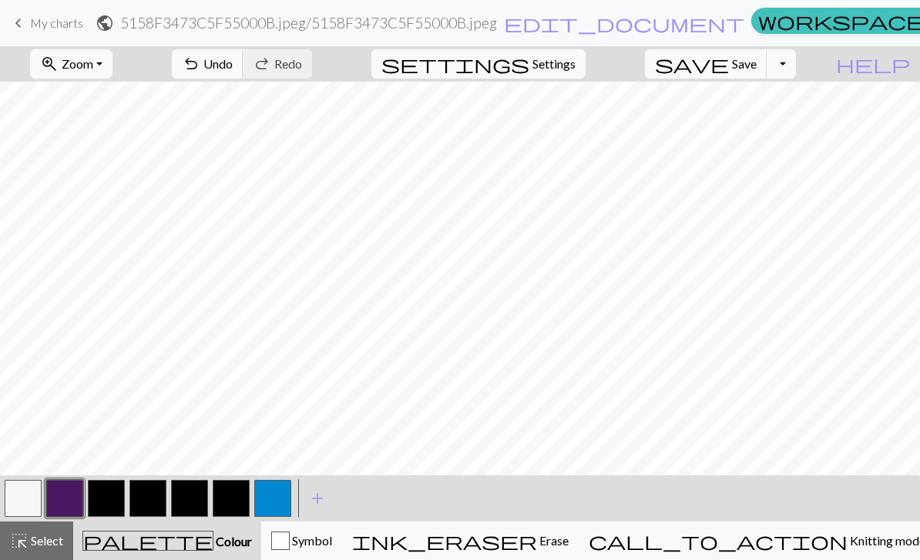
click at [45, 540] on span "Select" at bounding box center [46, 540] width 35 height 15
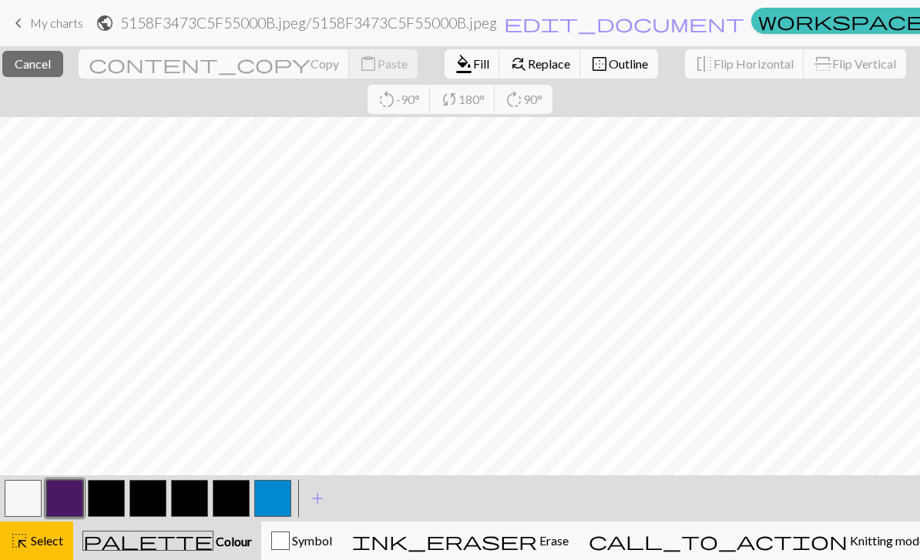
click at [473, 69] on span "Fill" at bounding box center [481, 63] width 16 height 15
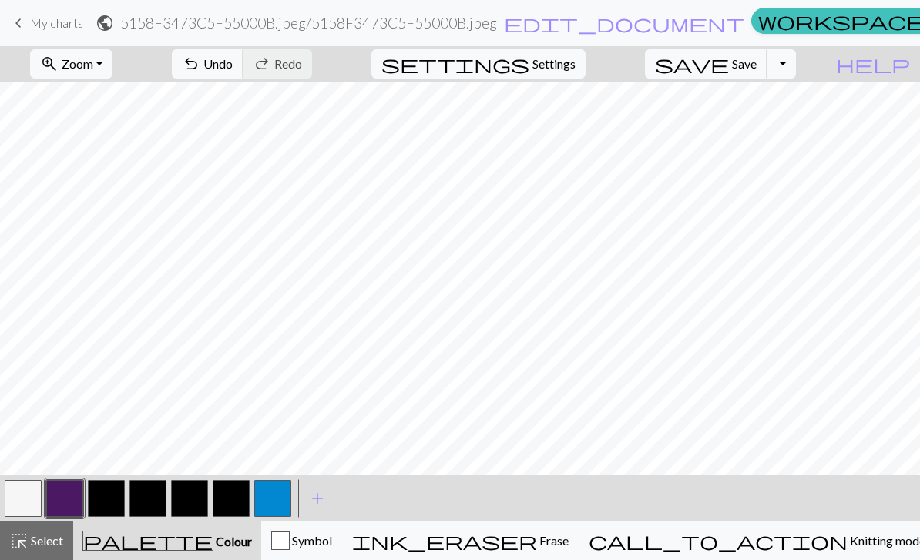
click at [111, 493] on button "button" at bounding box center [106, 498] width 37 height 37
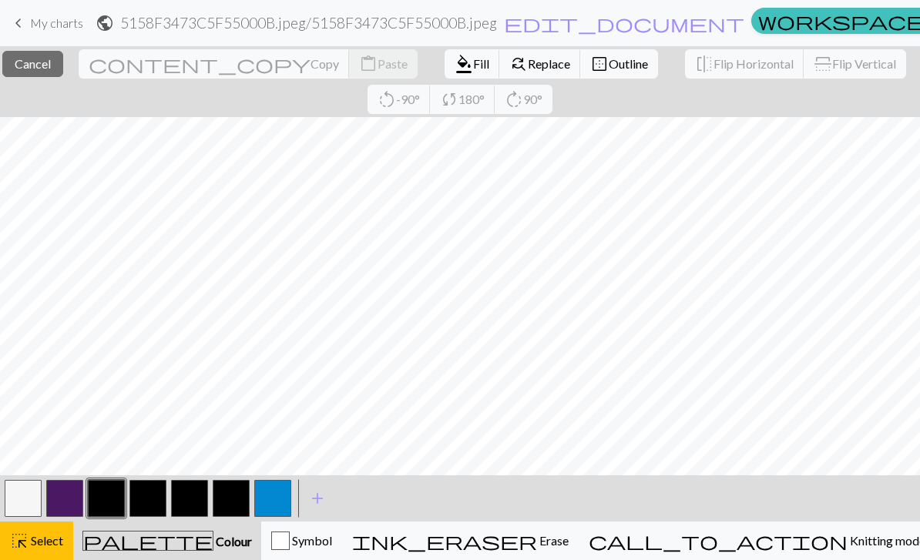
click at [455, 69] on span "format_color_fill" at bounding box center [464, 64] width 18 height 22
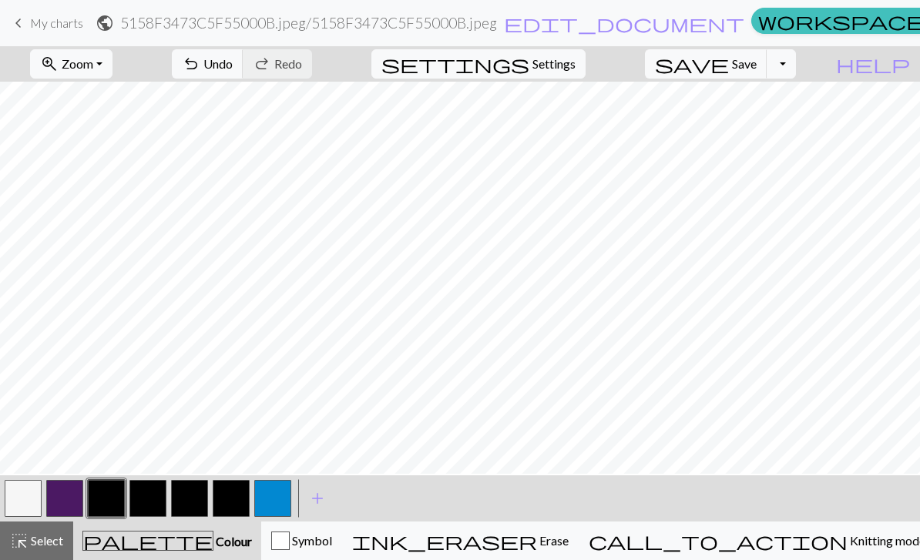
scroll to position [83, 0]
click at [729, 65] on span "save" at bounding box center [692, 64] width 74 height 22
click at [757, 63] on span "Save" at bounding box center [744, 63] width 25 height 15
click at [18, 30] on div "Chart saved" at bounding box center [460, 30] width 920 height 61
click at [23, 28] on span "keyboard_arrow_left" at bounding box center [18, 23] width 18 height 22
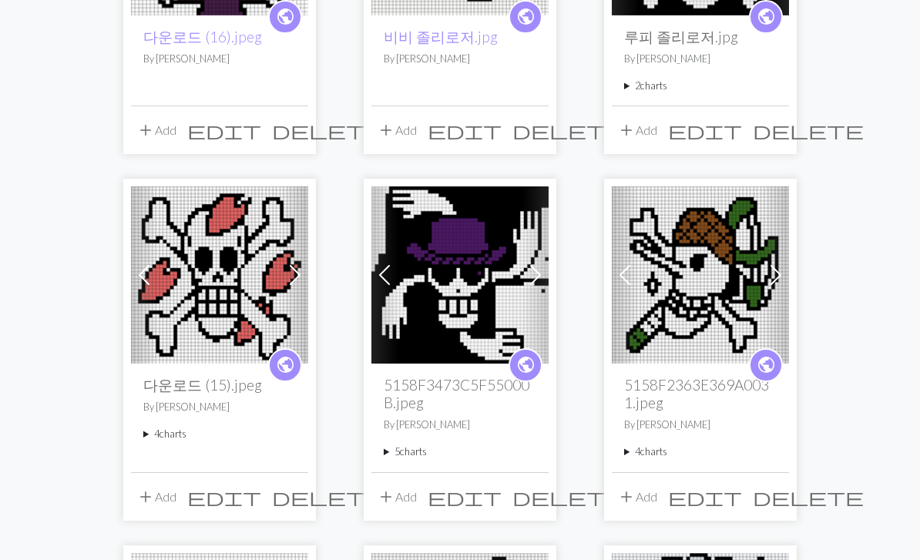
scroll to position [798, 0]
click at [485, 300] on img at bounding box center [460, 275] width 177 height 177
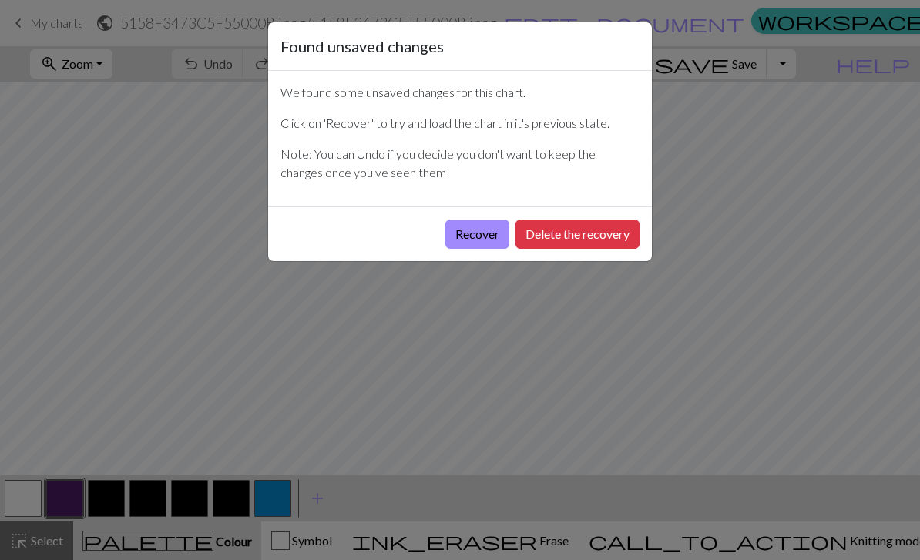
click at [489, 236] on button "Recover" at bounding box center [478, 234] width 64 height 29
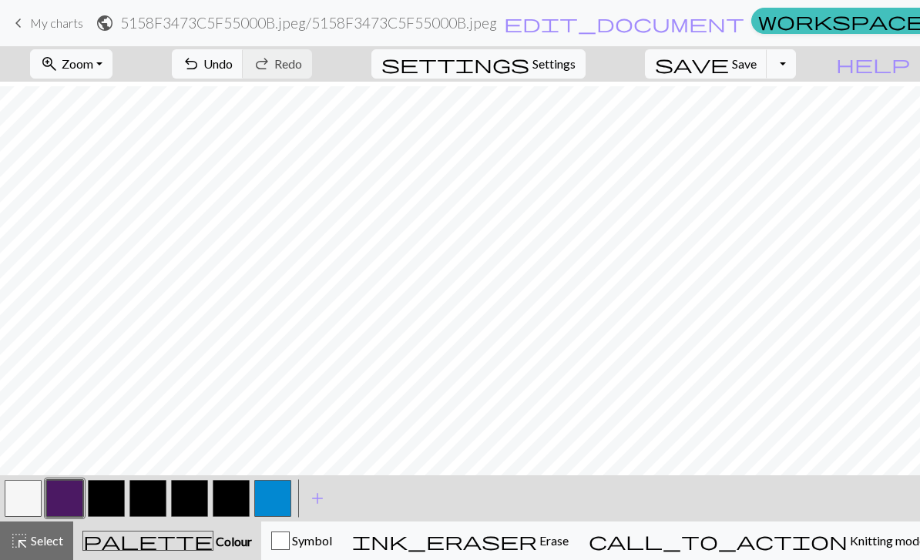
scroll to position [5, 0]
click at [112, 506] on button "button" at bounding box center [106, 498] width 37 height 37
click at [757, 66] on span "Save" at bounding box center [744, 63] width 25 height 15
click at [15, 29] on span "keyboard_arrow_left" at bounding box center [18, 23] width 18 height 22
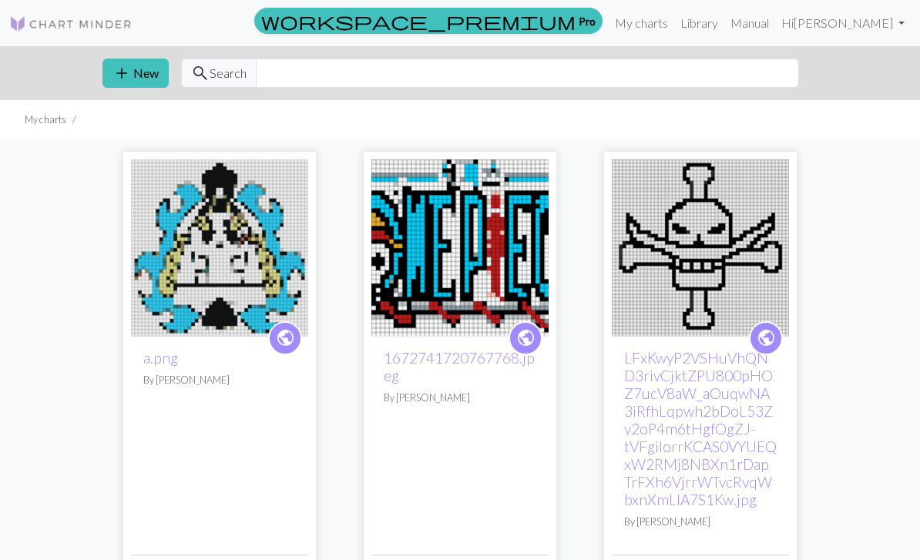
click at [214, 281] on img at bounding box center [219, 248] width 177 height 177
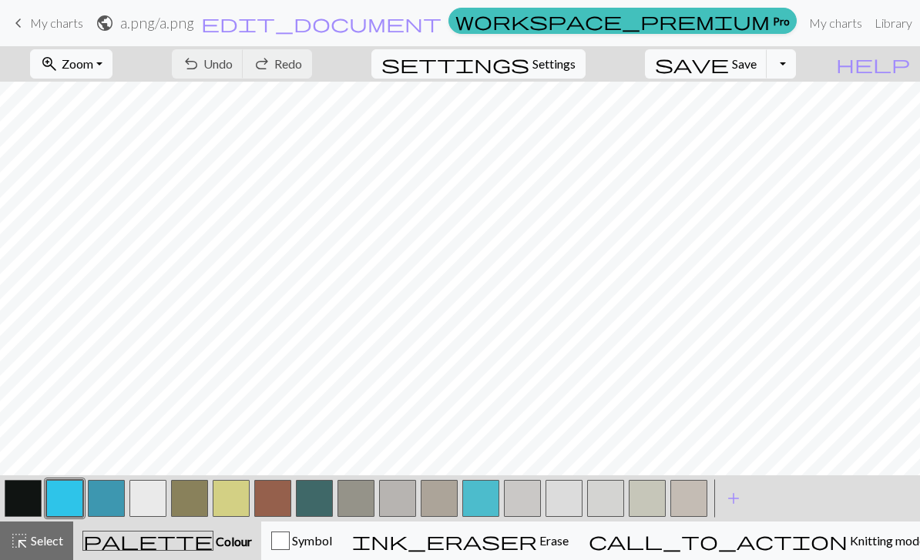
click at [25, 508] on button "button" at bounding box center [23, 498] width 37 height 37
click at [407, 503] on button "button" at bounding box center [397, 498] width 37 height 37
click at [142, 496] on button "button" at bounding box center [147, 498] width 37 height 37
click at [402, 497] on button "button" at bounding box center [397, 498] width 37 height 37
click at [47, 499] on button "button" at bounding box center [64, 498] width 37 height 37
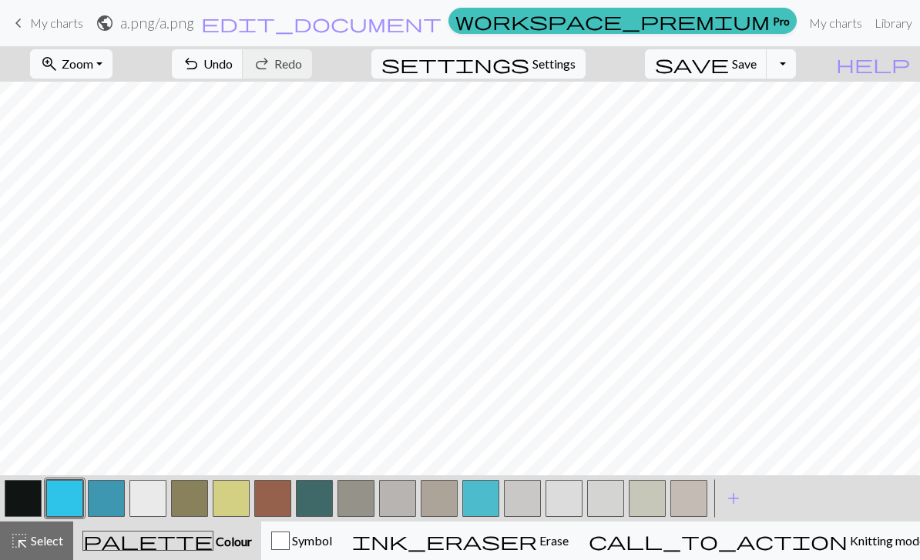
click at [32, 496] on button "button" at bounding box center [23, 498] width 37 height 37
click at [244, 64] on button "undo Undo Undo" at bounding box center [208, 63] width 72 height 29
click at [233, 66] on span "Undo" at bounding box center [217, 63] width 29 height 15
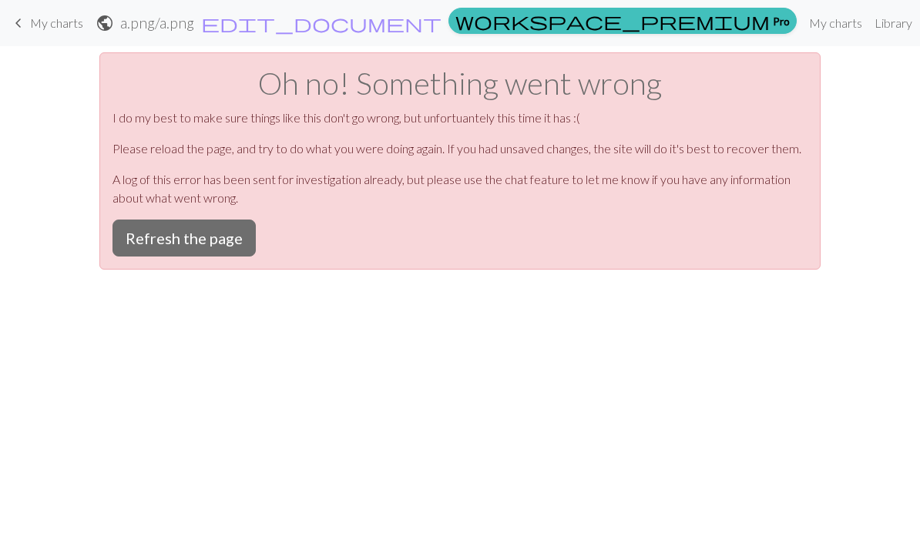
click at [190, 246] on button "Refresh the page" at bounding box center [184, 238] width 143 height 37
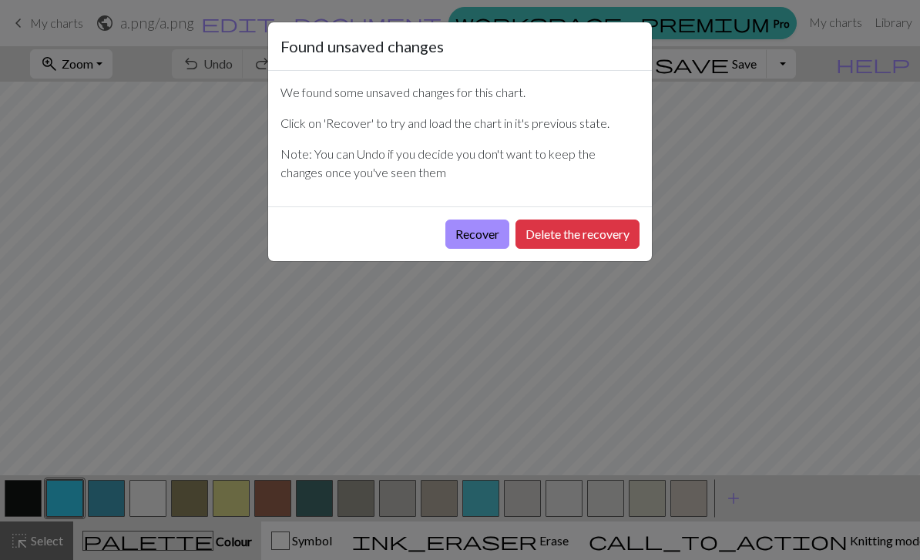
click at [488, 238] on button "Recover" at bounding box center [478, 234] width 64 height 29
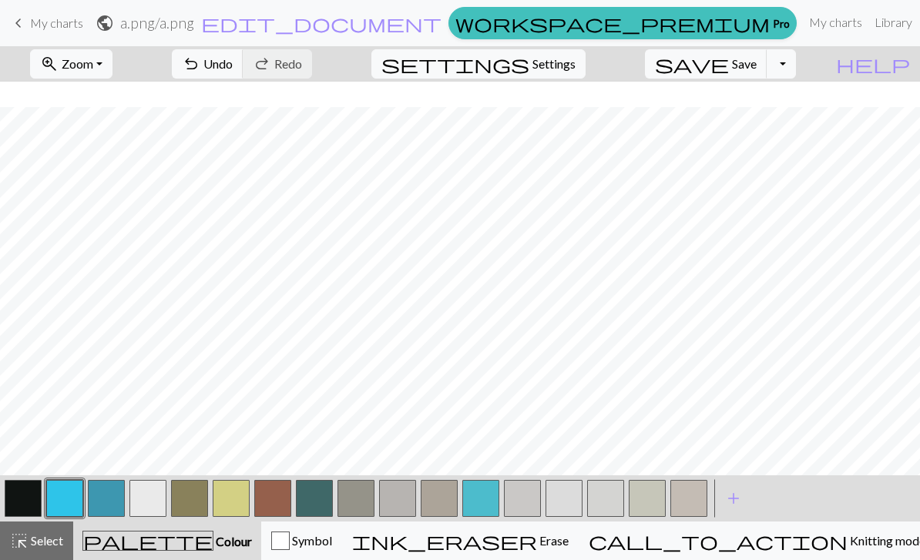
scroll to position [42, 0]
click at [38, 503] on button "button" at bounding box center [23, 498] width 37 height 37
click at [161, 507] on button "button" at bounding box center [147, 498] width 37 height 37
click at [33, 506] on button "button" at bounding box center [23, 498] width 37 height 37
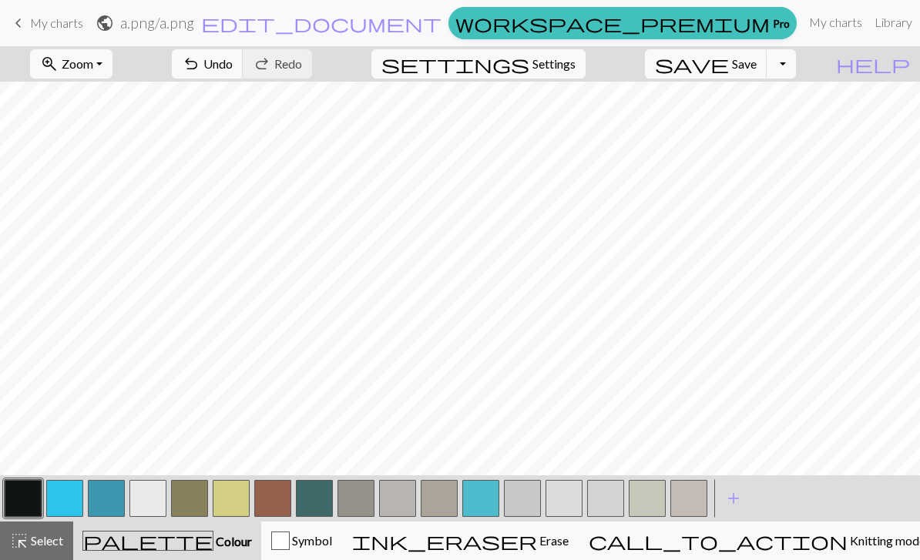
scroll to position [133, 0]
click at [729, 69] on span "save" at bounding box center [692, 64] width 74 height 22
click at [755, 66] on button "save Save Save" at bounding box center [706, 63] width 123 height 29
click at [755, 62] on button "save Save Save" at bounding box center [706, 63] width 123 height 29
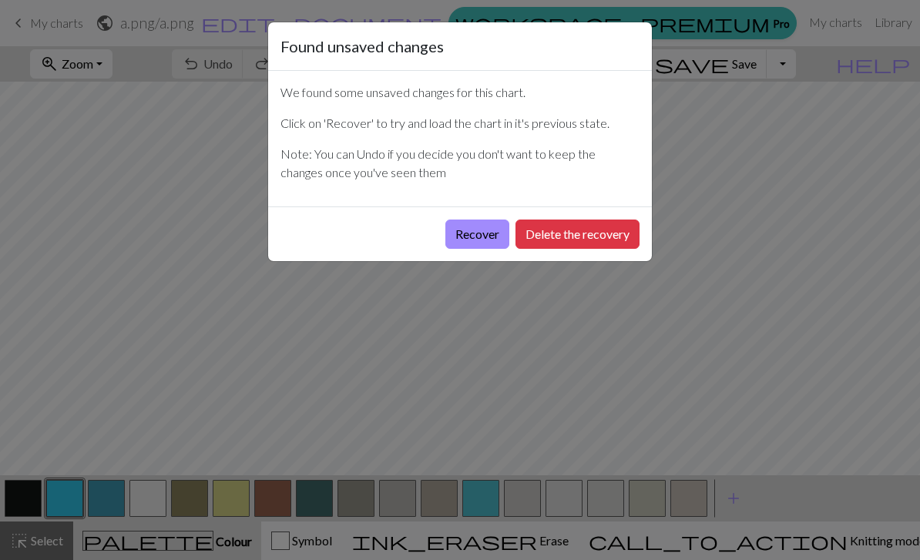
click at [478, 236] on button "Recover" at bounding box center [478, 234] width 64 height 29
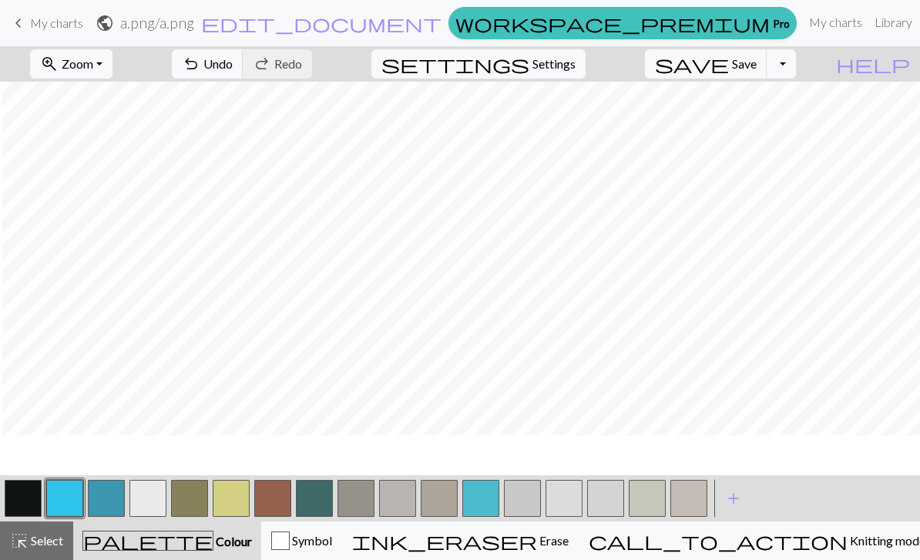
scroll to position [0, 33]
click at [25, 497] on button "button" at bounding box center [23, 498] width 37 height 37
click at [366, 503] on button "button" at bounding box center [356, 498] width 37 height 37
click at [365, 503] on button "button" at bounding box center [356, 498] width 37 height 37
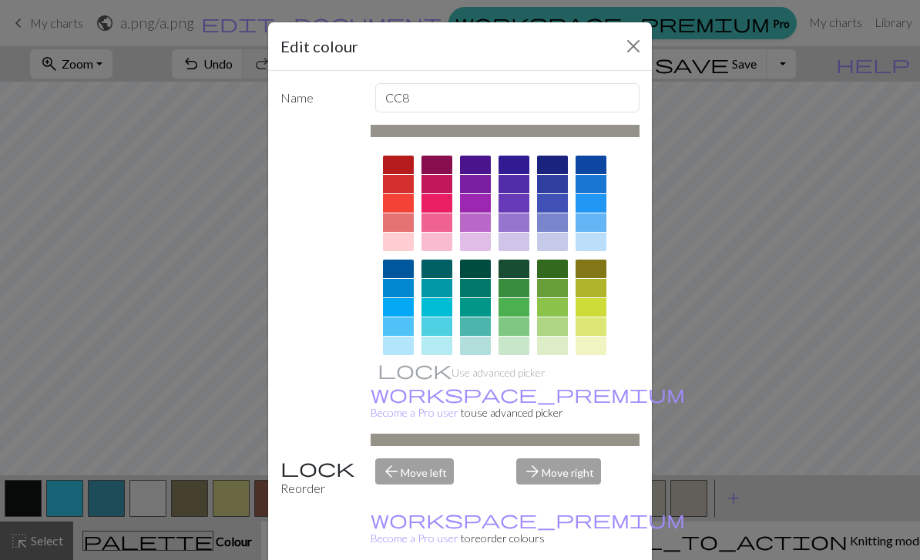
click at [627, 51] on button "Close" at bounding box center [633, 46] width 25 height 25
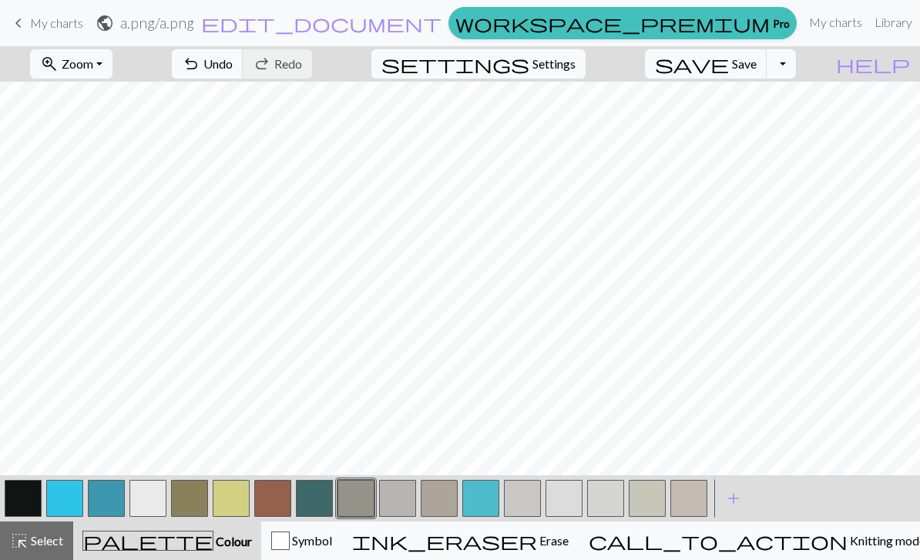
click at [30, 506] on button "button" at bounding box center [23, 498] width 37 height 37
click at [146, 499] on button "button" at bounding box center [147, 498] width 37 height 37
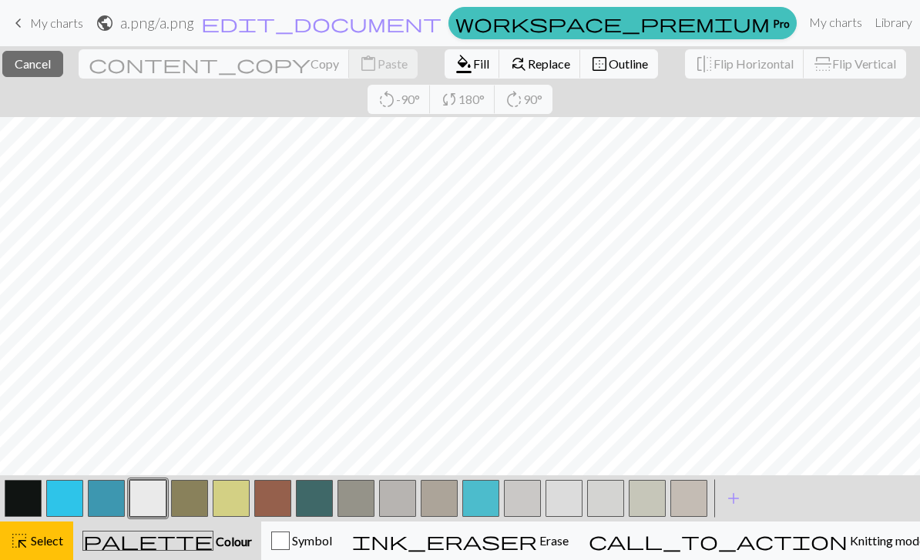
click at [37, 536] on span "Select" at bounding box center [46, 540] width 35 height 15
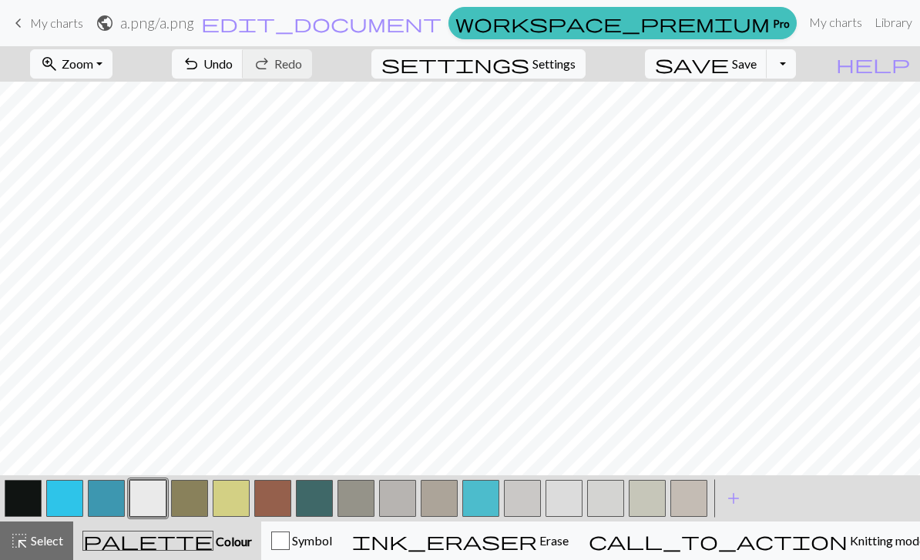
click at [23, 500] on button "button" at bounding box center [23, 498] width 37 height 37
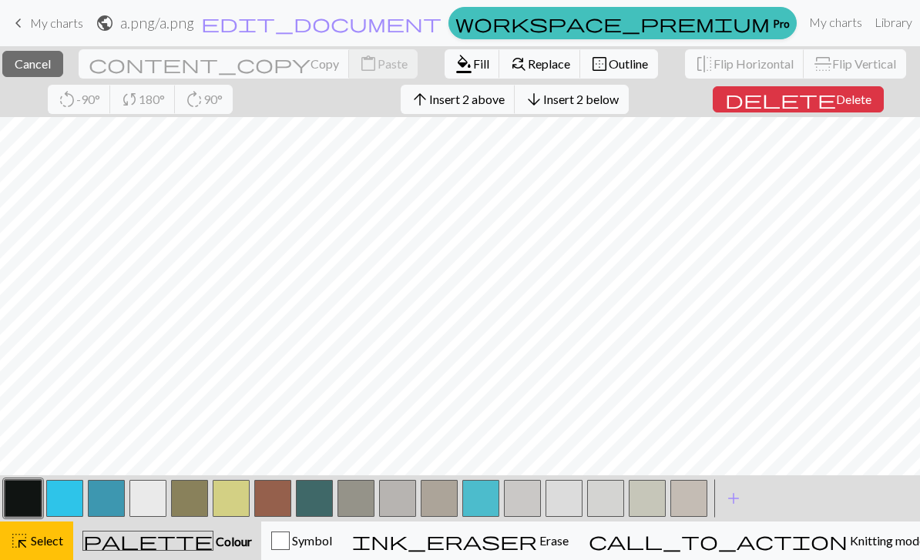
click at [45, 543] on span "Select" at bounding box center [46, 540] width 35 height 15
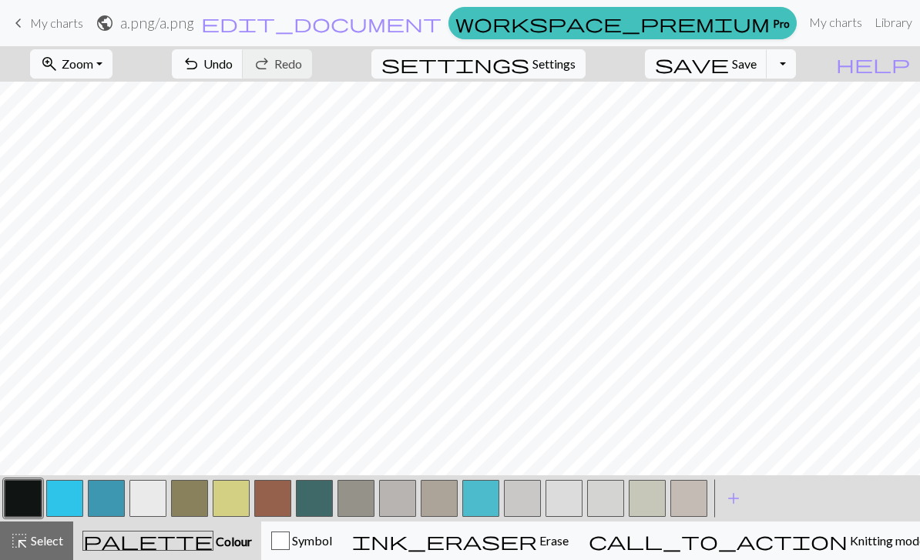
click at [244, 72] on button "undo Undo Undo" at bounding box center [208, 63] width 72 height 29
click at [244, 77] on button "undo Undo Undo" at bounding box center [208, 63] width 72 height 29
click at [729, 71] on span "save" at bounding box center [692, 64] width 74 height 22
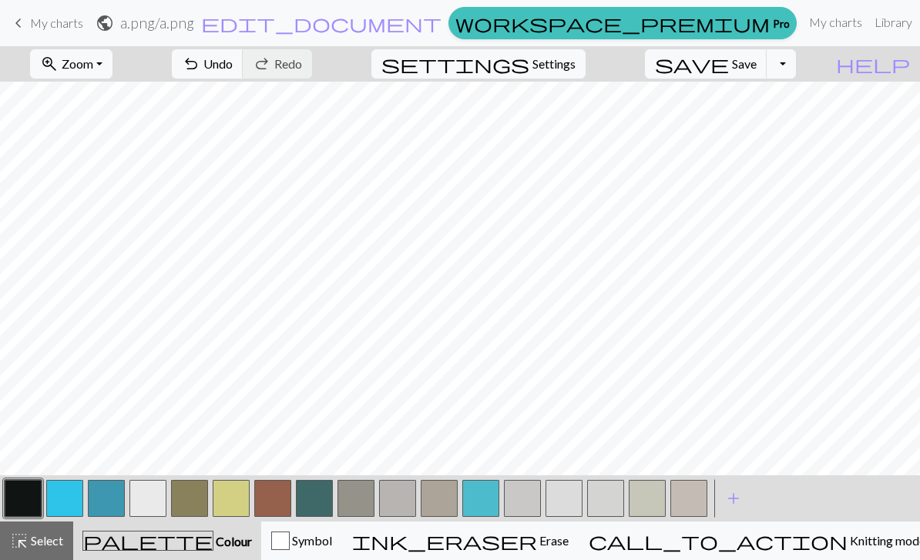
click at [119, 495] on button "button" at bounding box center [106, 498] width 37 height 37
click at [76, 498] on button "button" at bounding box center [64, 498] width 37 height 37
click at [755, 62] on button "save Save Save" at bounding box center [706, 63] width 123 height 29
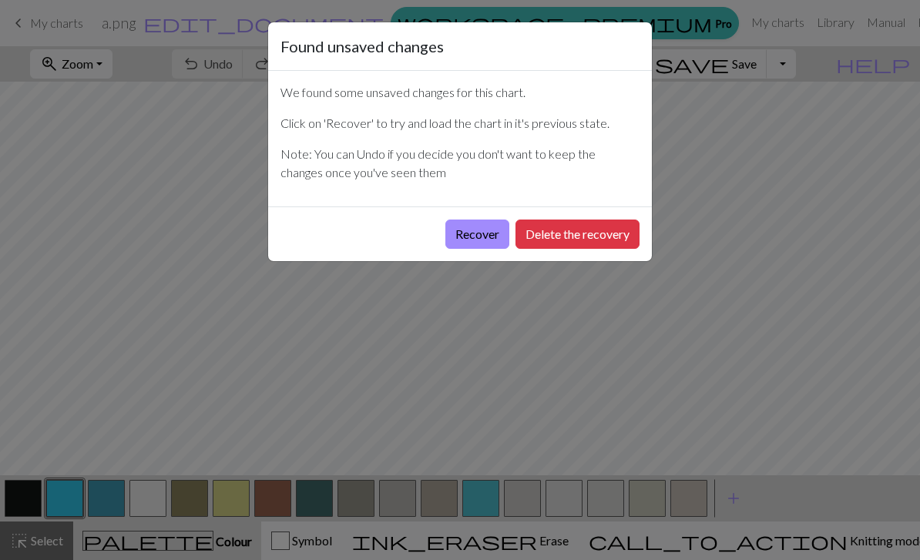
click at [479, 230] on button "Recover" at bounding box center [478, 234] width 64 height 29
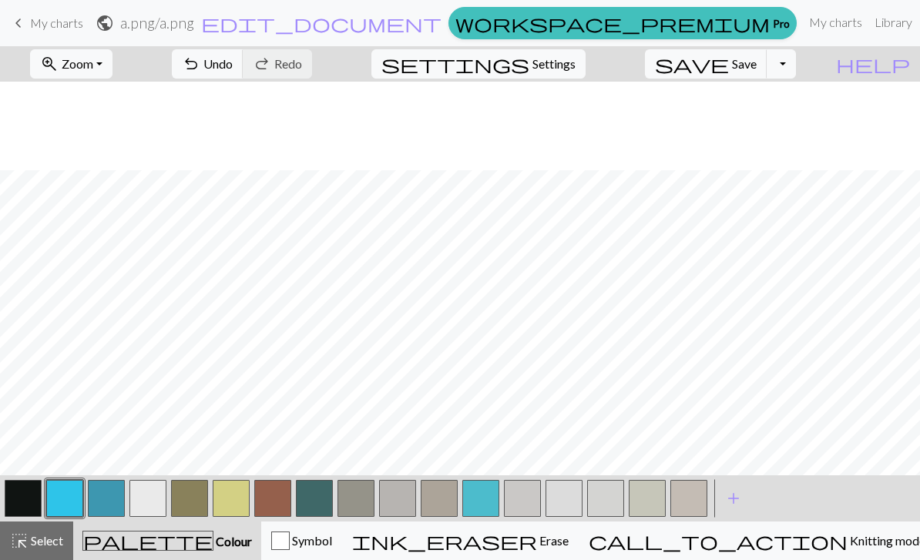
scroll to position [206, 0]
click at [18, 509] on button "button" at bounding box center [23, 498] width 37 height 37
click at [28, 499] on button "button" at bounding box center [23, 498] width 37 height 37
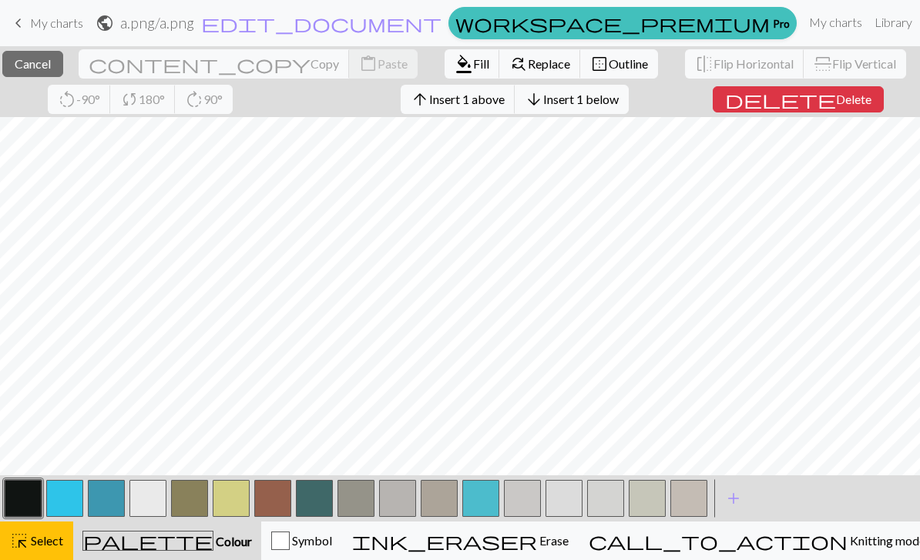
click at [144, 539] on div "palette Colour Colour" at bounding box center [167, 541] width 170 height 20
click at [147, 540] on div "palette Colour Colour" at bounding box center [167, 541] width 170 height 20
click at [36, 555] on button "highlight_alt Select Select" at bounding box center [36, 541] width 73 height 39
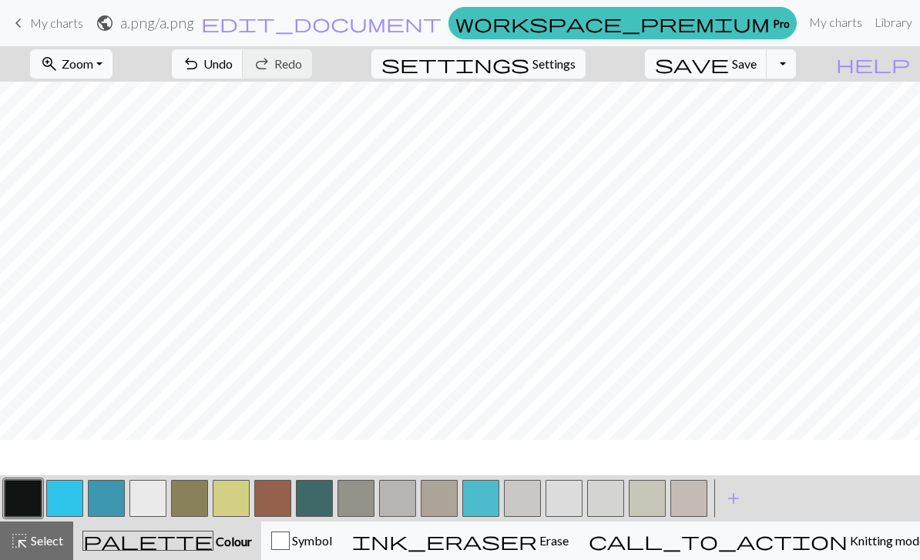
click at [36, 555] on button "highlight_alt Select Select" at bounding box center [36, 541] width 73 height 39
click at [35, 555] on button "highlight_alt Select Select" at bounding box center [36, 541] width 73 height 39
click at [729, 66] on span "save" at bounding box center [692, 64] width 74 height 22
click at [757, 65] on span "Save" at bounding box center [744, 63] width 25 height 15
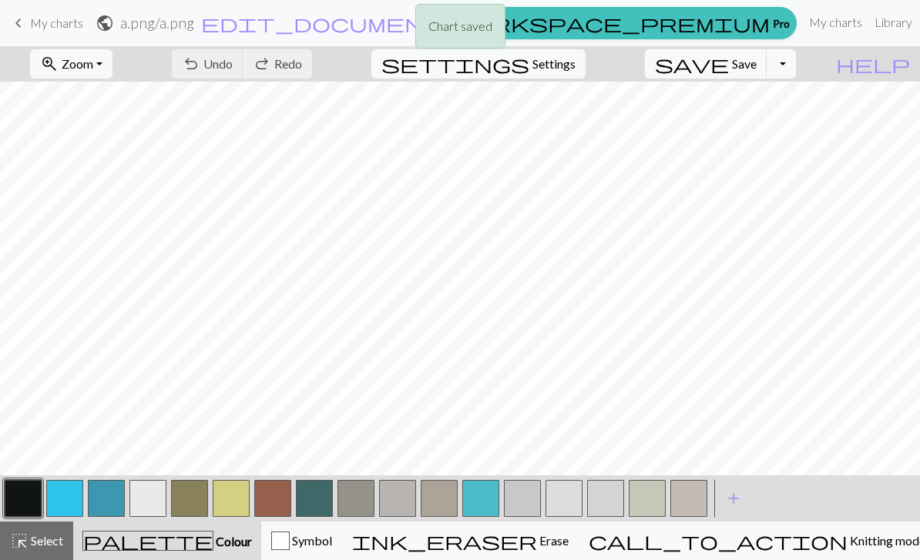
click at [757, 65] on span "Save" at bounding box center [744, 63] width 25 height 15
click at [766, 64] on div "Chart saved Chart saved Chart saved Chart saved" at bounding box center [460, 122] width 920 height 244
click at [30, 496] on button "button" at bounding box center [23, 498] width 37 height 37
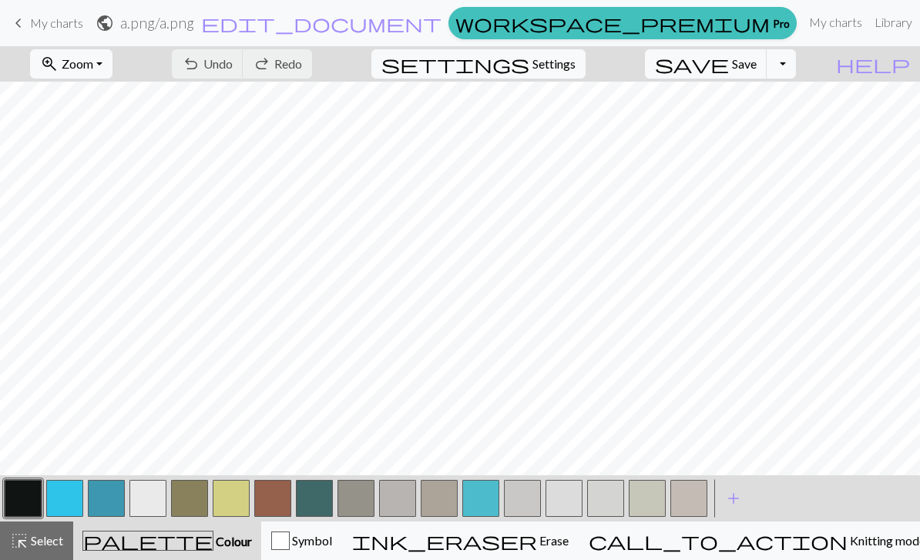
click at [18, 496] on button "button" at bounding box center [23, 498] width 37 height 37
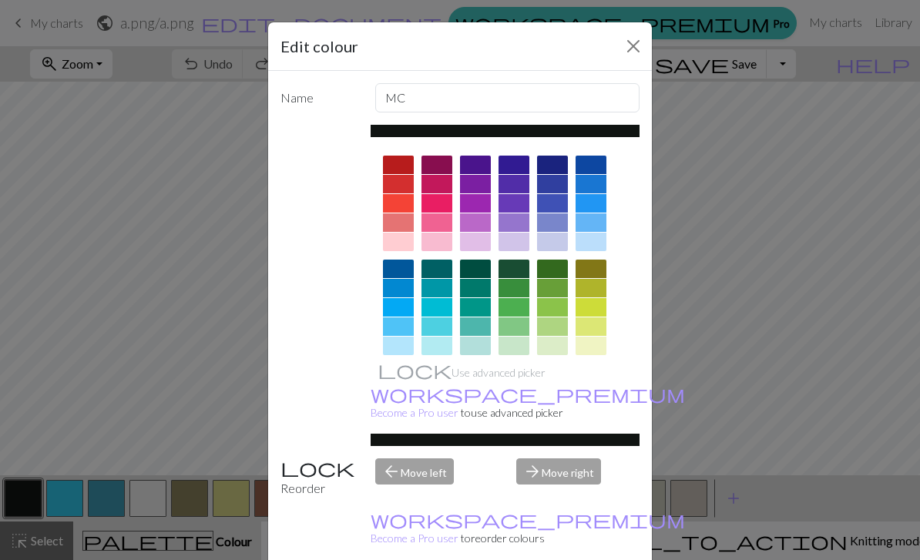
click at [624, 56] on button "Close" at bounding box center [633, 46] width 25 height 25
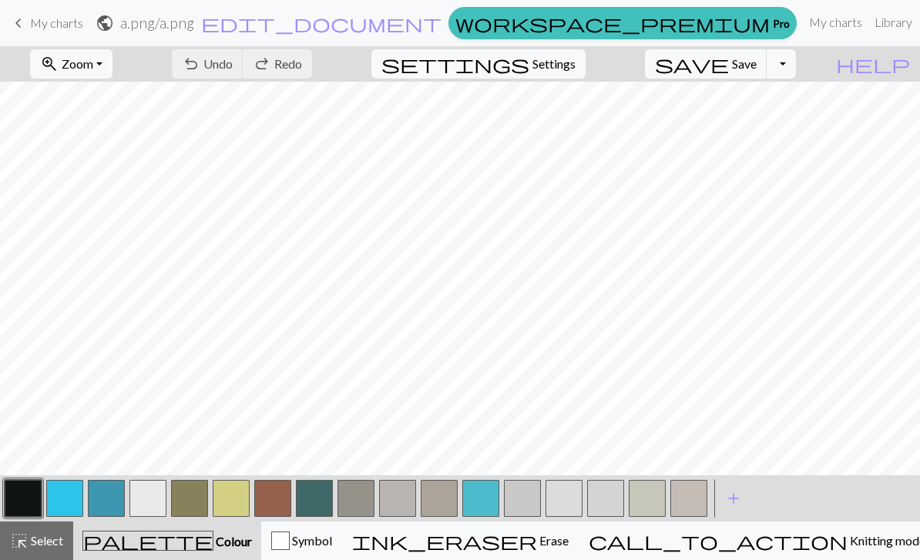
click at [757, 64] on span "Save" at bounding box center [744, 63] width 25 height 15
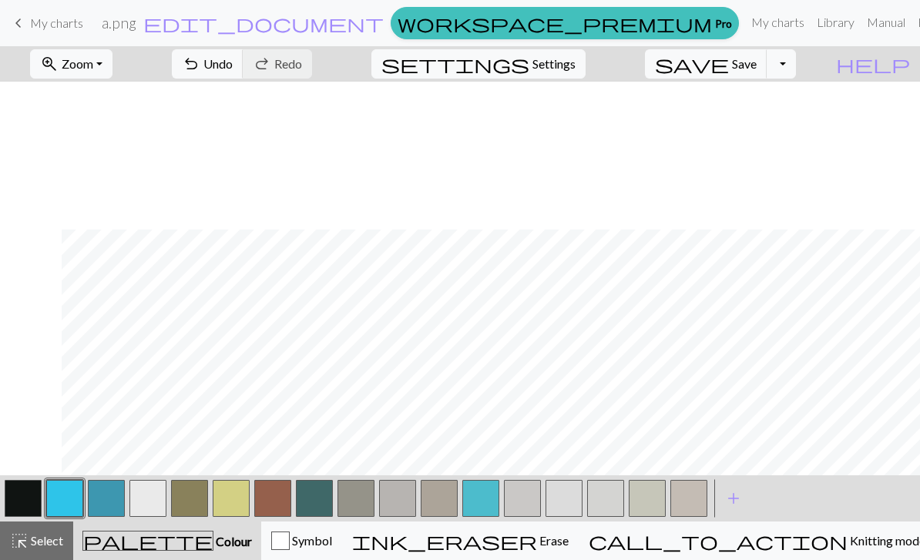
scroll to position [170, 62]
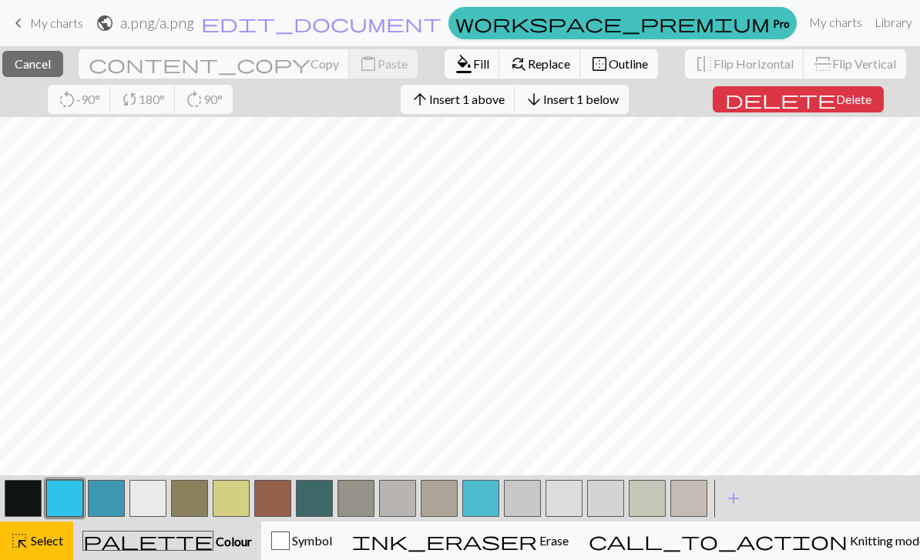
click at [30, 494] on button "button" at bounding box center [23, 498] width 37 height 37
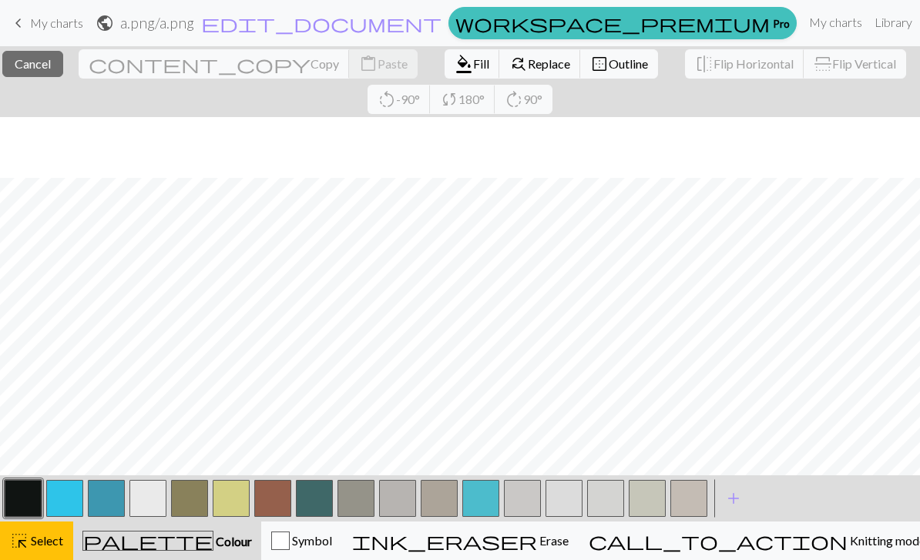
scroll to position [244, 29]
click at [37, 542] on span "Select" at bounding box center [46, 540] width 35 height 15
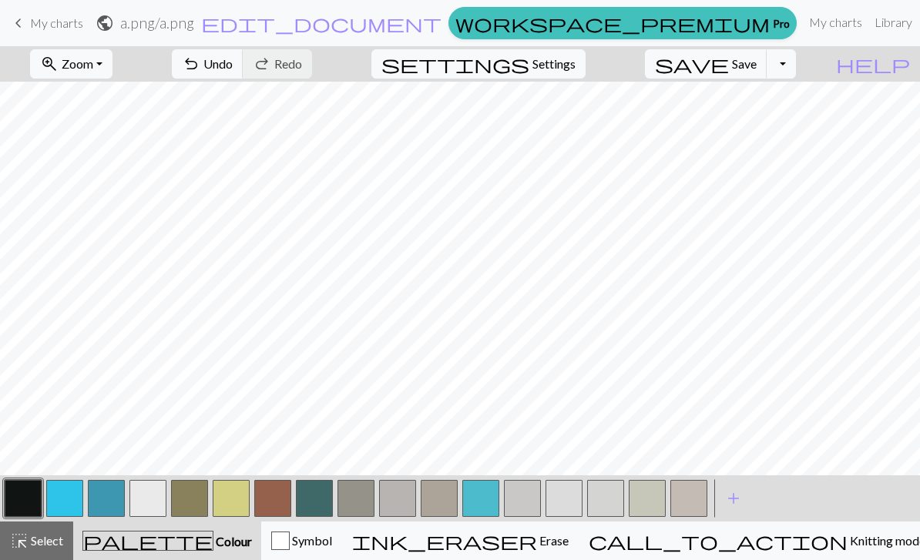
click at [56, 542] on span "Select" at bounding box center [46, 540] width 35 height 15
click at [47, 545] on span "Select" at bounding box center [46, 540] width 35 height 15
click at [42, 550] on div "highlight_alt Select Select" at bounding box center [36, 541] width 53 height 18
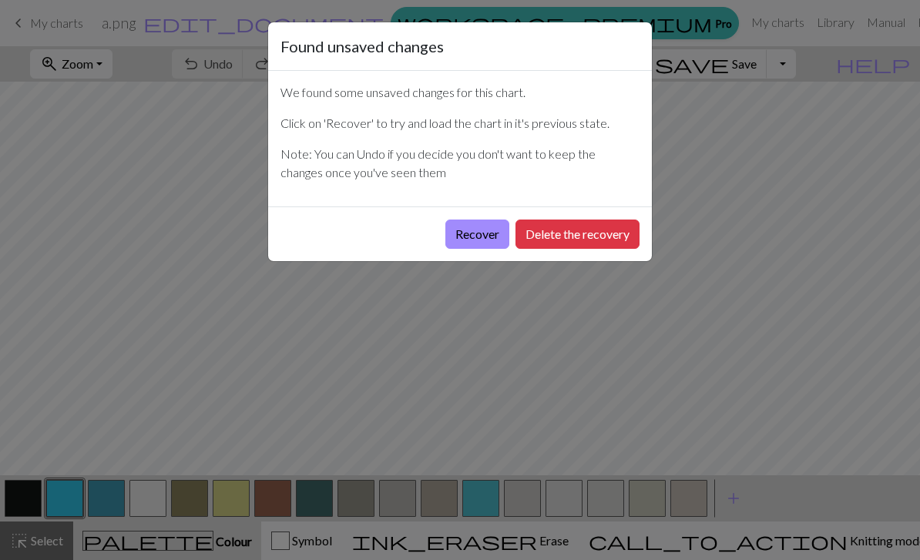
click at [483, 241] on button "Recover" at bounding box center [478, 234] width 64 height 29
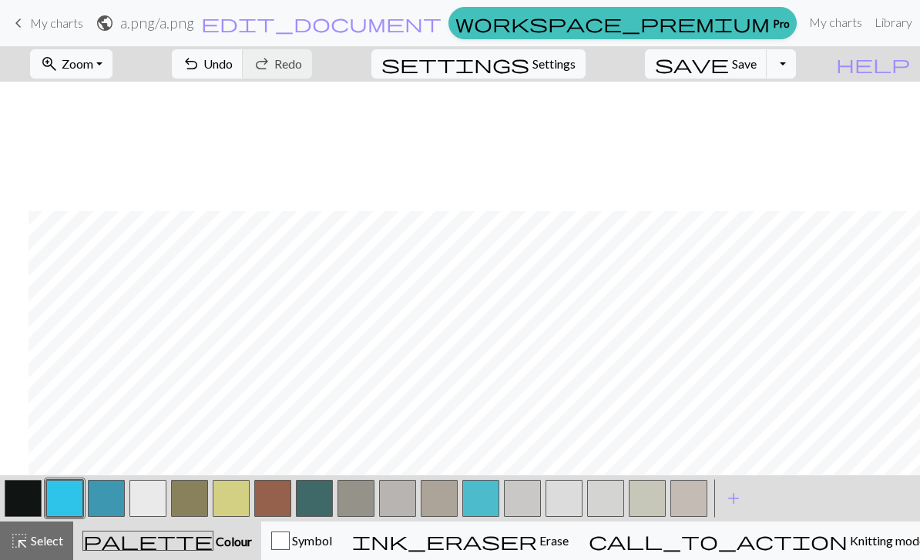
scroll to position [129, 29]
click at [24, 502] on button "button" at bounding box center [23, 498] width 37 height 37
click at [231, 506] on button "button" at bounding box center [231, 498] width 37 height 37
click at [27, 503] on button "button" at bounding box center [23, 498] width 37 height 37
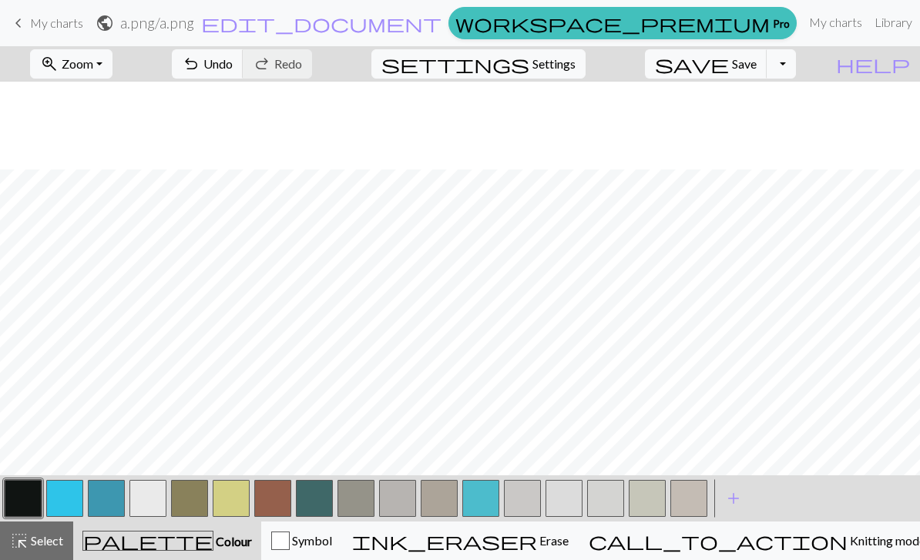
scroll to position [88, 0]
click at [233, 496] on button "button" at bounding box center [231, 498] width 37 height 37
click at [153, 496] on button "button" at bounding box center [147, 498] width 37 height 37
click at [537, 550] on button "ink_eraser Erase Erase" at bounding box center [460, 541] width 237 height 39
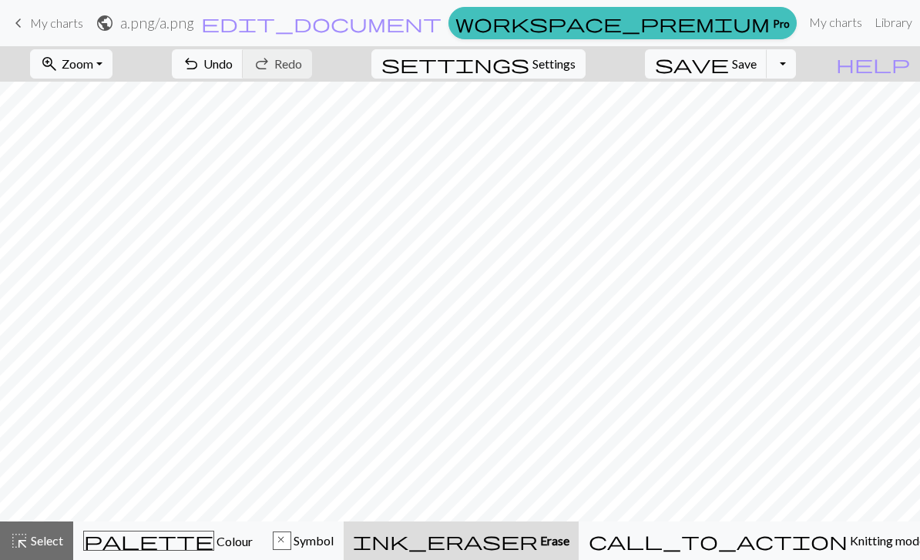
click at [214, 549] on span "Colour" at bounding box center [233, 541] width 39 height 15
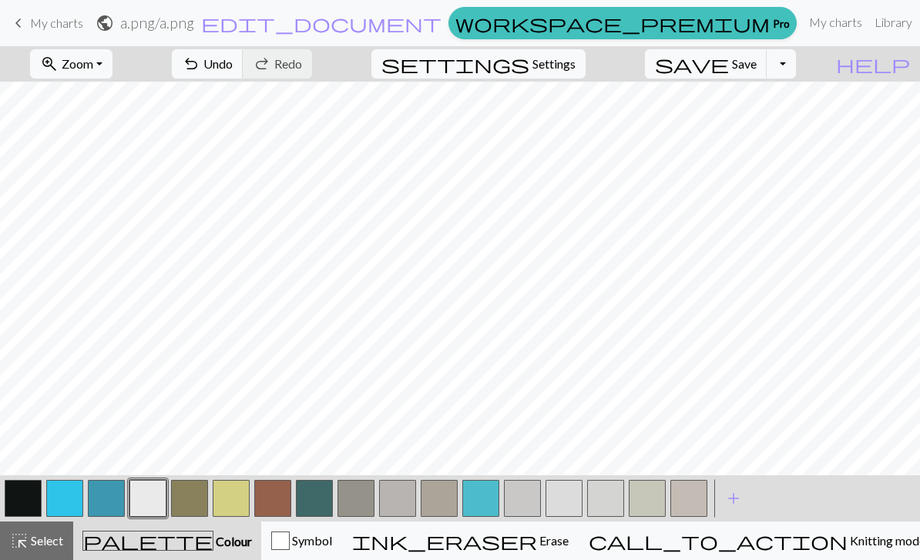
click at [214, 549] on span "Colour" at bounding box center [233, 541] width 39 height 15
click at [21, 499] on button "button" at bounding box center [23, 498] width 37 height 37
click at [140, 494] on button "button" at bounding box center [147, 498] width 37 height 37
click at [35, 499] on button "button" at bounding box center [23, 498] width 37 height 37
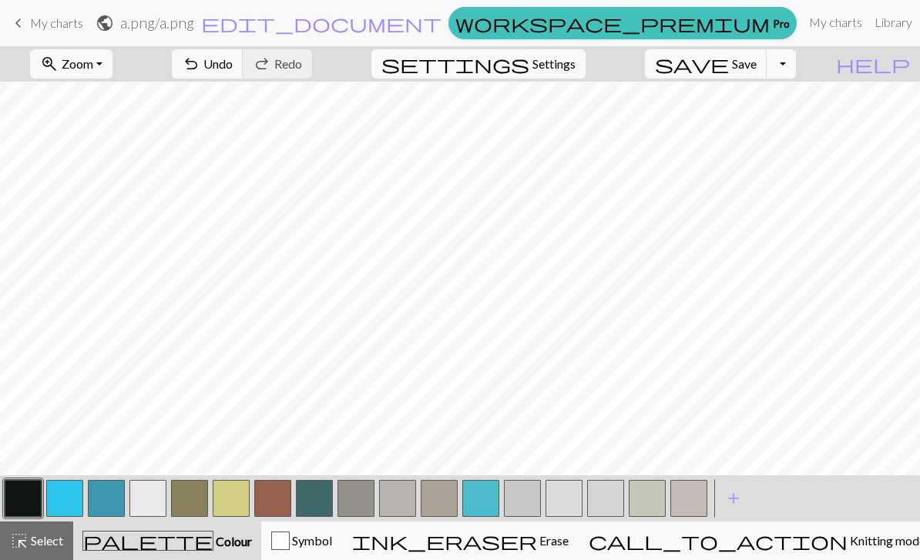
click at [138, 499] on button "button" at bounding box center [147, 498] width 37 height 37
click at [35, 499] on button "button" at bounding box center [23, 498] width 37 height 37
click at [147, 496] on button "button" at bounding box center [147, 498] width 37 height 37
click at [30, 496] on button "button" at bounding box center [23, 498] width 37 height 37
click at [151, 496] on button "button" at bounding box center [147, 498] width 37 height 37
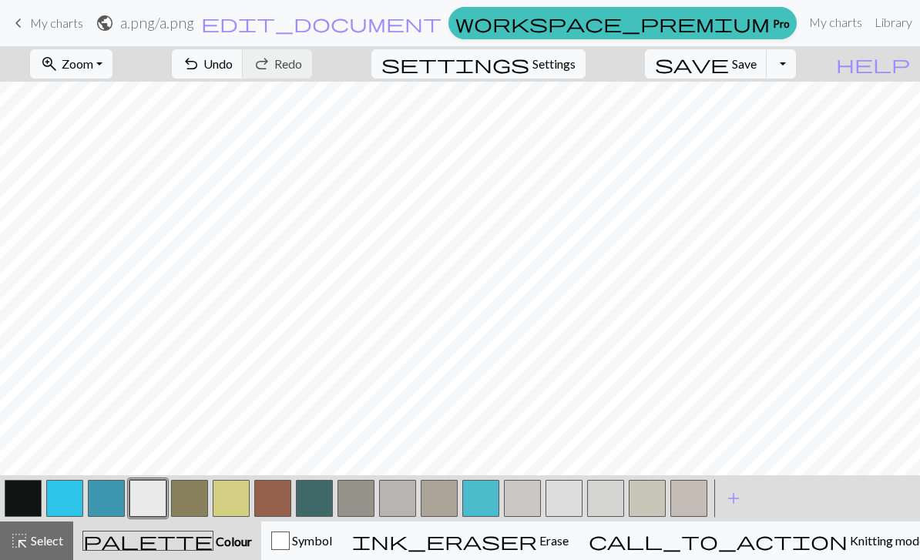
click at [24, 505] on button "button" at bounding box center [23, 498] width 37 height 37
click at [233, 64] on span "Undo" at bounding box center [217, 63] width 29 height 15
click at [233, 66] on span "Undo" at bounding box center [217, 63] width 29 height 15
click at [233, 69] on span "Undo" at bounding box center [217, 63] width 29 height 15
click at [155, 496] on button "button" at bounding box center [147, 498] width 37 height 37
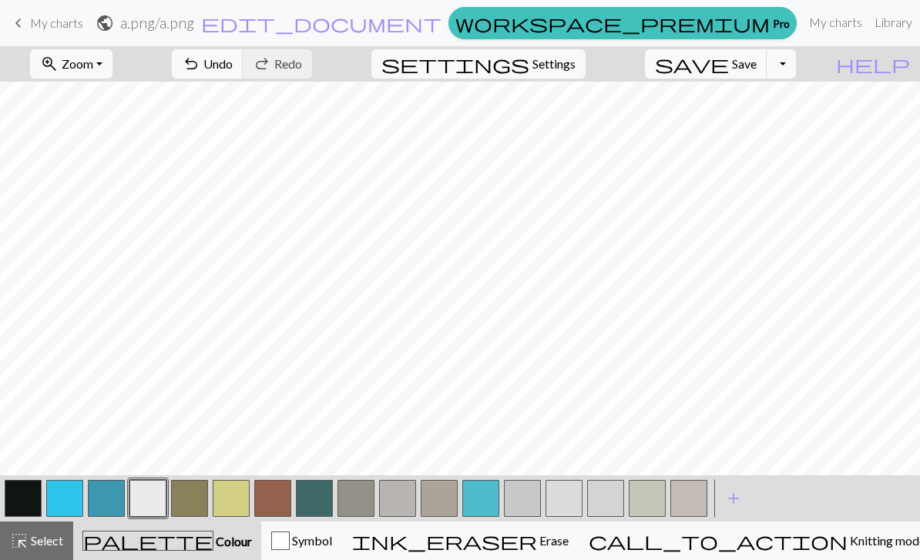
click at [32, 496] on button "button" at bounding box center [23, 498] width 37 height 37
click at [244, 78] on button "undo Undo Undo" at bounding box center [208, 63] width 72 height 29
click at [146, 494] on button "button" at bounding box center [147, 498] width 37 height 37
click at [25, 495] on button "button" at bounding box center [23, 498] width 37 height 37
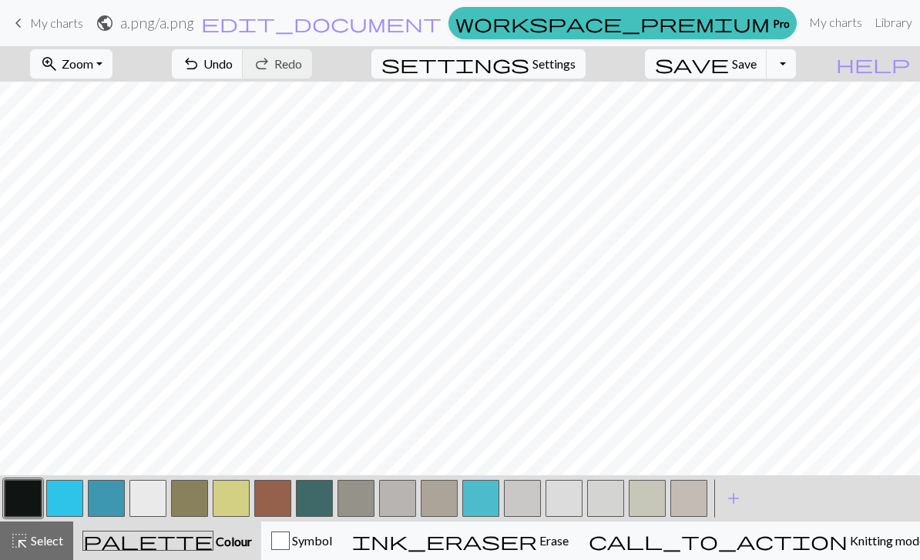
click at [146, 495] on button "button" at bounding box center [147, 498] width 37 height 37
click at [28, 495] on button "button" at bounding box center [23, 498] width 37 height 37
click at [233, 70] on span "Undo" at bounding box center [217, 63] width 29 height 15
click at [233, 495] on button "button" at bounding box center [231, 498] width 37 height 37
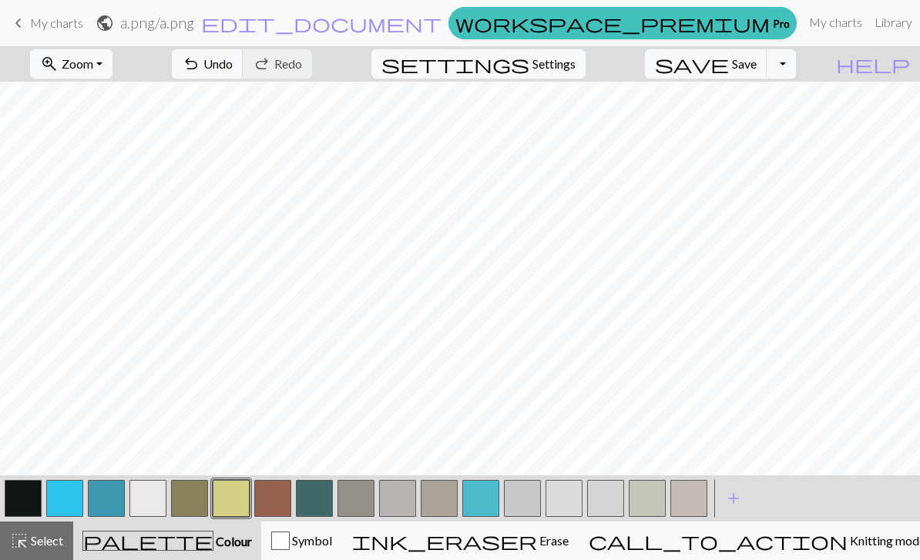
click at [36, 494] on button "button" at bounding box center [23, 498] width 37 height 37
click at [227, 493] on button "button" at bounding box center [231, 498] width 37 height 37
click at [32, 496] on button "button" at bounding box center [23, 498] width 37 height 37
click at [745, 77] on button "save Save Save" at bounding box center [706, 63] width 123 height 29
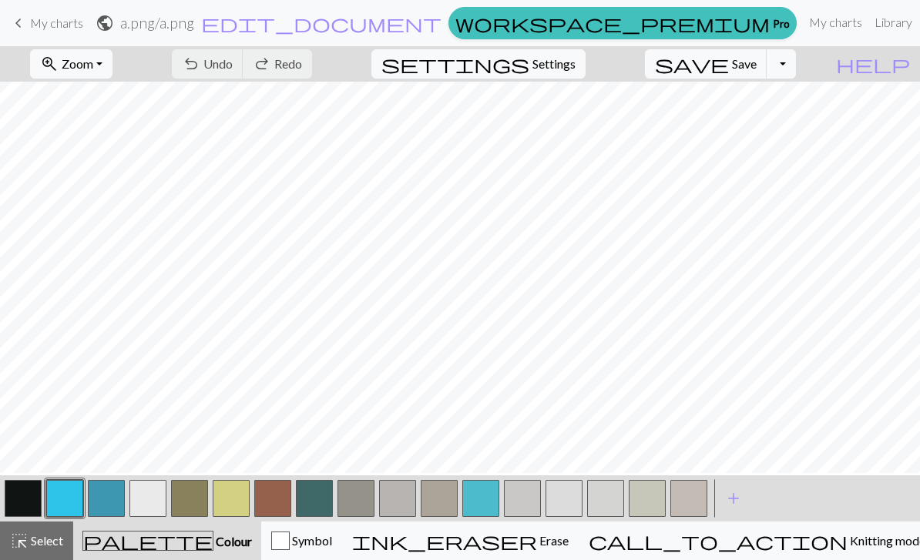
scroll to position [132, 0]
click at [32, 489] on button "button" at bounding box center [23, 498] width 37 height 37
click at [477, 493] on button "button" at bounding box center [480, 498] width 37 height 37
click at [34, 503] on button "button" at bounding box center [23, 498] width 37 height 37
click at [244, 493] on button "button" at bounding box center [231, 498] width 37 height 37
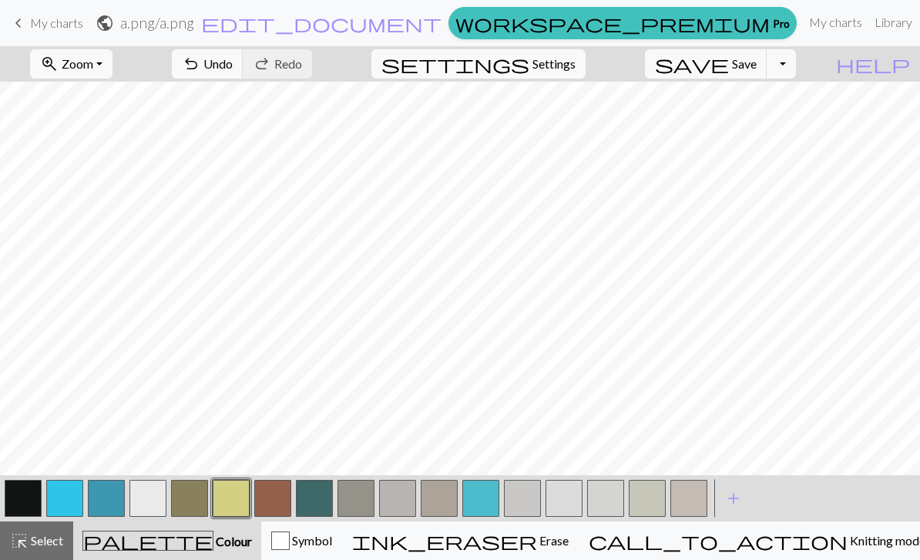
click at [28, 488] on button "button" at bounding box center [23, 498] width 37 height 37
click at [146, 506] on button "button" at bounding box center [147, 498] width 37 height 37
click at [25, 502] on button "button" at bounding box center [23, 498] width 37 height 37
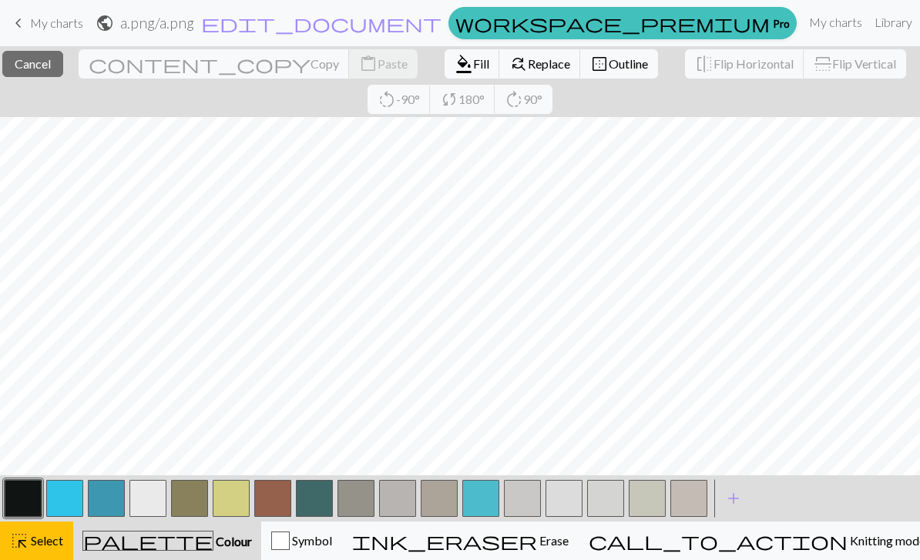
click at [45, 542] on span "Select" at bounding box center [46, 540] width 35 height 15
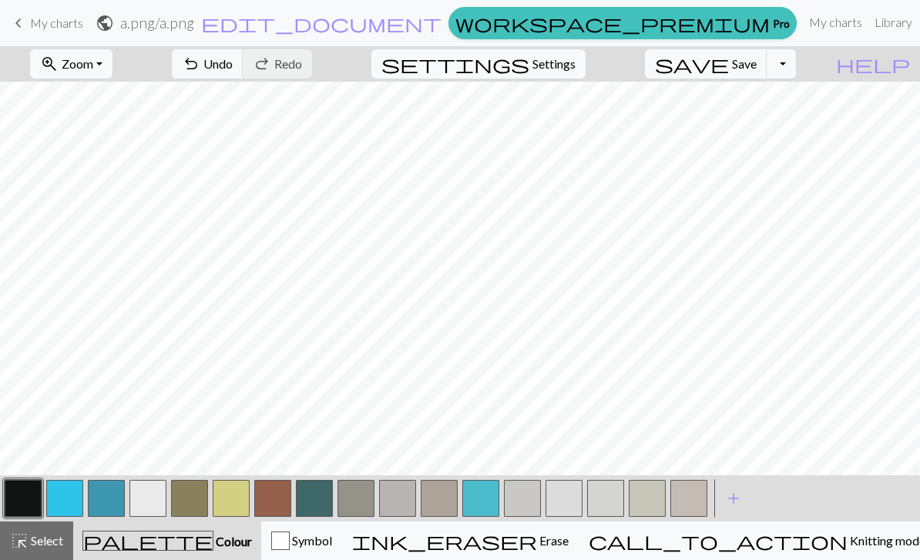
click at [244, 55] on button "undo Undo Undo" at bounding box center [208, 63] width 72 height 29
click at [244, 52] on button "undo Undo Undo" at bounding box center [208, 63] width 72 height 29
click at [156, 493] on button "button" at bounding box center [147, 498] width 37 height 37
click at [238, 491] on button "button" at bounding box center [231, 498] width 37 height 37
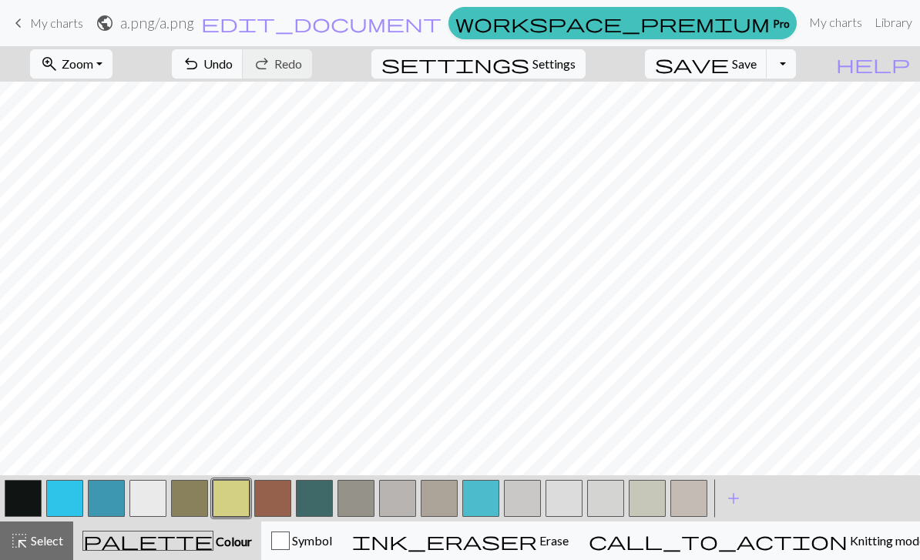
click at [47, 492] on button "button" at bounding box center [64, 498] width 37 height 37
click at [152, 490] on button "button" at bounding box center [147, 498] width 37 height 37
click at [18, 501] on button "button" at bounding box center [23, 498] width 37 height 37
click at [240, 489] on button "button" at bounding box center [231, 498] width 37 height 37
click at [33, 485] on button "button" at bounding box center [23, 498] width 37 height 37
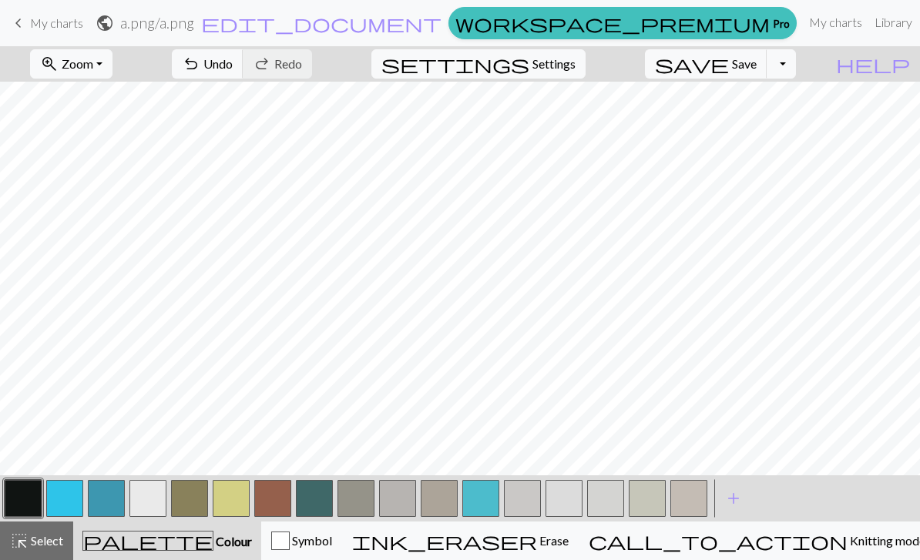
click at [149, 503] on button "button" at bounding box center [147, 498] width 37 height 37
click at [22, 500] on button "button" at bounding box center [23, 498] width 37 height 37
click at [242, 506] on button "button" at bounding box center [231, 498] width 37 height 37
click at [154, 493] on button "button" at bounding box center [147, 498] width 37 height 37
click at [27, 506] on button "button" at bounding box center [23, 498] width 37 height 37
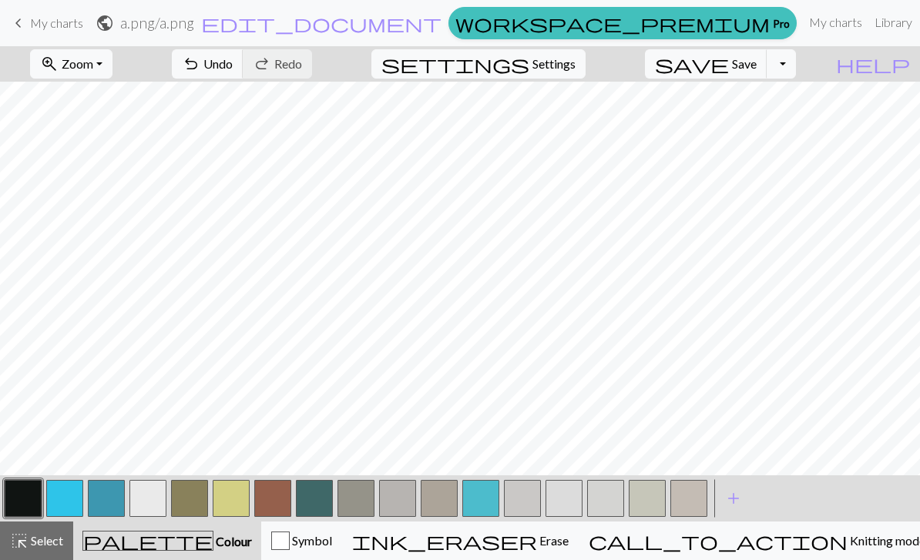
click at [228, 495] on button "button" at bounding box center [231, 498] width 37 height 37
click at [24, 501] on button "button" at bounding box center [23, 498] width 37 height 37
click at [240, 505] on button "button" at bounding box center [231, 498] width 37 height 37
click at [29, 503] on button "button" at bounding box center [23, 498] width 37 height 37
click at [301, 45] on nav "keyboard_arrow_left My charts public a.png / a.png edit_document Edit settings …" at bounding box center [460, 23] width 920 height 46
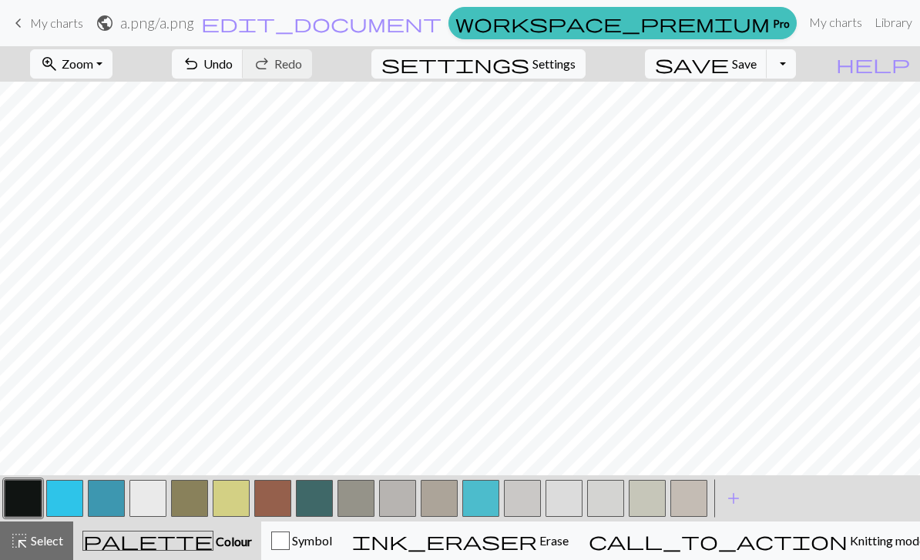
click at [233, 66] on span "Undo" at bounding box center [217, 63] width 29 height 15
click at [233, 60] on span "Undo" at bounding box center [217, 63] width 29 height 15
click at [233, 59] on span "Undo" at bounding box center [217, 63] width 29 height 15
click at [233, 66] on span "Undo" at bounding box center [217, 63] width 29 height 15
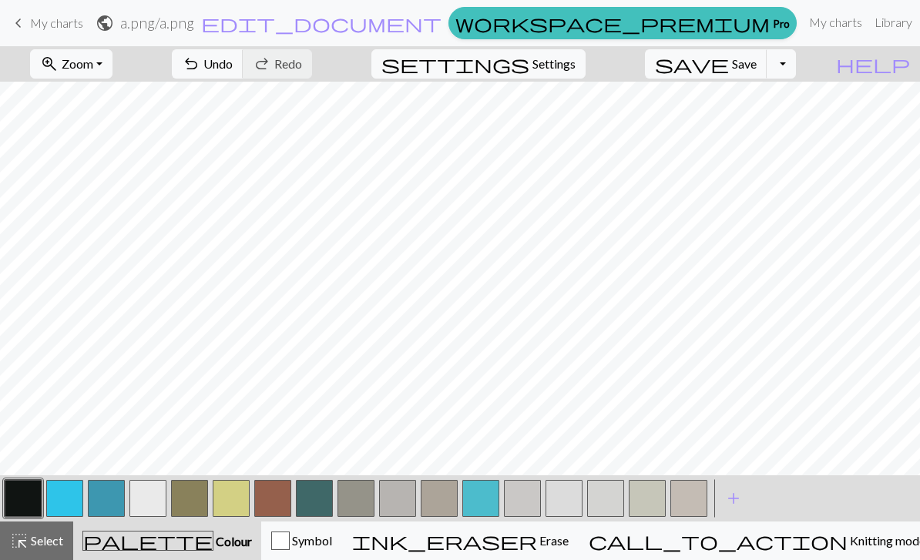
click at [233, 64] on span "Undo" at bounding box center [217, 63] width 29 height 15
click at [233, 59] on span "Undo" at bounding box center [217, 63] width 29 height 15
click at [233, 64] on span "Undo" at bounding box center [217, 63] width 29 height 15
click at [233, 69] on span "Undo" at bounding box center [217, 63] width 29 height 15
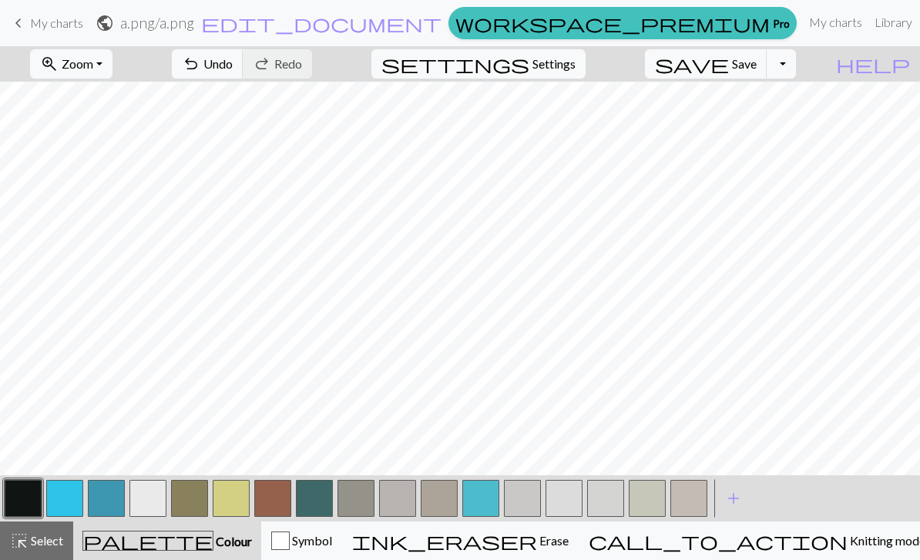
click at [396, 497] on button "button" at bounding box center [397, 498] width 37 height 37
click at [22, 499] on button "button" at bounding box center [23, 498] width 37 height 37
click at [729, 65] on span "save" at bounding box center [692, 64] width 74 height 22
click at [757, 63] on span "Save" at bounding box center [744, 63] width 25 height 15
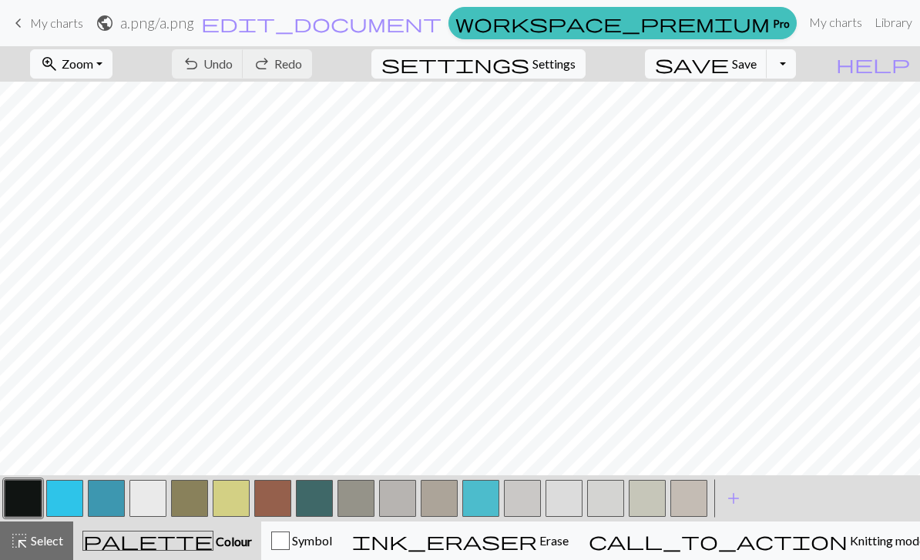
click at [757, 62] on span "Save" at bounding box center [744, 63] width 25 height 15
click at [757, 66] on span "Save" at bounding box center [744, 63] width 25 height 15
click at [772, 67] on div "Chart saved Chart saved" at bounding box center [460, 61] width 920 height 122
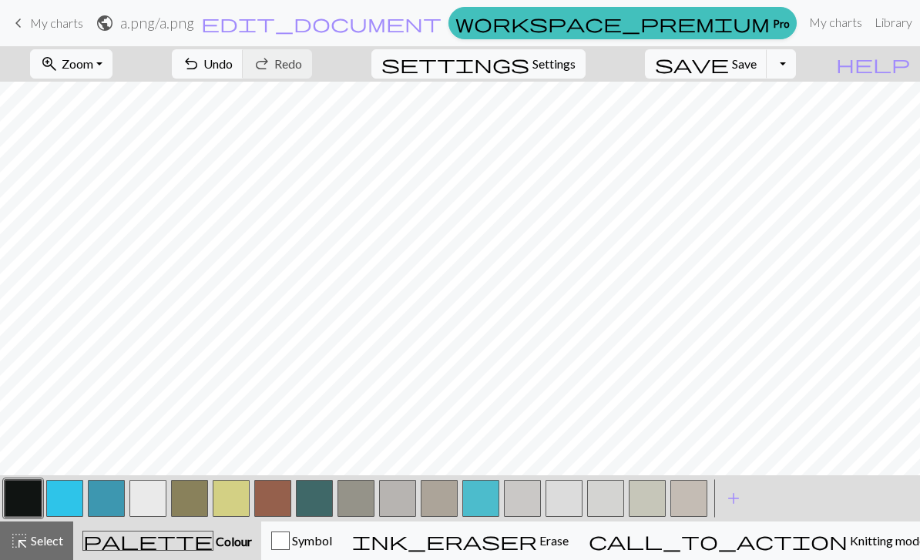
click at [77, 3] on nav "keyboard_arrow_left My charts public a.png / a.png edit_document Edit settings …" at bounding box center [460, 23] width 920 height 46
click at [5, 43] on nav "keyboard_arrow_left My charts public a.png / a.png edit_document Edit settings …" at bounding box center [460, 23] width 920 height 46
click at [5, 42] on nav "keyboard_arrow_left My charts public a.png / a.png edit_document Edit settings …" at bounding box center [460, 23] width 920 height 46
click at [20, 23] on span "keyboard_arrow_left" at bounding box center [18, 23] width 18 height 22
click at [729, 62] on span "save" at bounding box center [692, 64] width 74 height 22
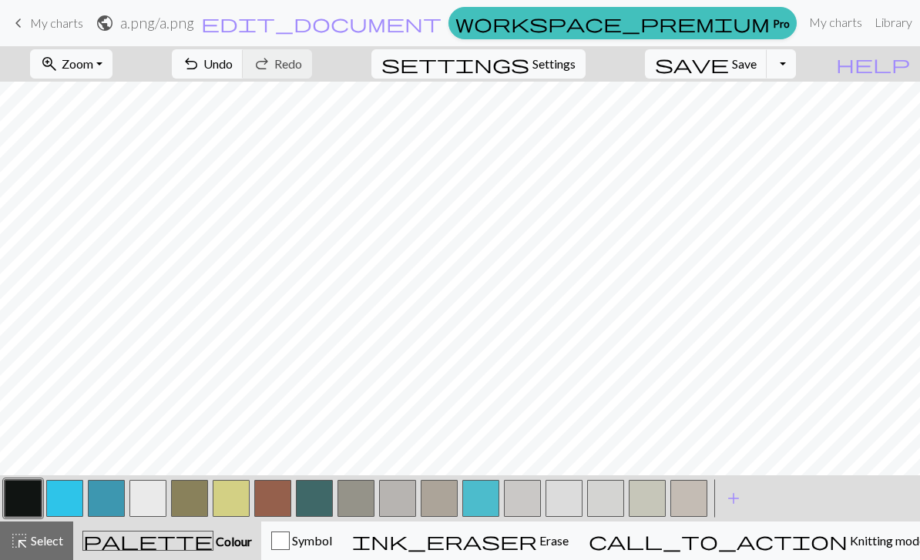
click at [729, 62] on span "save" at bounding box center [692, 64] width 74 height 22
click at [757, 59] on span "Save" at bounding box center [744, 63] width 25 height 15
click at [757, 63] on span "Save" at bounding box center [744, 63] width 25 height 15
click at [757, 62] on span "Save" at bounding box center [744, 63] width 25 height 15
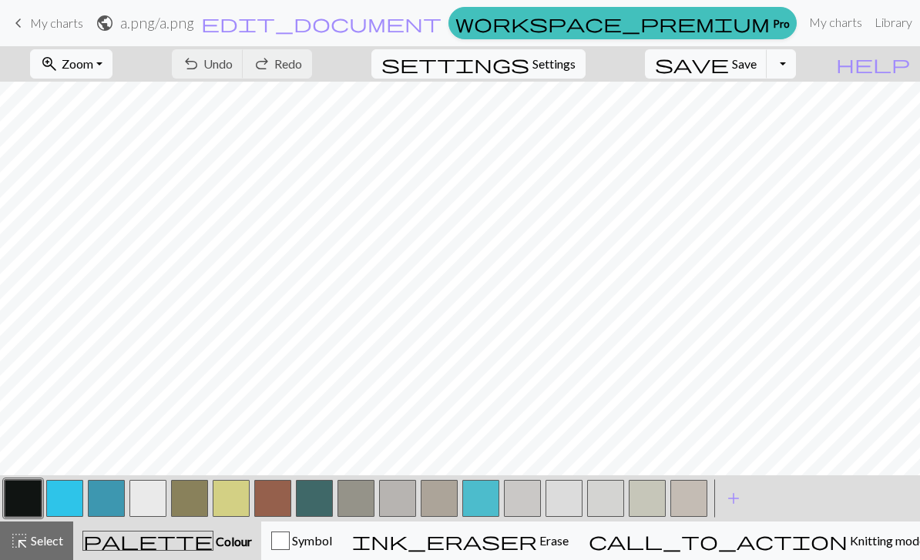
click at [752, 65] on div "Chart saved Chart saved Chart saved" at bounding box center [460, 91] width 920 height 183
click at [316, 55] on div "undo Undo Undo redo Redo Redo" at bounding box center [241, 63] width 163 height 35
click at [292, 68] on div "undo Undo Undo redo Redo Redo" at bounding box center [241, 63] width 163 height 35
click at [291, 67] on div "undo Undo Undo redo Redo Redo" at bounding box center [241, 63] width 163 height 35
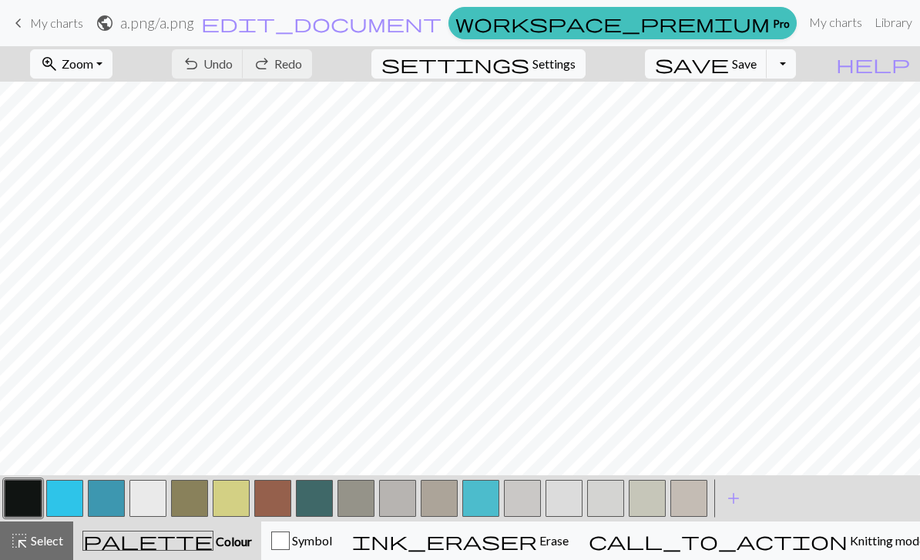
click at [287, 65] on div "undo Undo Undo redo Redo Redo" at bounding box center [241, 63] width 163 height 35
click at [233, 68] on span "Undo" at bounding box center [217, 63] width 29 height 15
click at [295, 72] on div "undo Undo Undo redo Redo Redo" at bounding box center [241, 63] width 163 height 35
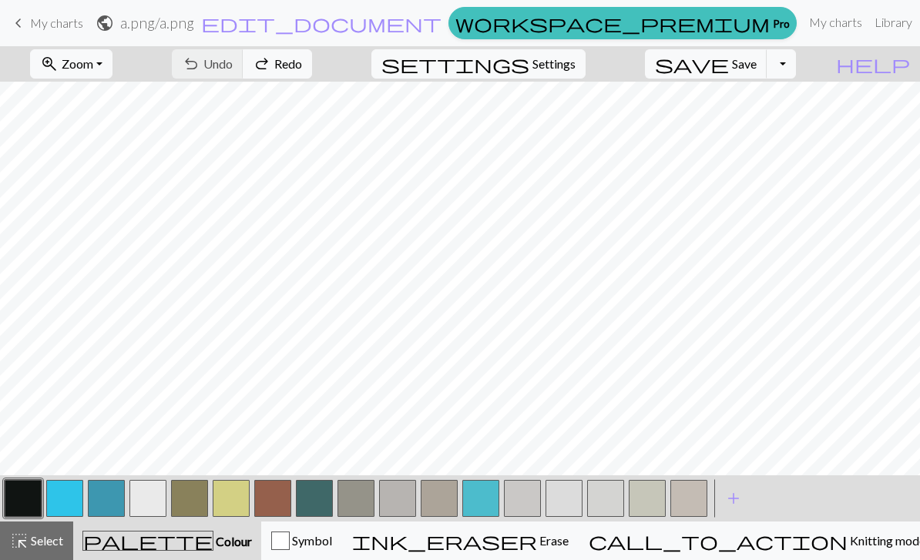
click at [295, 72] on div "undo Undo Undo redo Redo Redo" at bounding box center [241, 63] width 163 height 35
click at [291, 70] on div "undo Undo Undo redo Redo Redo" at bounding box center [241, 63] width 163 height 35
click at [288, 70] on div "undo Undo Undo redo Redo Redo" at bounding box center [241, 63] width 163 height 35
click at [287, 70] on div "undo Undo Undo redo Redo Redo" at bounding box center [241, 63] width 163 height 35
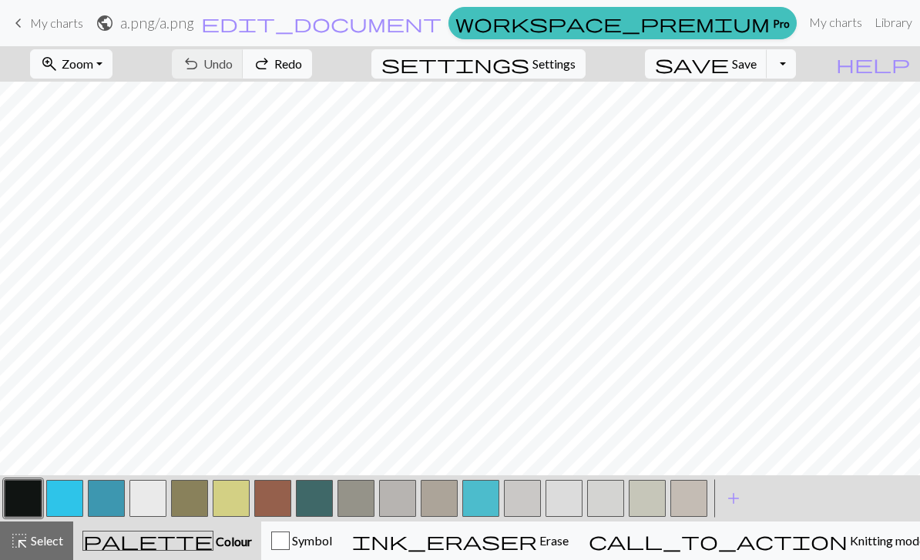
click at [869, 28] on link "Library" at bounding box center [894, 22] width 50 height 31
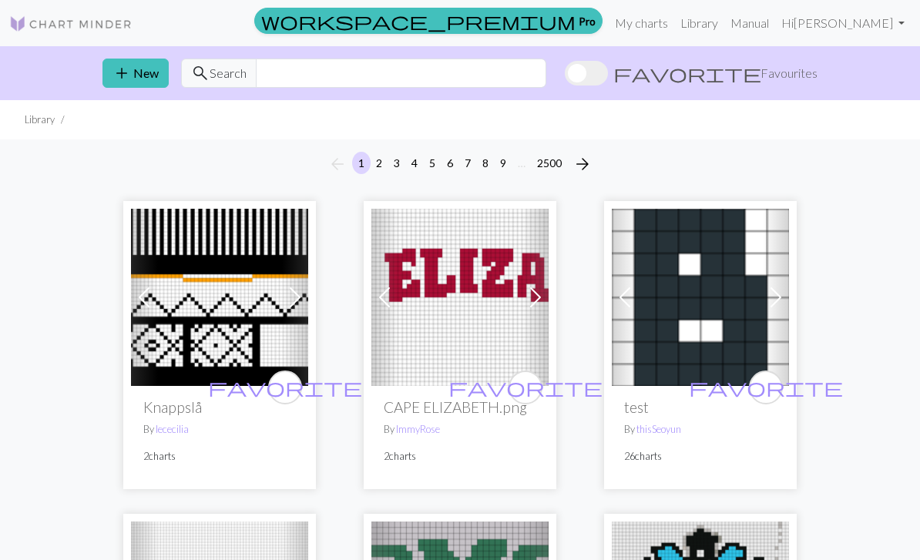
click at [674, 24] on link "My charts" at bounding box center [642, 23] width 66 height 31
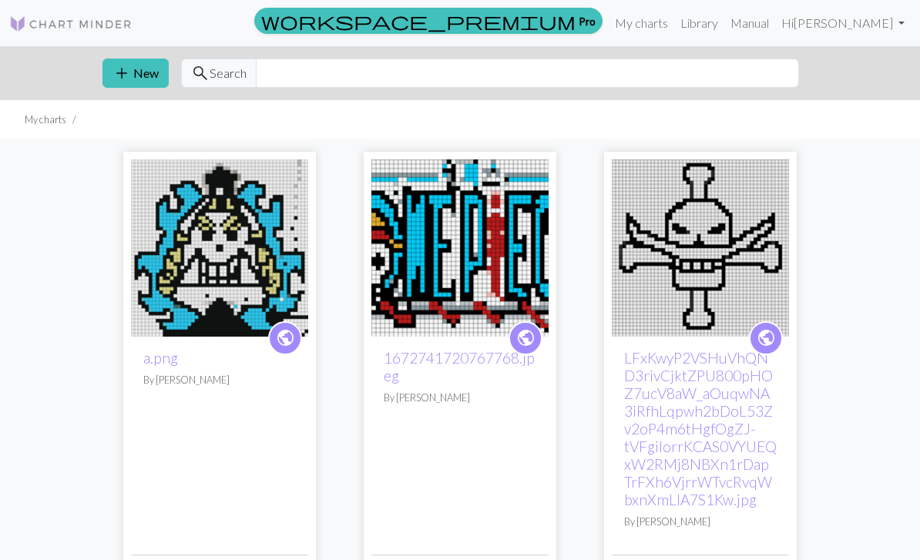
click at [296, 466] on div "public a.png By Jimin" at bounding box center [219, 445] width 177 height 217
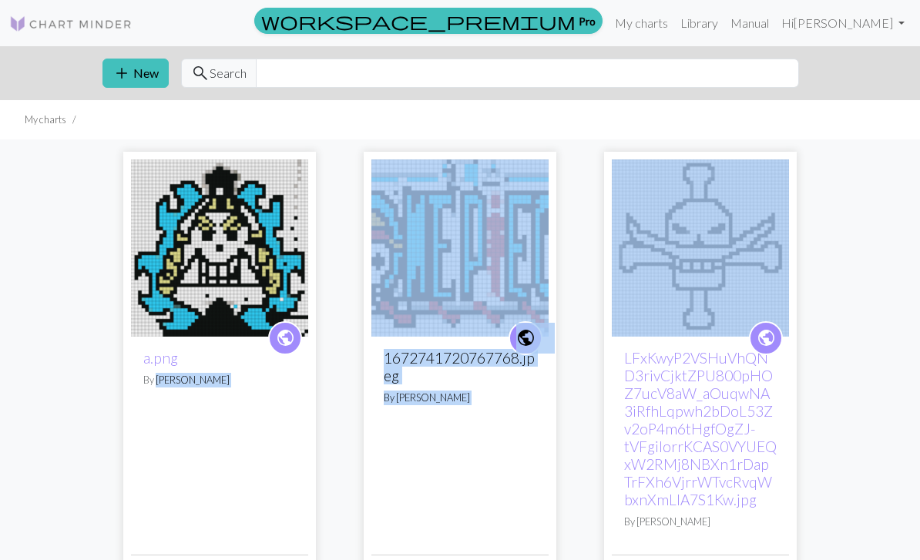
click at [140, 86] on button "add New" at bounding box center [136, 73] width 66 height 29
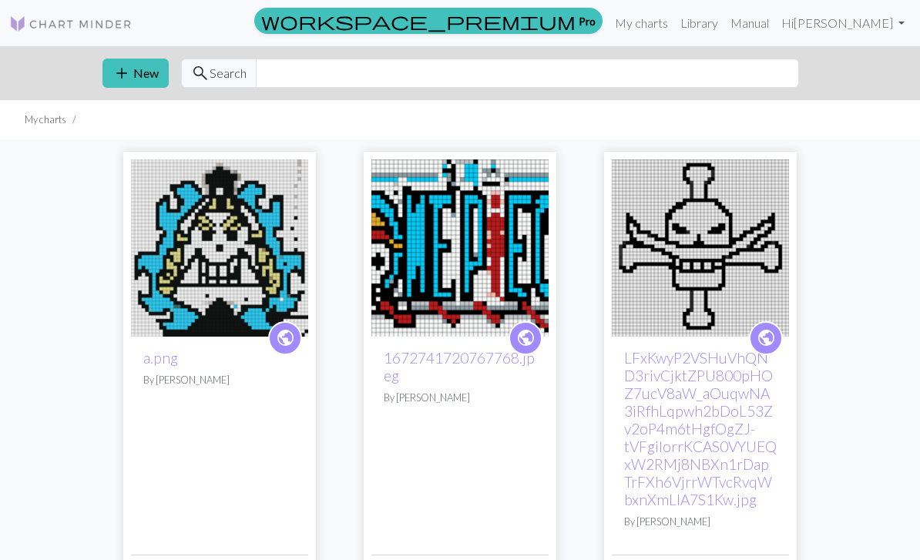
click at [147, 93] on div "Create a new chart Image to Chart Title Width 20 Height 20 Numbering Knit flat …" at bounding box center [460, 280] width 920 height 560
click at [129, 82] on span "add" at bounding box center [122, 73] width 18 height 22
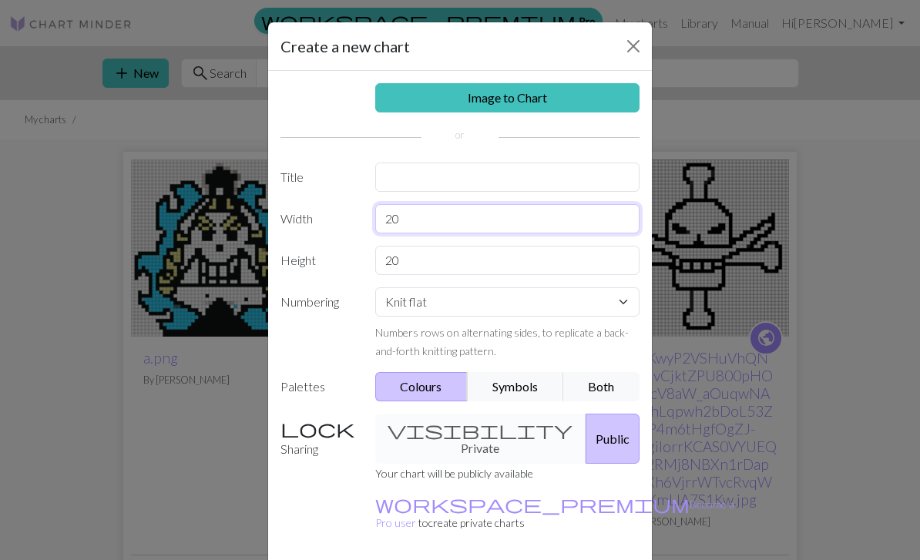
click at [519, 207] on input "20" at bounding box center [507, 218] width 265 height 29
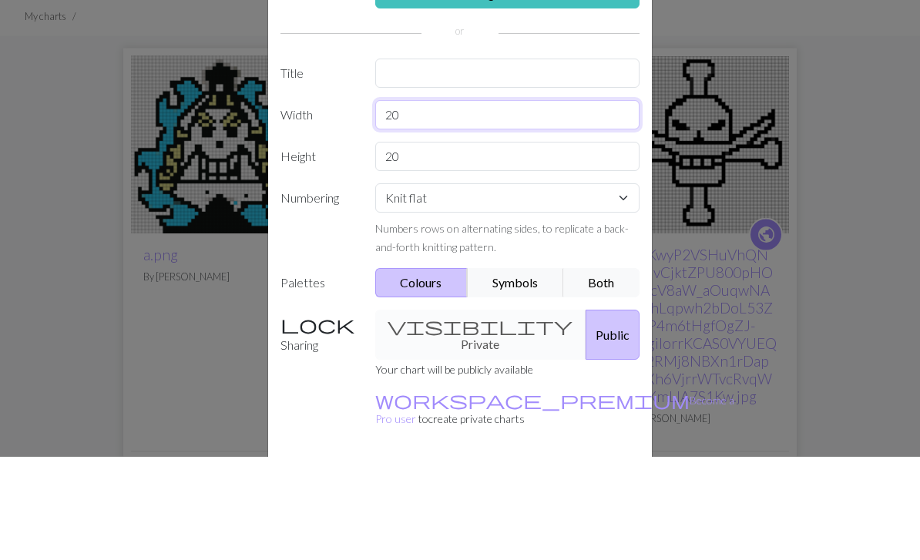
click at [533, 204] on input "20" at bounding box center [507, 218] width 265 height 29
type input "2"
type input "Y"
type input "60"
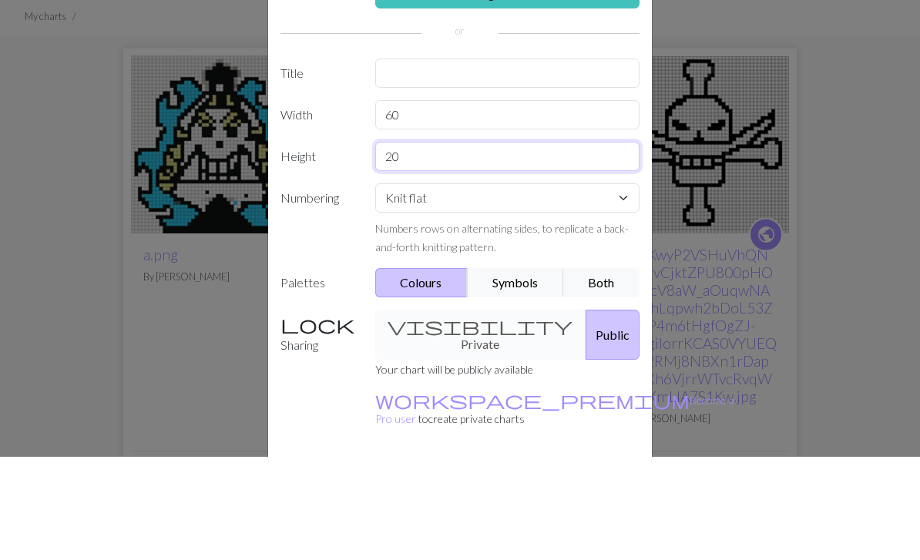
click at [510, 246] on input "20" at bounding box center [507, 260] width 265 height 29
type input "2"
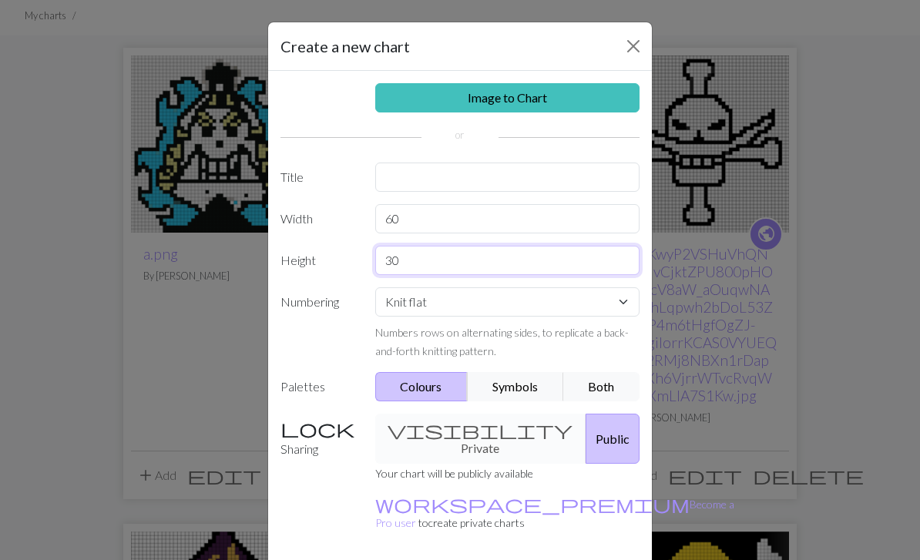
type input "30"
click at [589, 104] on link "Image to Chart" at bounding box center [507, 97] width 265 height 29
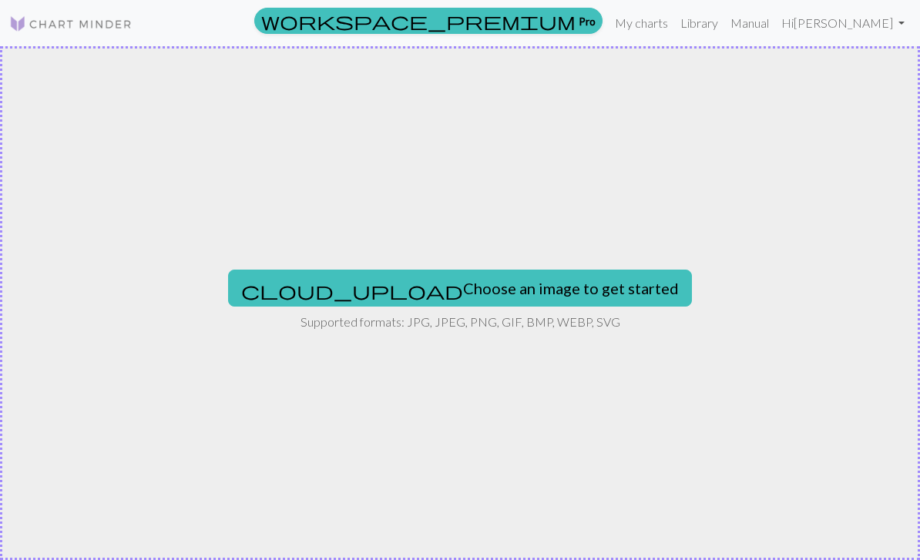
click at [509, 271] on button "cloud_upload Choose an image to get started" at bounding box center [460, 288] width 464 height 37
click at [550, 290] on button "cloud_upload Choose an image to get started" at bounding box center [460, 288] width 464 height 37
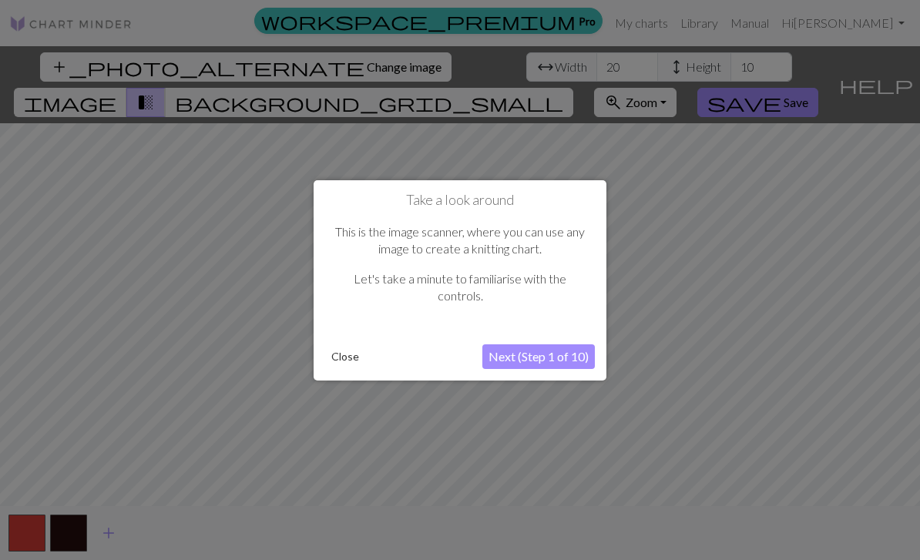
click at [341, 356] on button "Close" at bounding box center [345, 356] width 40 height 23
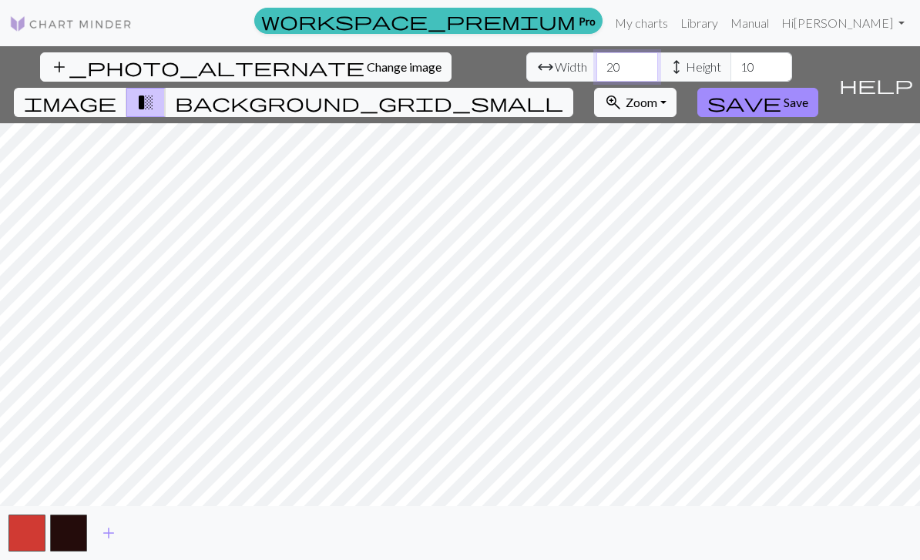
click at [597, 71] on input "20" at bounding box center [628, 66] width 62 height 29
type input "60"
type input "30"
click at [809, 95] on span "Save" at bounding box center [796, 102] width 25 height 15
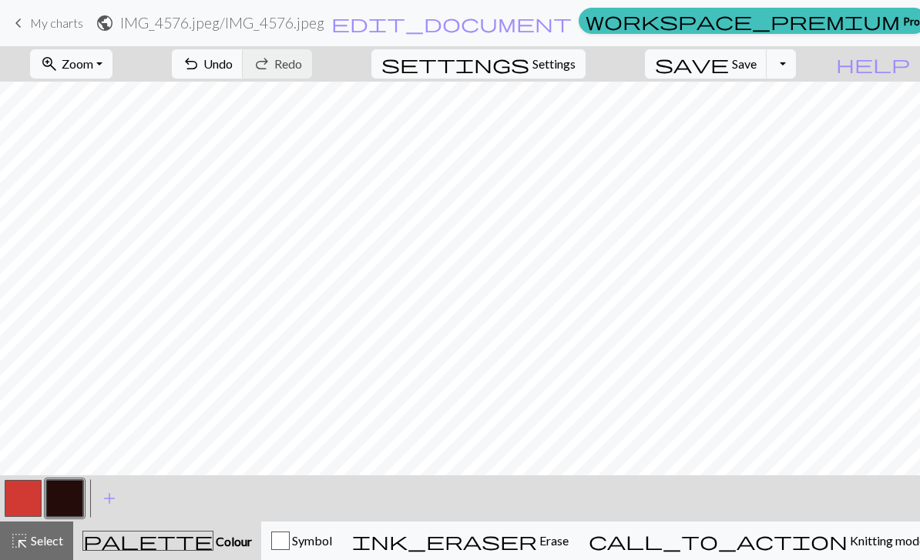
click at [30, 492] on button "button" at bounding box center [23, 498] width 37 height 37
click at [72, 499] on button "button" at bounding box center [64, 498] width 37 height 37
click at [31, 497] on button "button" at bounding box center [23, 498] width 37 height 37
click at [63, 491] on button "button" at bounding box center [64, 498] width 37 height 37
click at [27, 511] on button "button" at bounding box center [23, 498] width 37 height 37
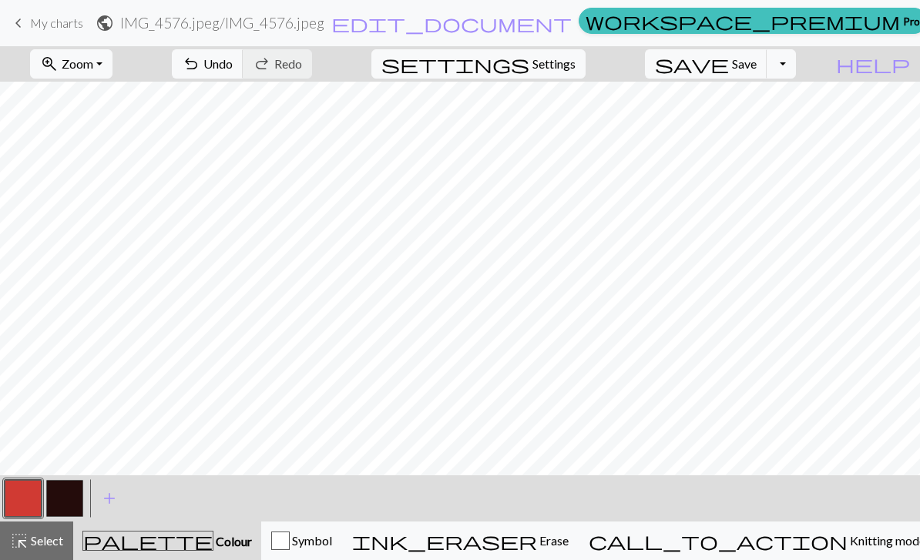
click at [93, 489] on button "add Add a colour" at bounding box center [109, 498] width 39 height 39
click at [92, 489] on div "Edit colour Name CC2 Use advanced picker workspace_premium Become a Pro user to…" at bounding box center [460, 280] width 920 height 560
click at [65, 503] on button "button" at bounding box center [64, 498] width 37 height 37
click at [757, 68] on span "Save" at bounding box center [744, 63] width 25 height 15
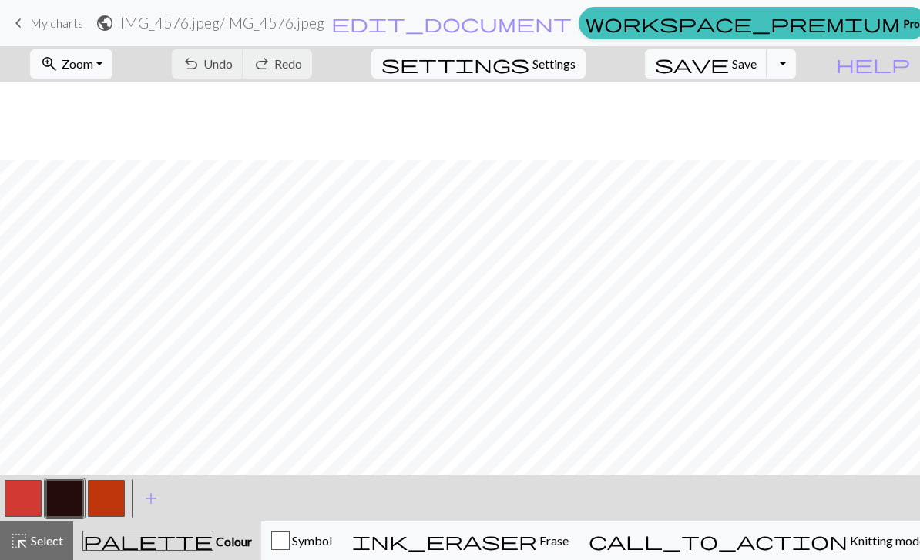
scroll to position [79, 0]
click at [62, 493] on button "button" at bounding box center [64, 498] width 37 height 37
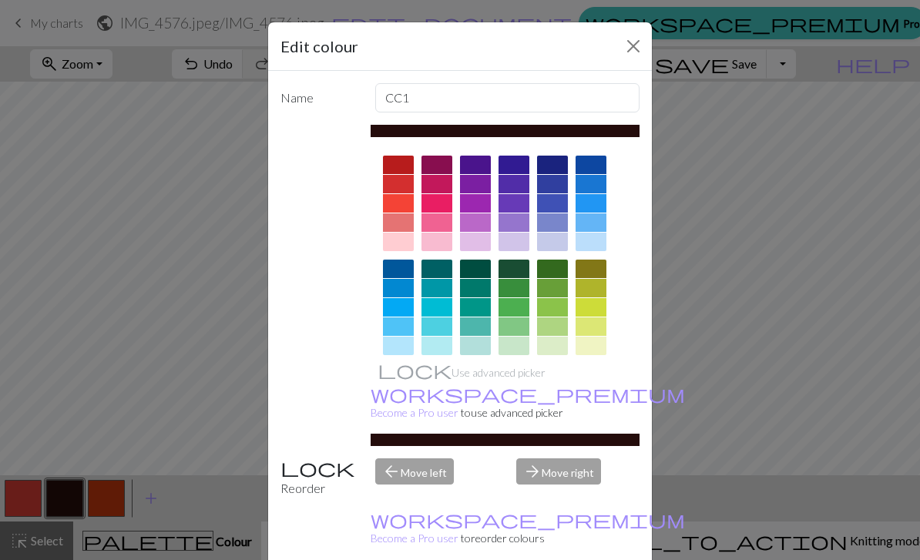
click at [638, 42] on button "Close" at bounding box center [633, 46] width 25 height 25
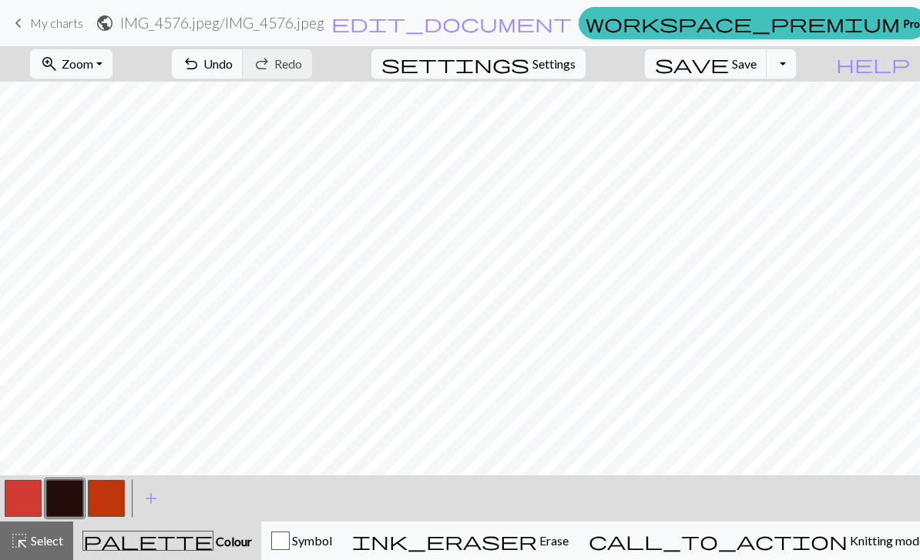
click at [233, 68] on span "Undo" at bounding box center [217, 63] width 29 height 15
click at [757, 71] on span "Save" at bounding box center [744, 63] width 25 height 15
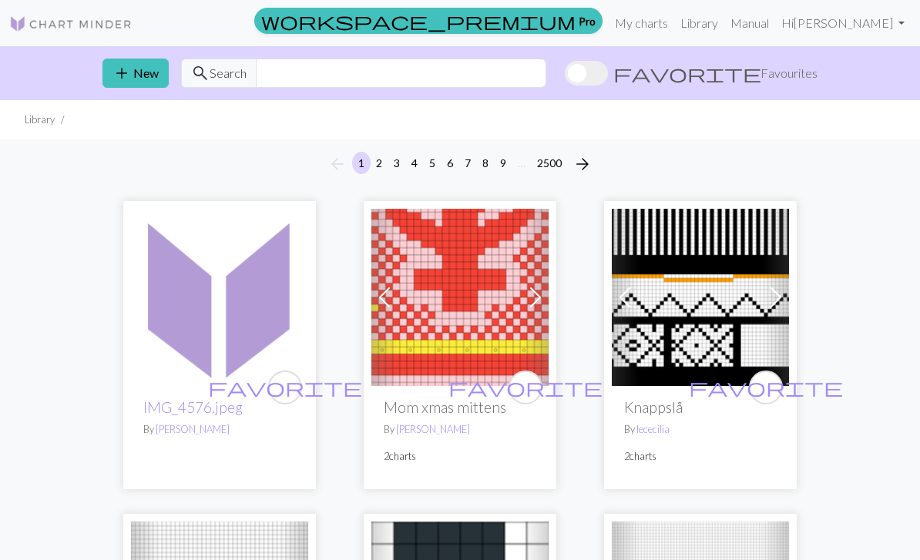
click at [674, 26] on link "My charts" at bounding box center [642, 23] width 66 height 31
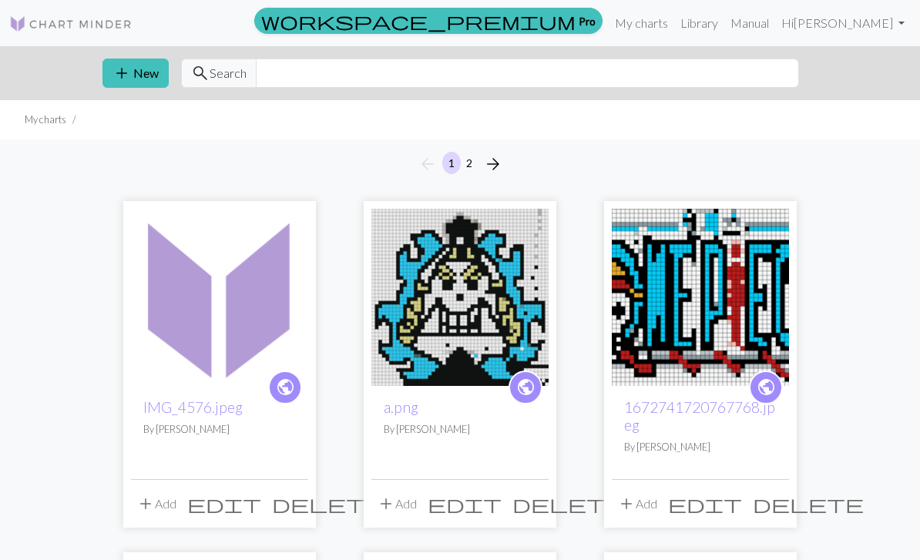
click at [196, 359] on img at bounding box center [219, 297] width 177 height 177
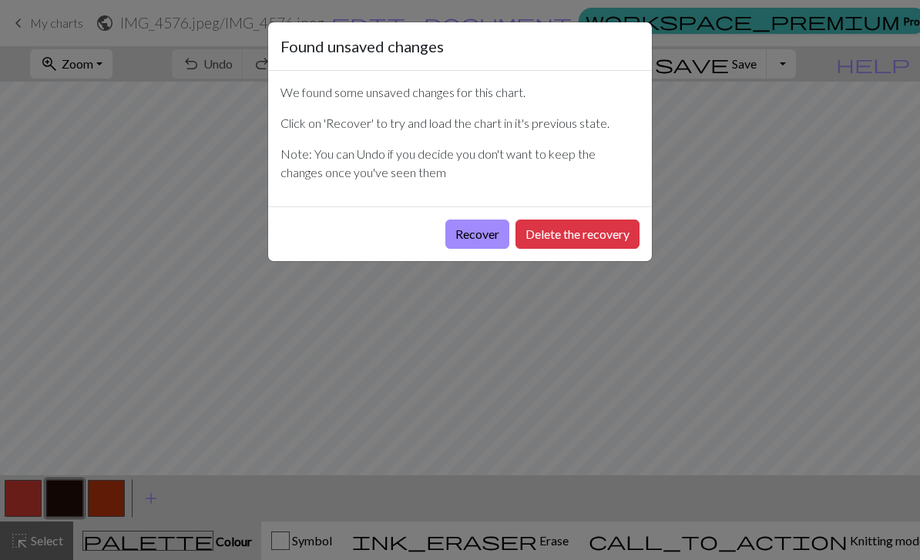
click at [475, 239] on button "Recover" at bounding box center [478, 234] width 64 height 29
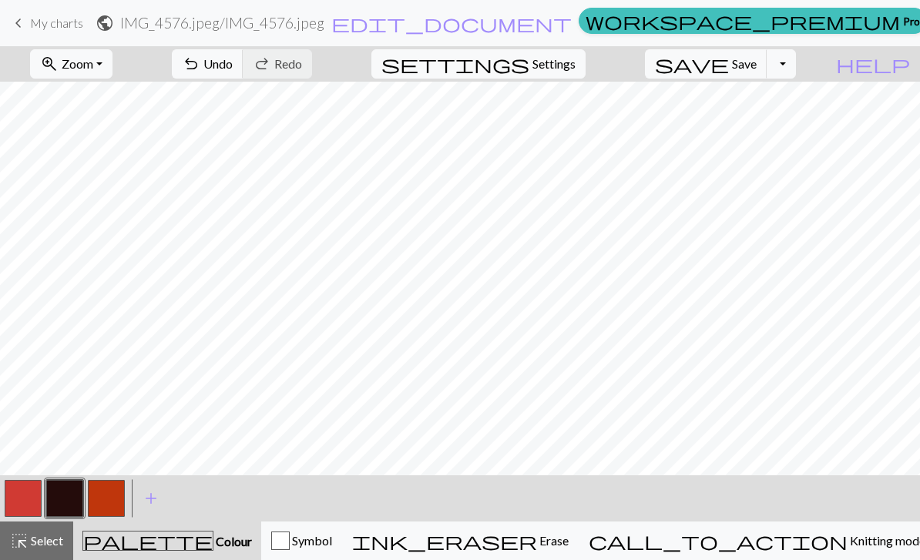
click at [109, 499] on button "button" at bounding box center [106, 498] width 37 height 37
click at [41, 499] on button "button" at bounding box center [23, 498] width 37 height 37
click at [66, 511] on button "button" at bounding box center [64, 498] width 37 height 37
click at [28, 513] on button "button" at bounding box center [23, 498] width 37 height 37
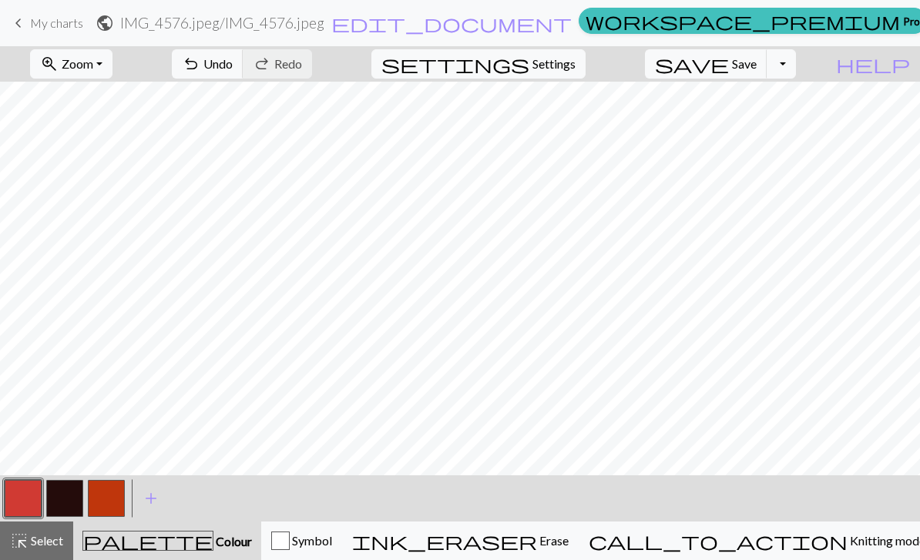
click at [62, 508] on button "button" at bounding box center [64, 498] width 37 height 37
click at [19, 500] on button "button" at bounding box center [23, 498] width 37 height 37
click at [74, 493] on button "button" at bounding box center [64, 498] width 37 height 37
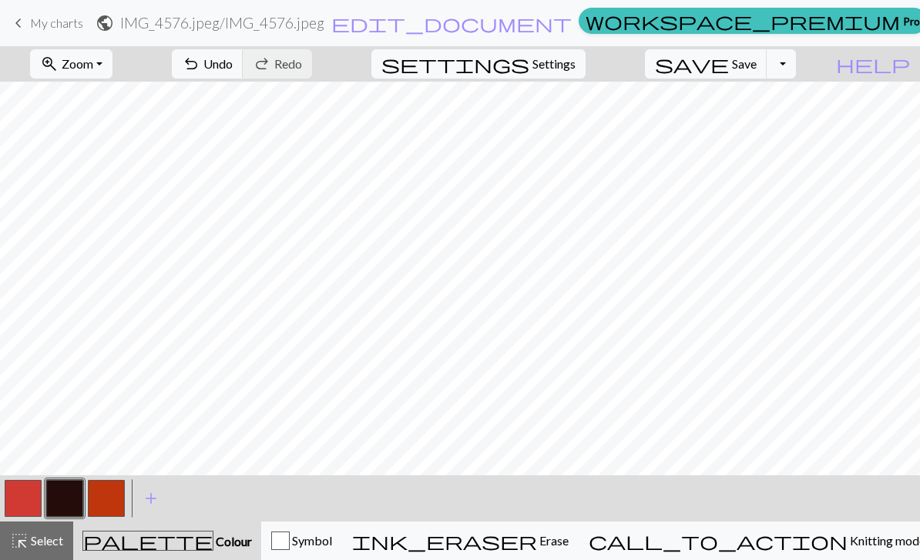
click at [729, 71] on span "save" at bounding box center [692, 64] width 74 height 22
click at [729, 69] on span "save" at bounding box center [692, 64] width 74 height 22
click at [755, 70] on button "save Save Save" at bounding box center [706, 63] width 123 height 29
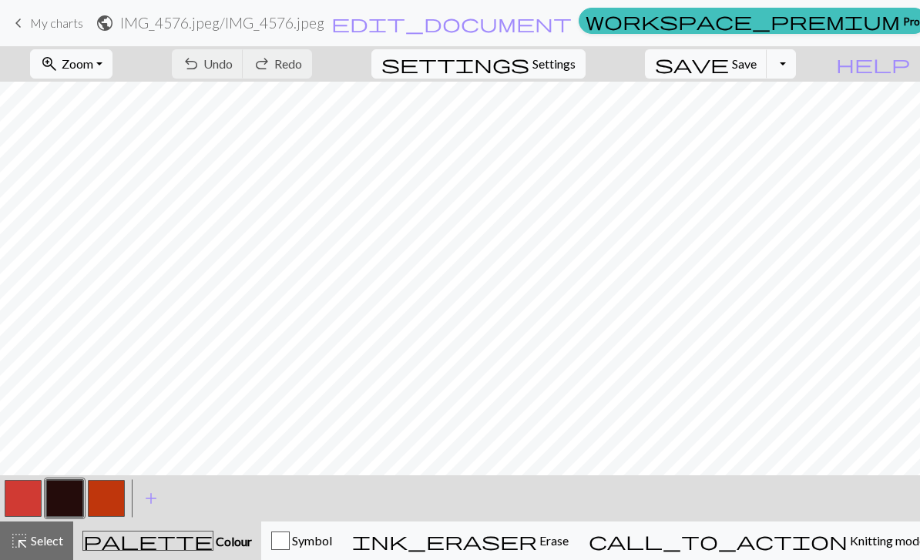
click at [763, 69] on div "Chart saved Chart saved Chart saved" at bounding box center [460, 91] width 920 height 183
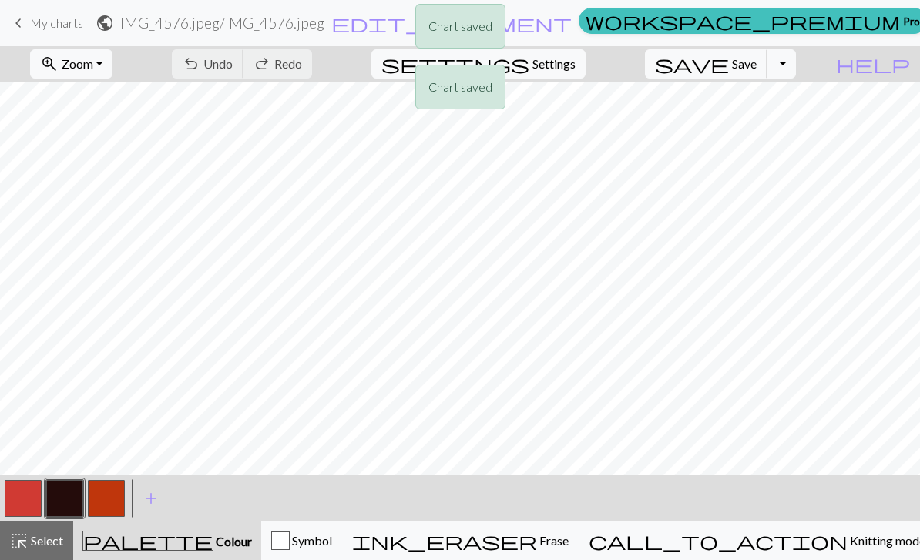
click at [763, 69] on div "Chart saved Chart saved Chart saved Chart saved Chart saved" at bounding box center [460, 152] width 920 height 304
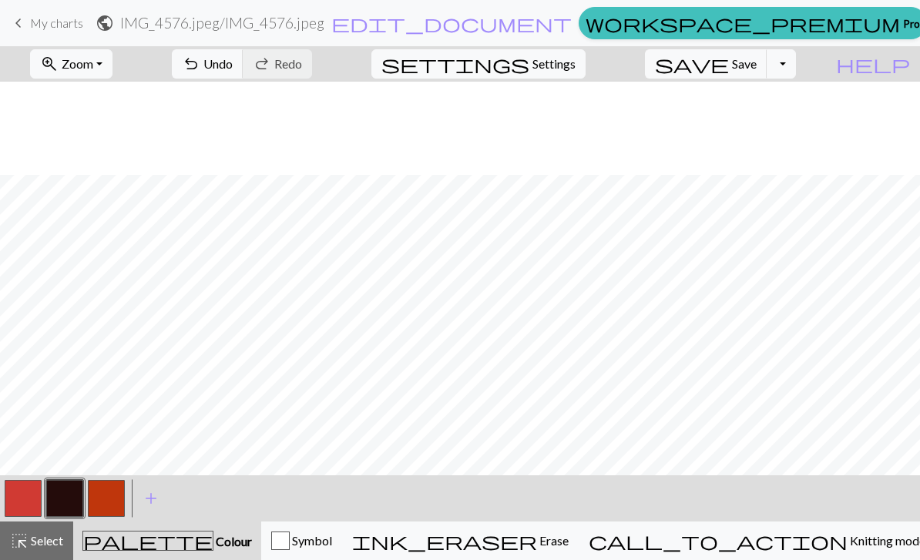
scroll to position [79, 0]
click at [110, 495] on button "button" at bounding box center [106, 498] width 37 height 37
click at [34, 505] on button "button" at bounding box center [23, 498] width 37 height 37
click at [59, 498] on button "button" at bounding box center [64, 498] width 37 height 37
click at [25, 499] on button "button" at bounding box center [23, 498] width 37 height 37
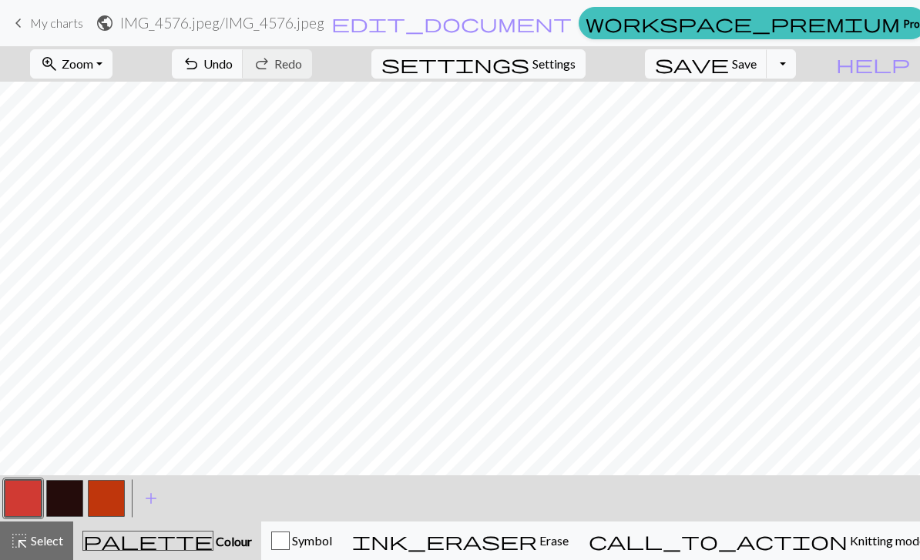
click at [37, 498] on button "button" at bounding box center [23, 498] width 37 height 37
click at [37, 497] on div "Edit colour Name MC Use advanced picker workspace_premium Become a Pro user to …" at bounding box center [460, 280] width 920 height 560
click at [64, 509] on button "button" at bounding box center [64, 498] width 37 height 37
